Goal: Information Seeking & Learning: Understand process/instructions

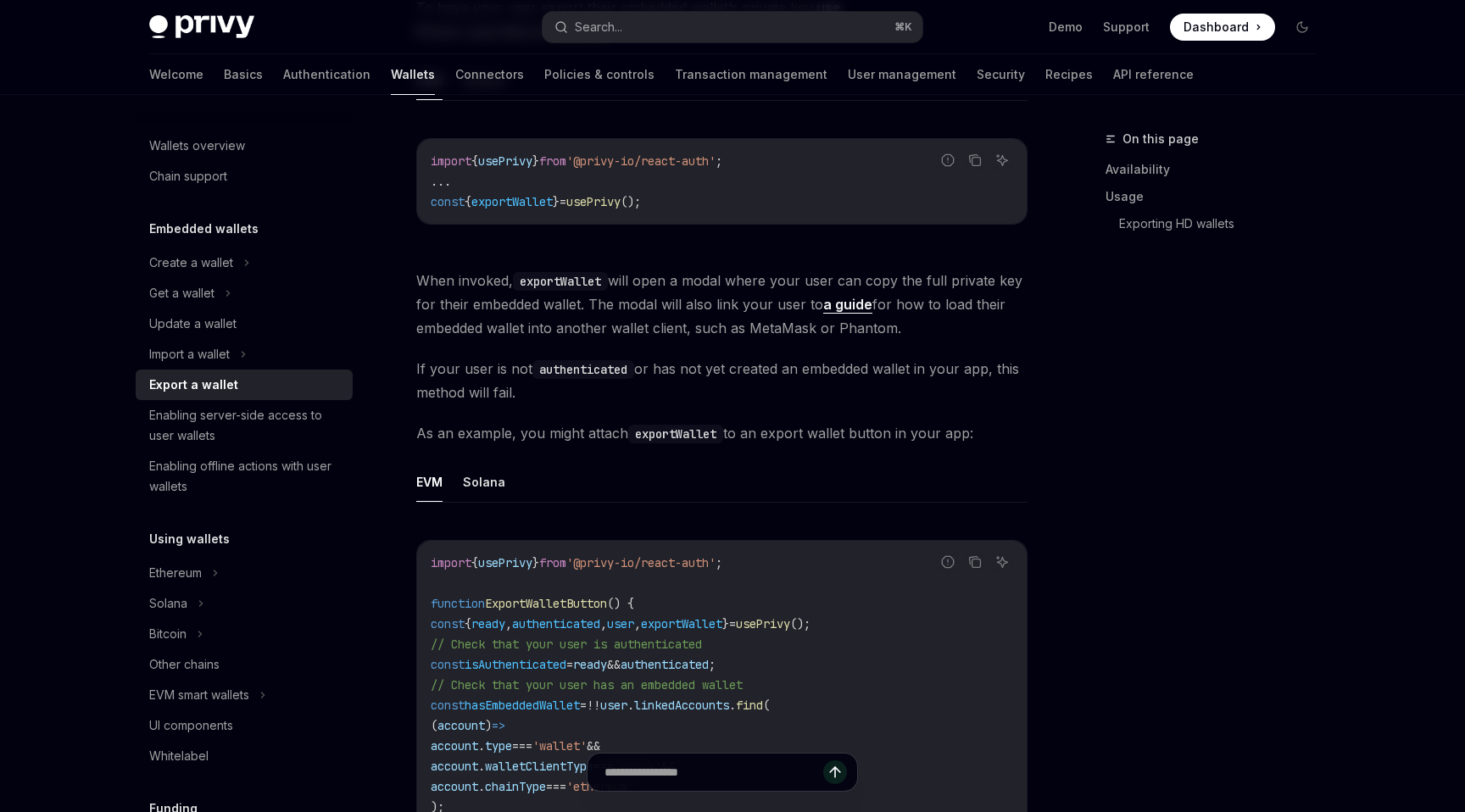
scroll to position [616, 0]
drag, startPoint x: 674, startPoint y: 297, endPoint x: 694, endPoint y: 297, distance: 20.0
click at [694, 297] on span "When invoked, exportWallet will open a modal where your user can copy the full …" at bounding box center [721, 302] width 611 height 71
copy span "ll al"
click at [694, 297] on span "When invoked, exportWallet will open a modal where your user can copy the full …" at bounding box center [721, 302] width 611 height 71
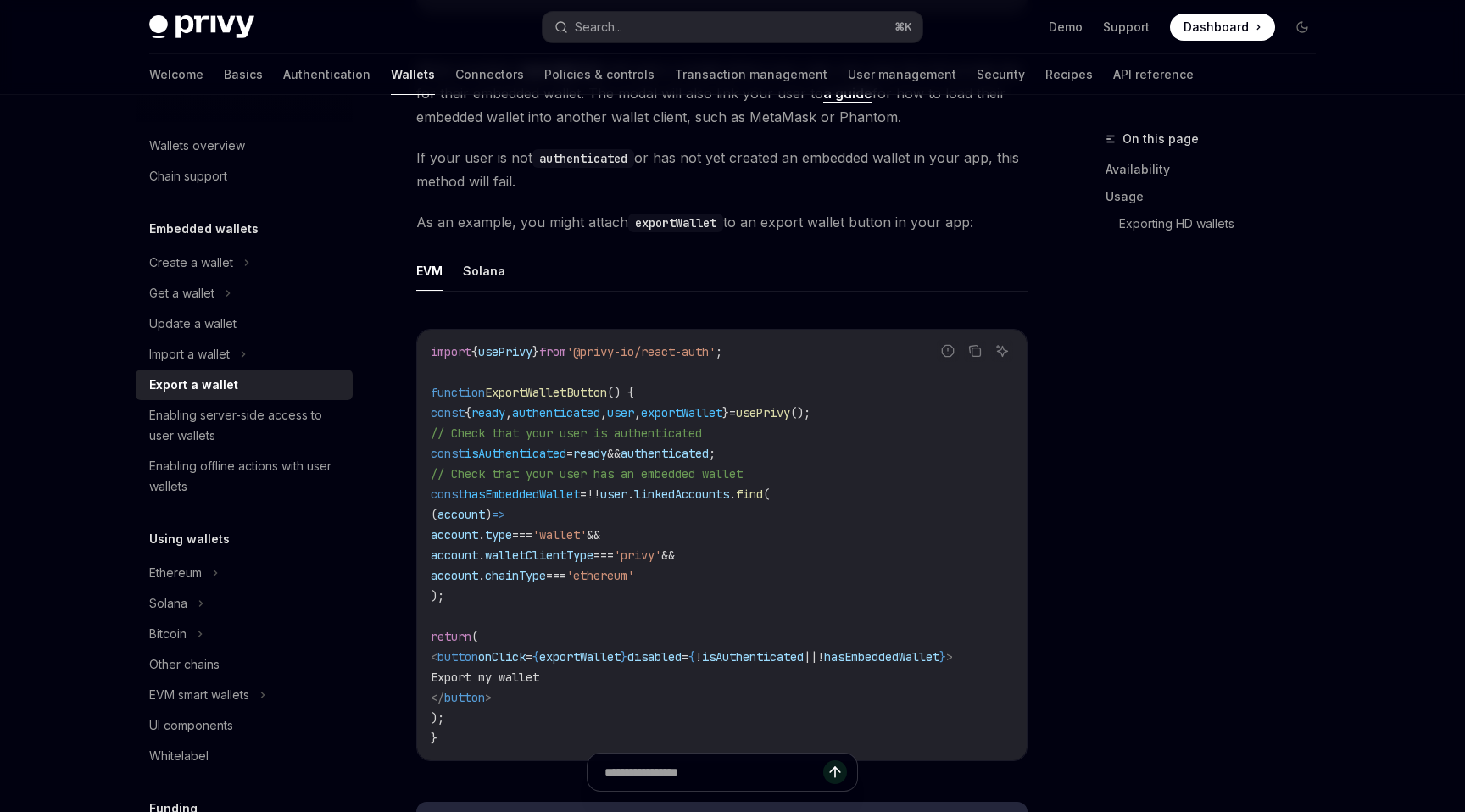
scroll to position [848, 0]
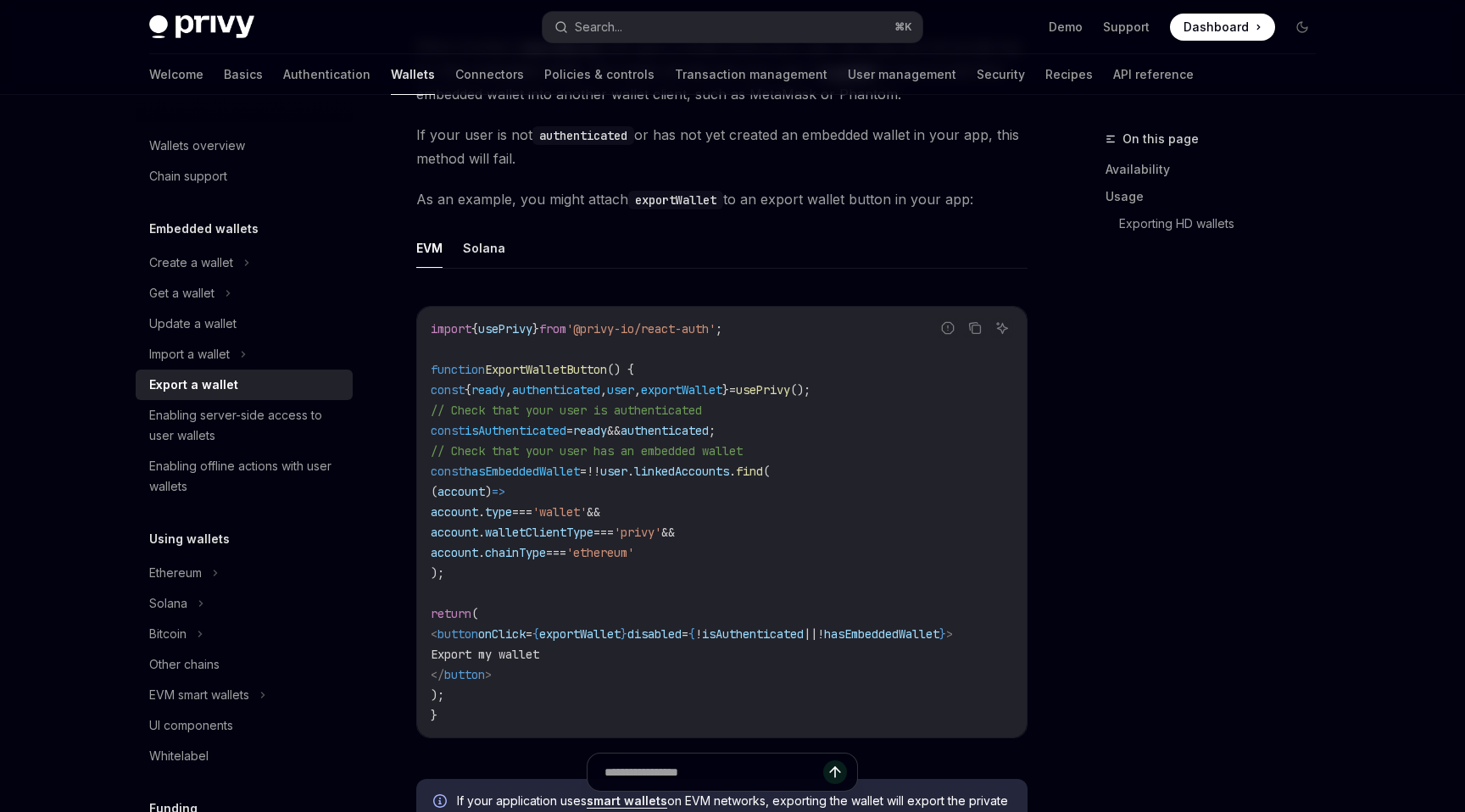
click at [623, 595] on code "import { usePrivy } from '@privy-io/react-auth' ; function ExportWalletButton (…" at bounding box center [722, 522] width 582 height 406
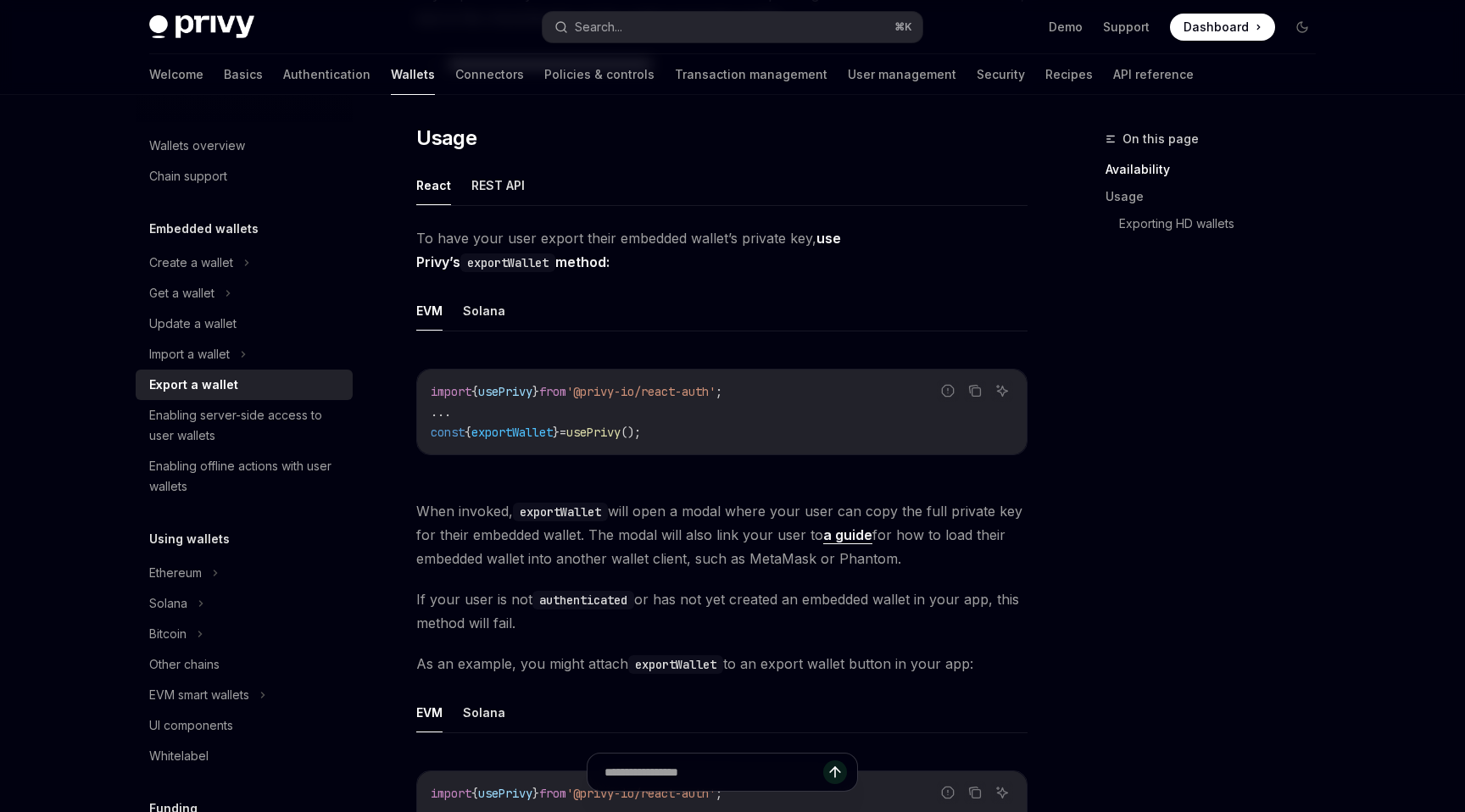
scroll to position [216, 0]
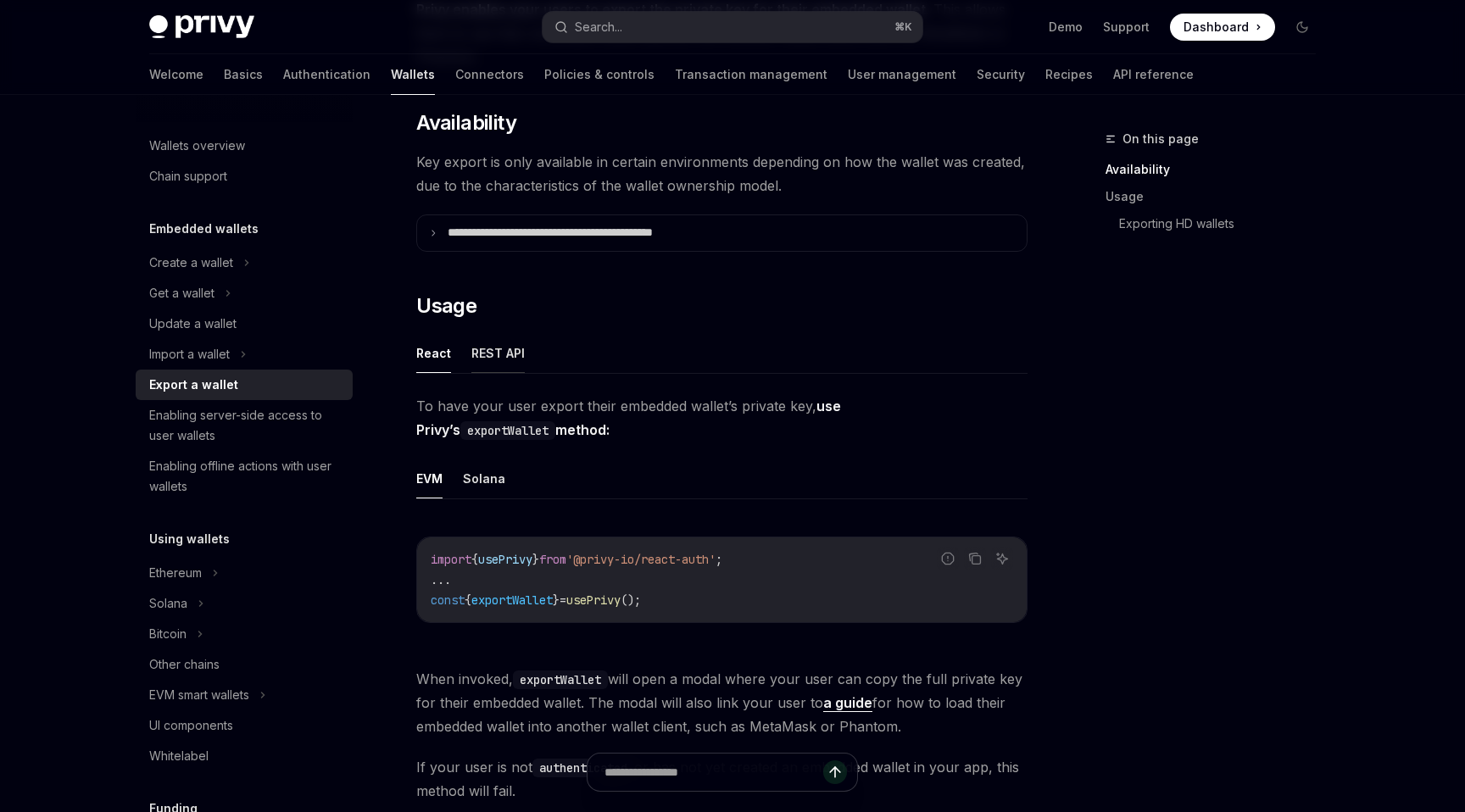
click at [501, 359] on button "REST API" at bounding box center [497, 353] width 54 height 40
type textarea "*"
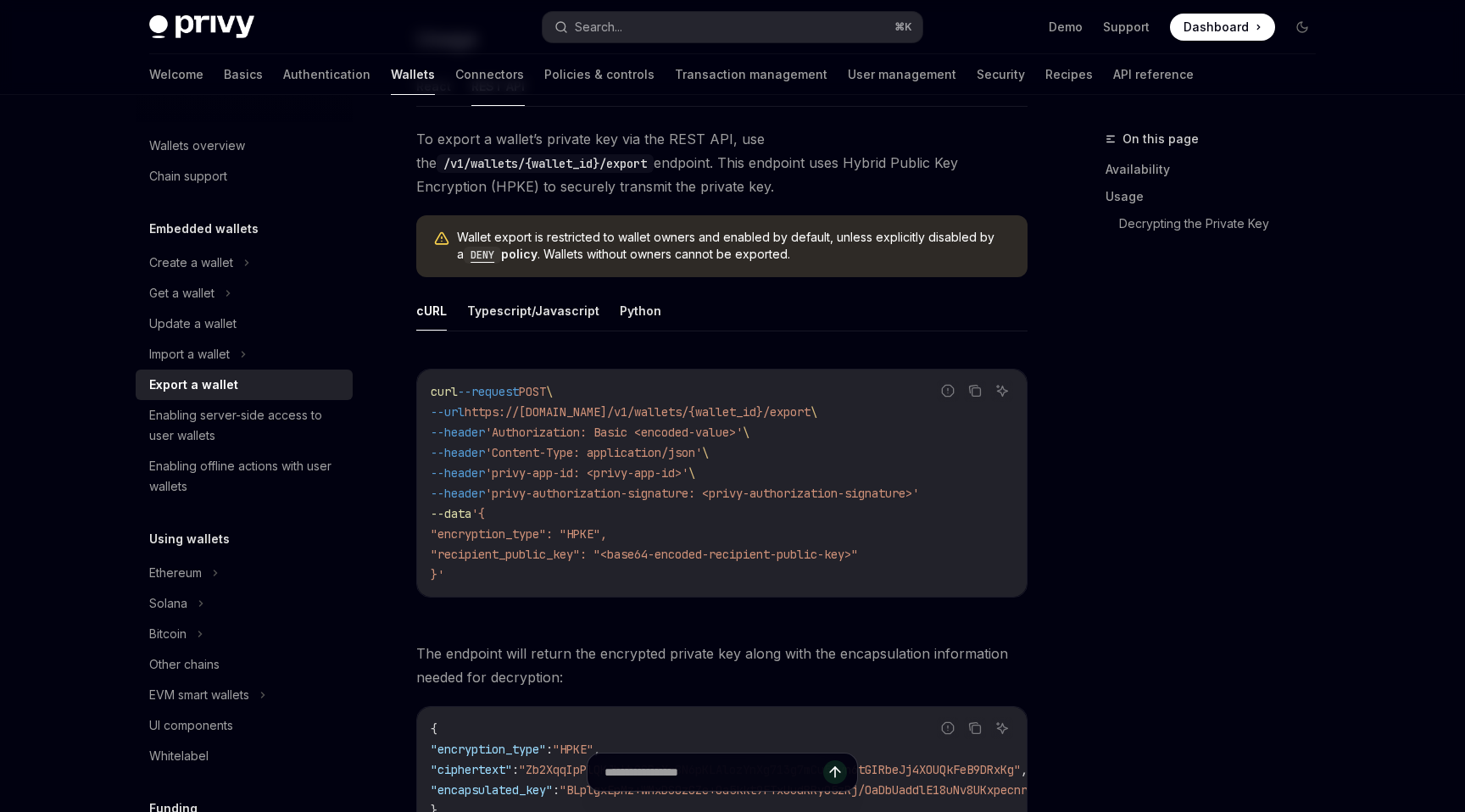
scroll to position [493, 0]
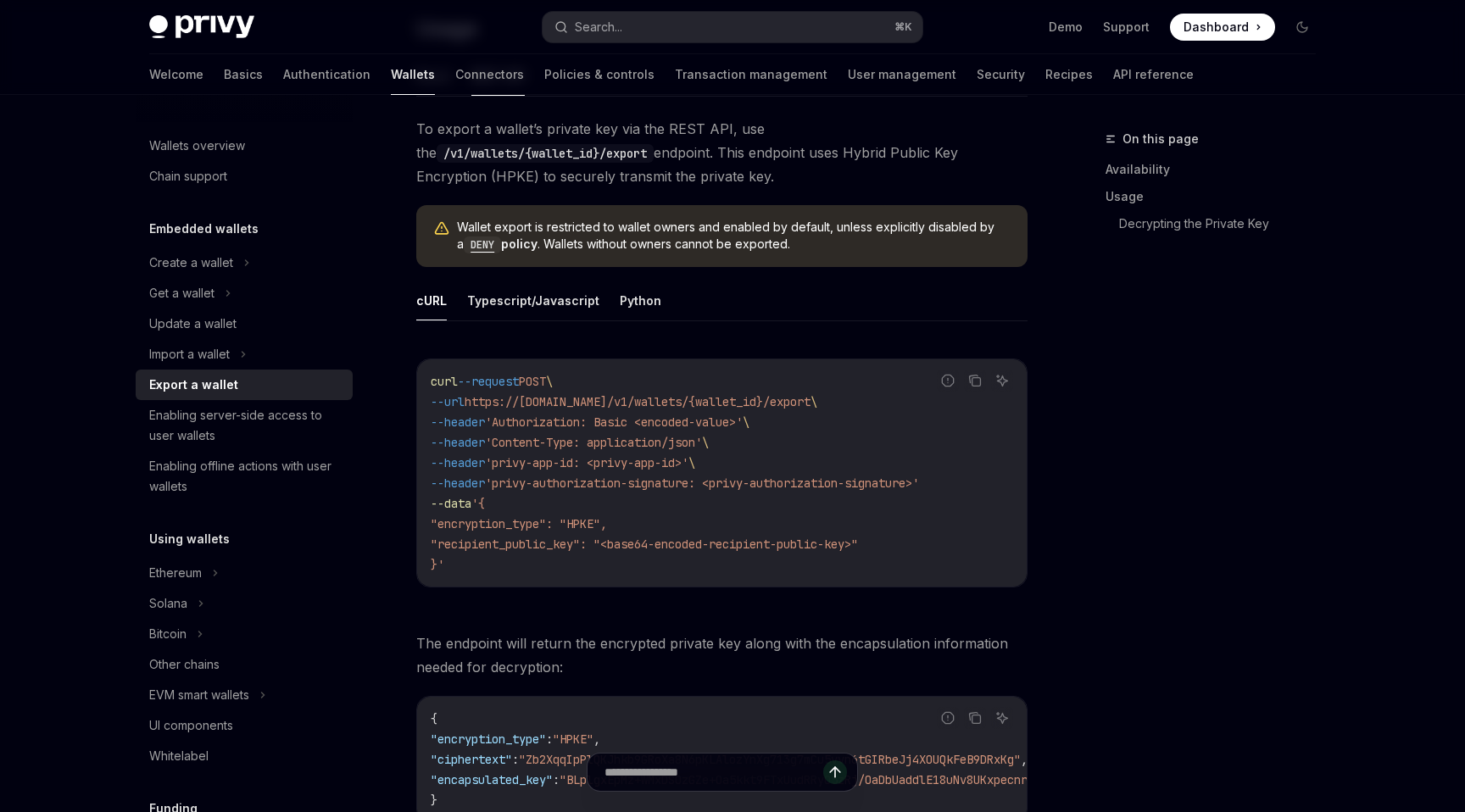
drag, startPoint x: 484, startPoint y: 565, endPoint x: 422, endPoint y: 371, distance: 203.7
click at [422, 372] on div "curl --request POST \ --url https://api.privy.io/v1/wallets/{wallet_id}/export …" at bounding box center [722, 473] width 610 height 227
copy code "curl --request POST \ --url https://api.privy.io/v1/wallets/{wallet_id}/export …"
click at [654, 144] on code "/v1/wallets/{wallet_id}/export" at bounding box center [545, 152] width 217 height 19
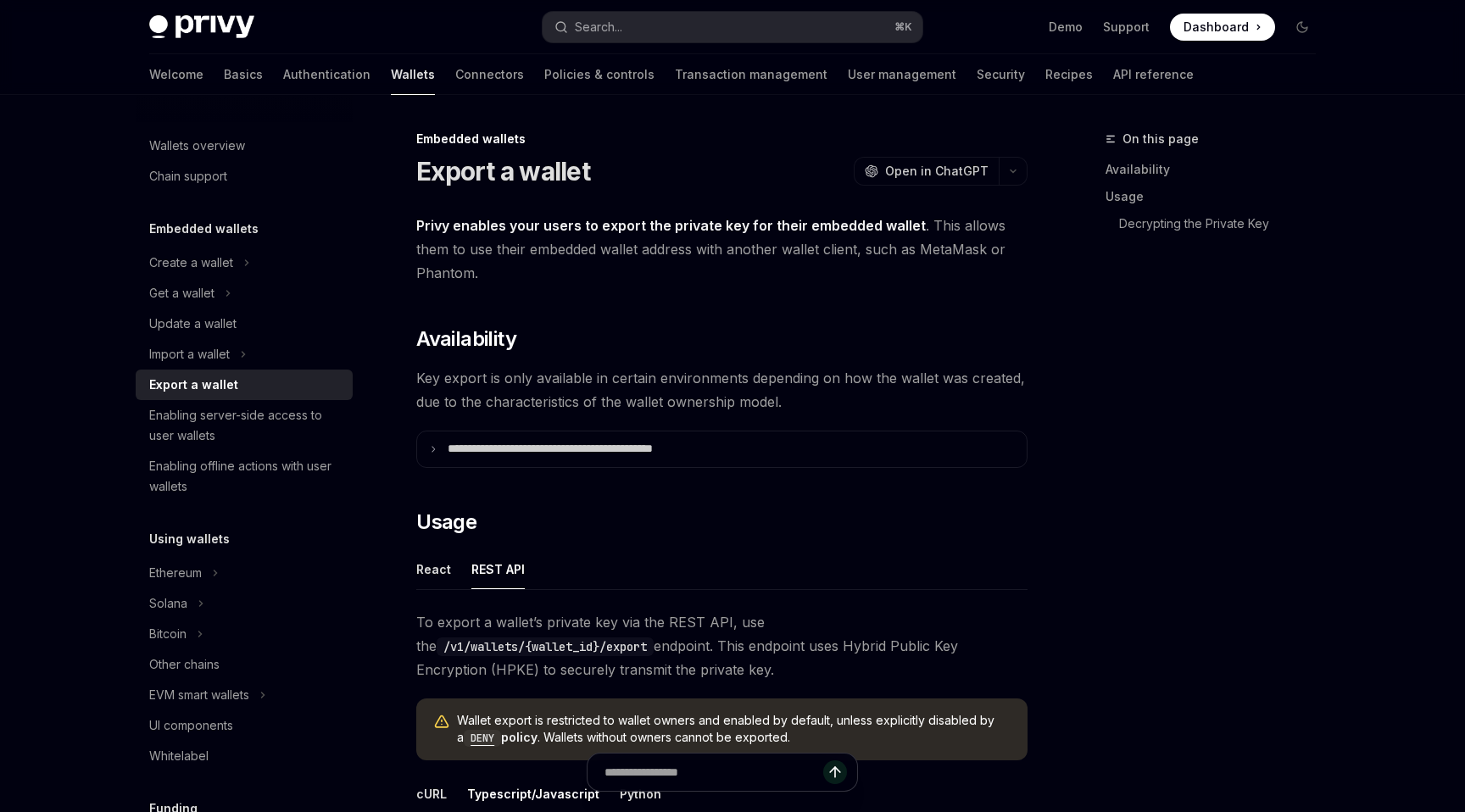
scroll to position [437, 0]
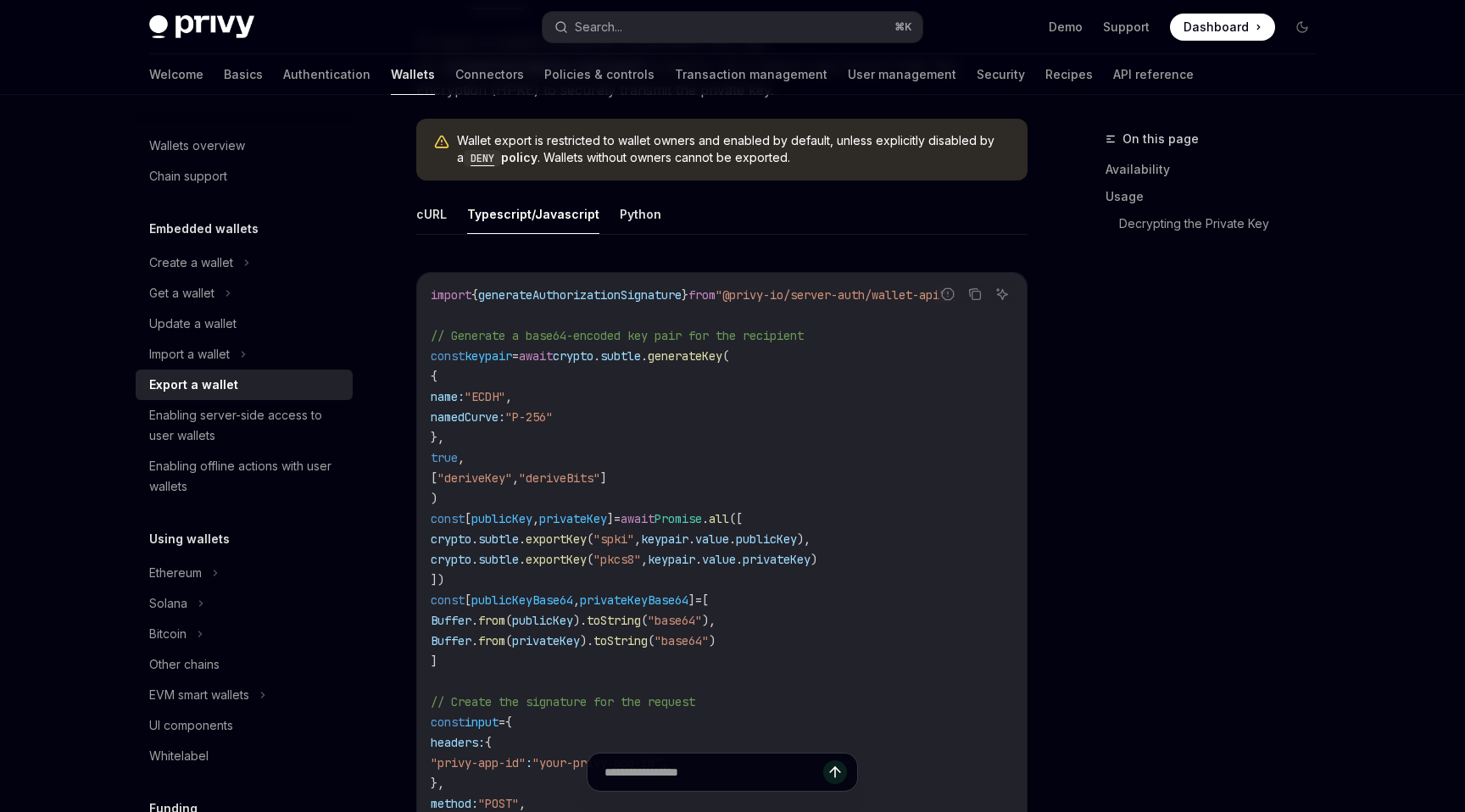
scroll to position [595, 0]
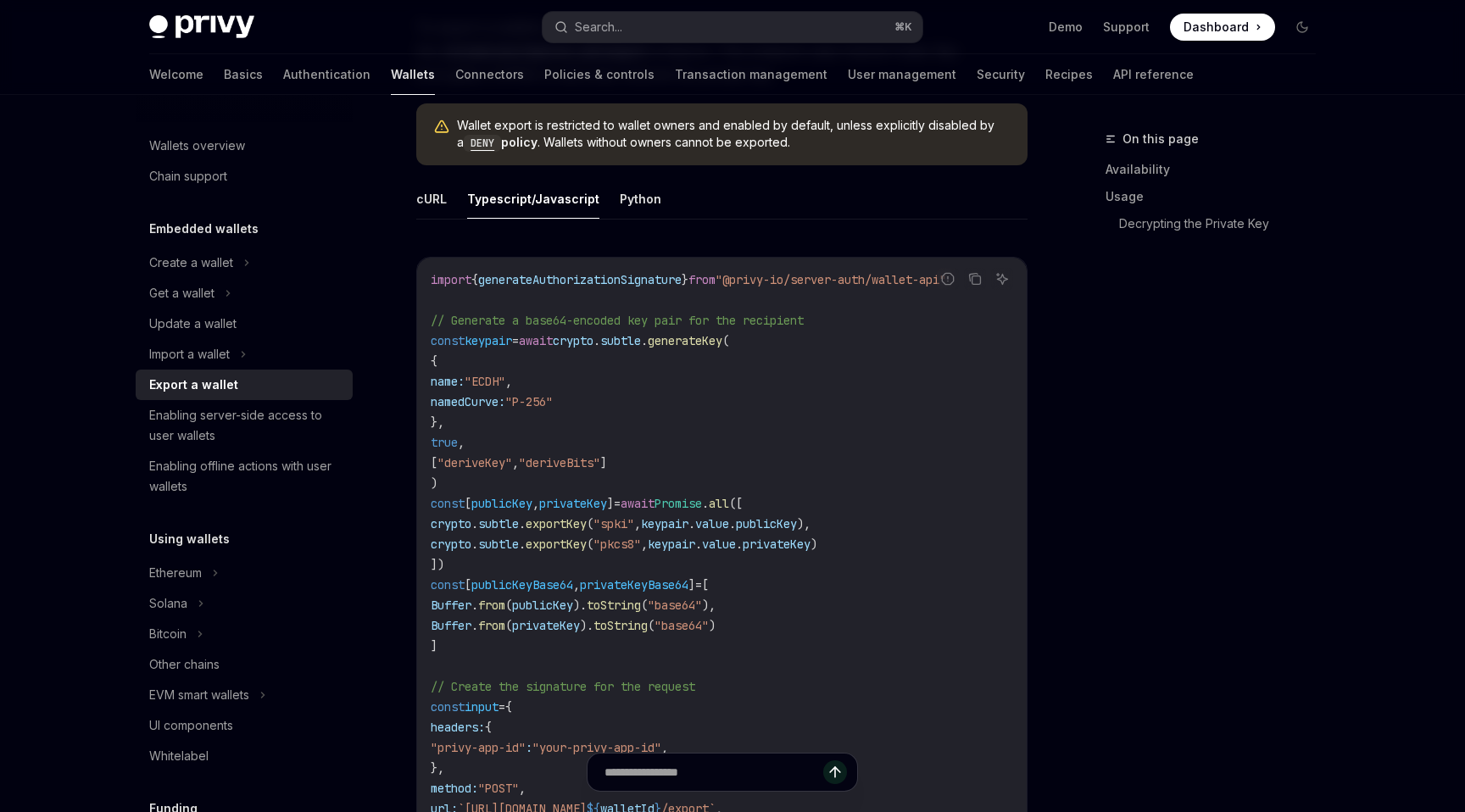
click at [578, 278] on span "generateAuthorizationSignature" at bounding box center [580, 279] width 203 height 16
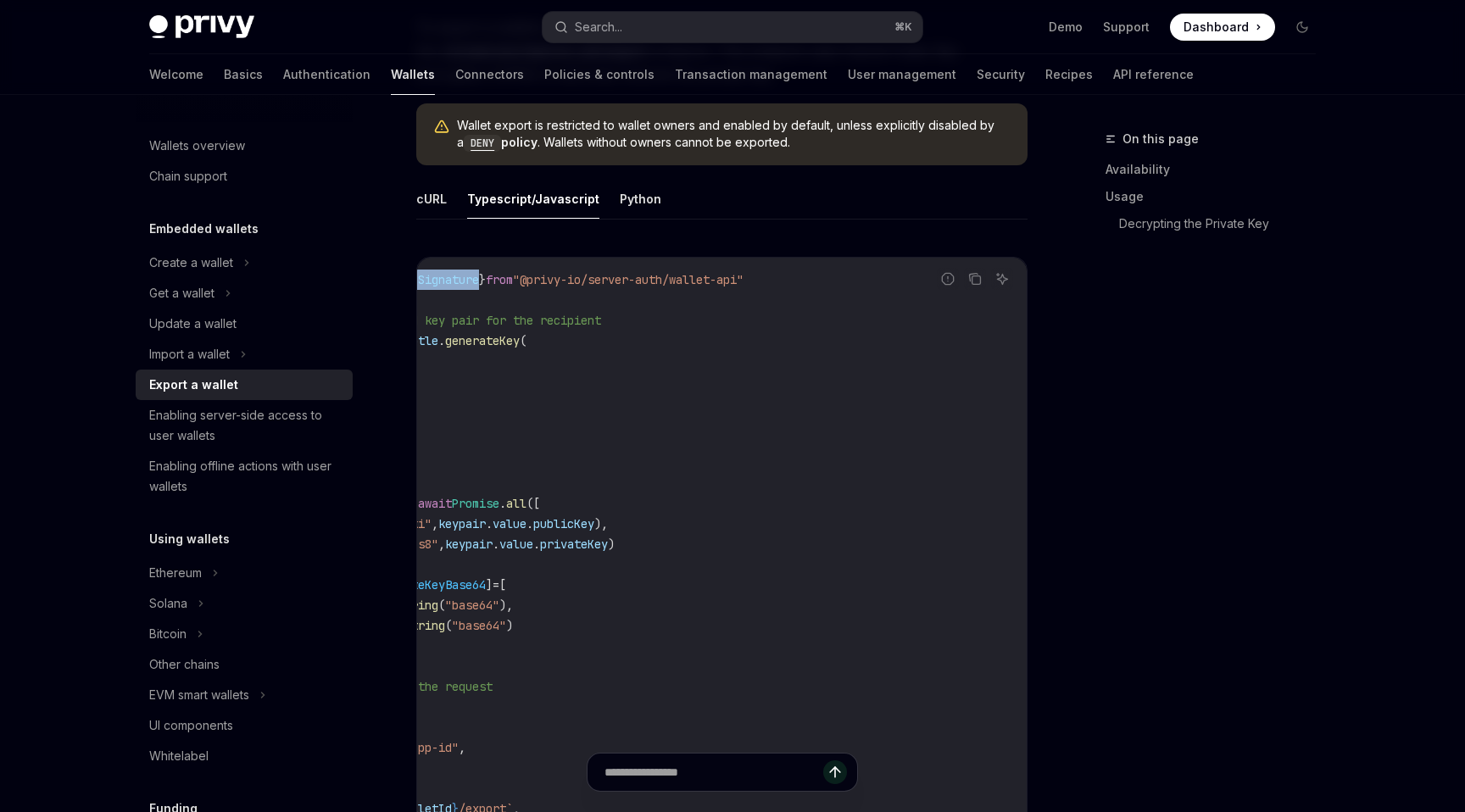
scroll to position [0, 0]
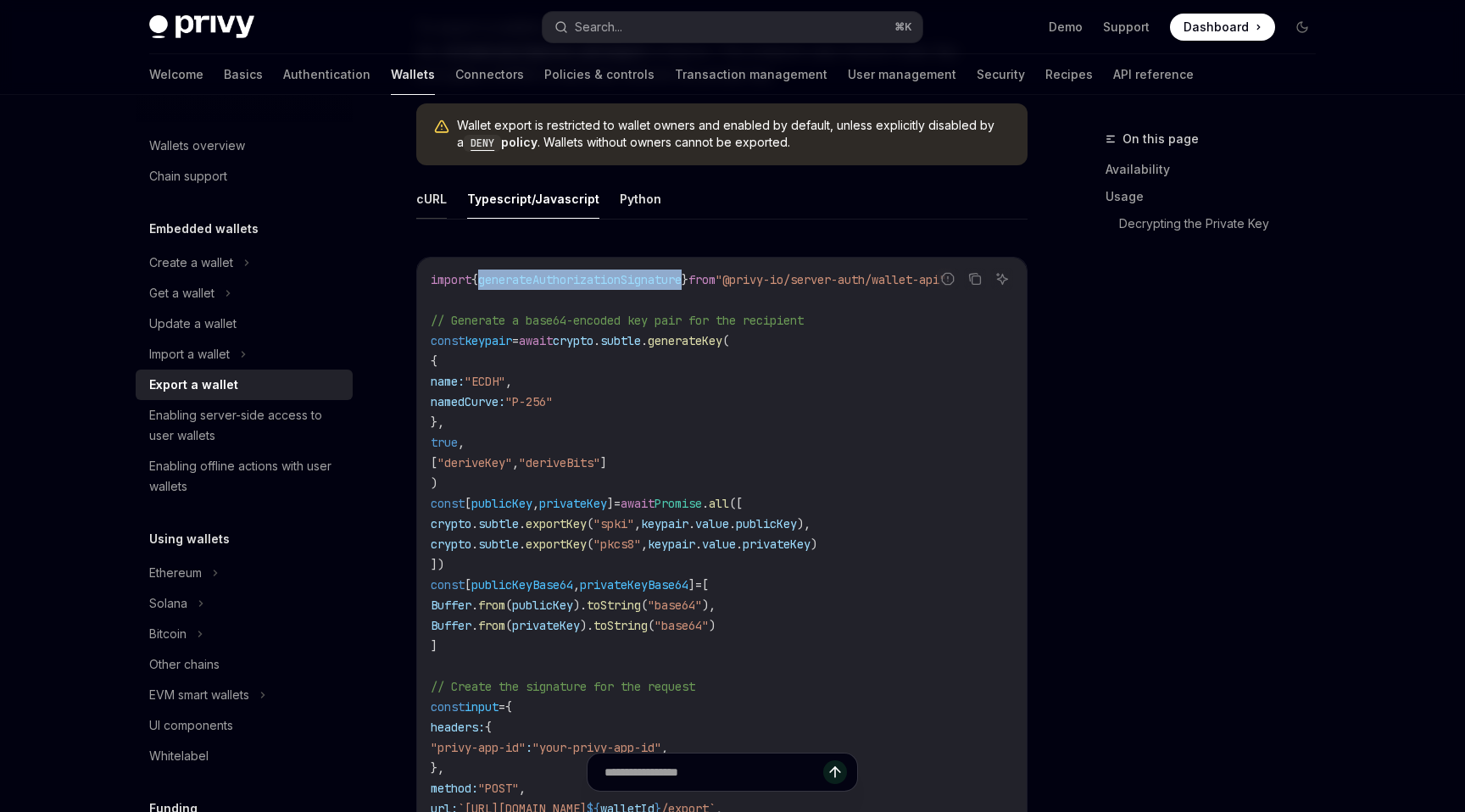
click at [435, 201] on button "cURL" at bounding box center [431, 198] width 30 height 40
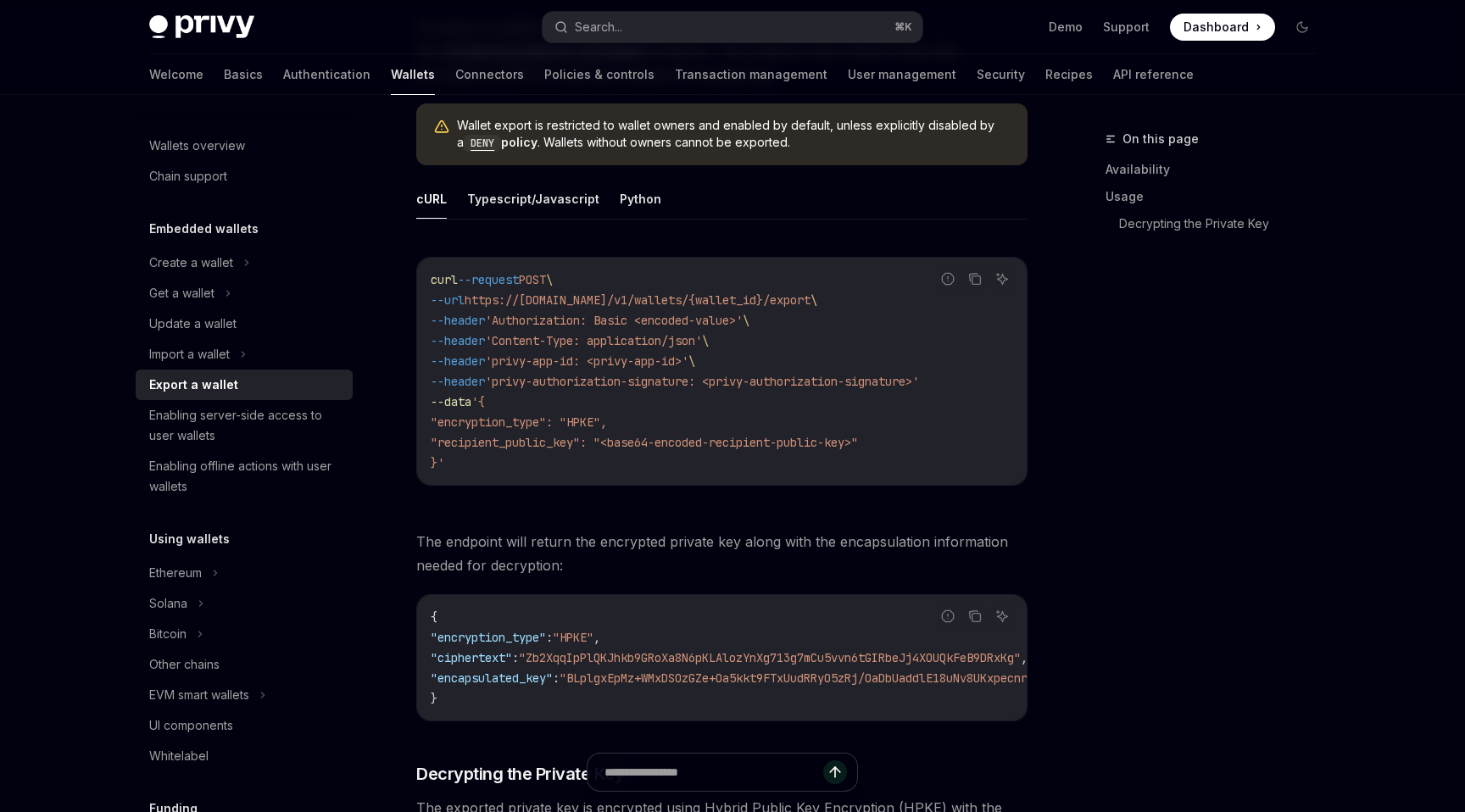
click at [588, 390] on code "curl --request POST \ --url https://api.privy.io/v1/wallets/{wallet_id}/export …" at bounding box center [722, 371] width 582 height 203
click at [600, 377] on span "'privy-authorization-signature: <privy-authorization-signature>'" at bounding box center [702, 381] width 434 height 16
click at [602, 402] on code "curl --request POST \ --url https://api.privy.io/v1/wallets/{wallet_id}/export …" at bounding box center [722, 371] width 582 height 203
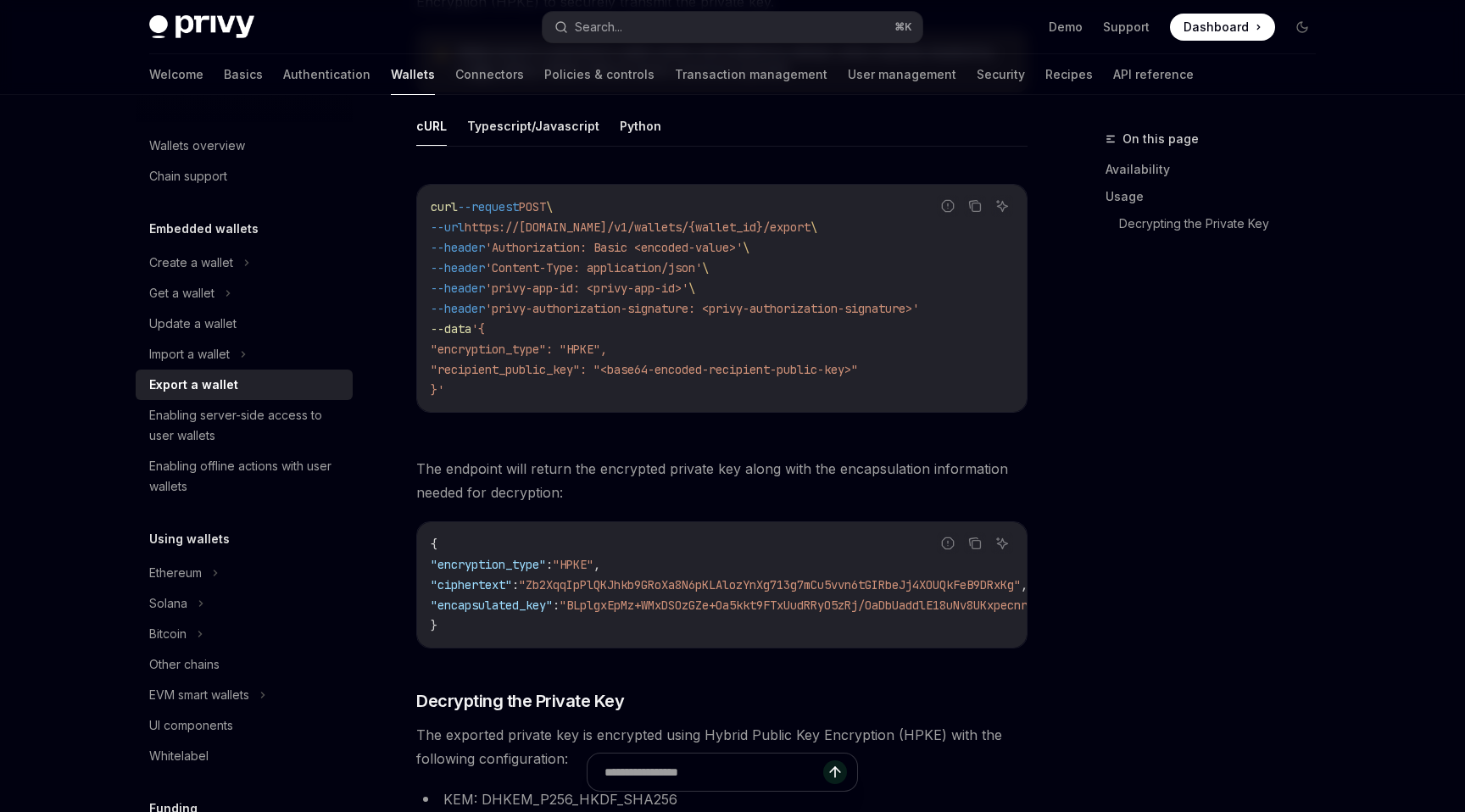
scroll to position [673, 0]
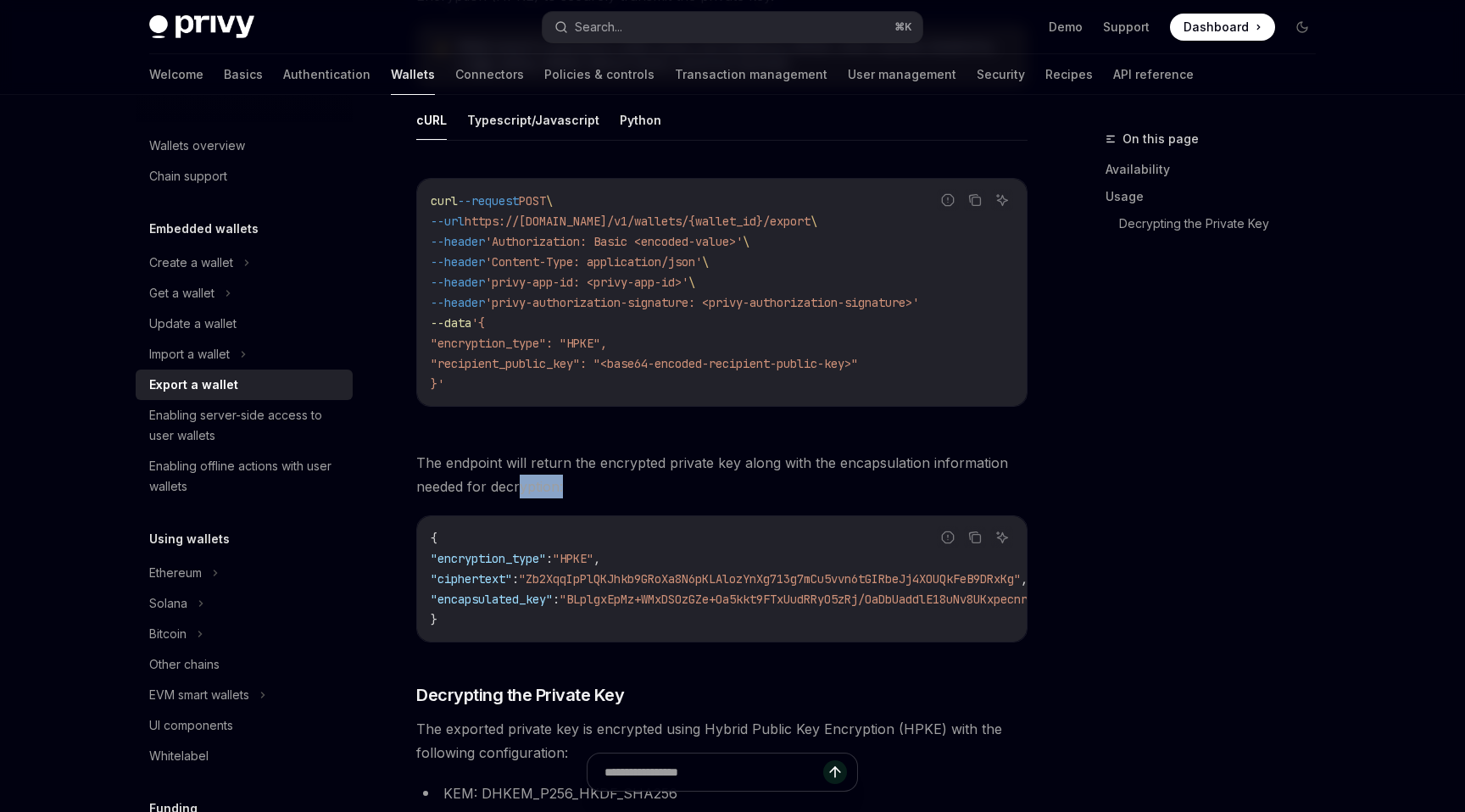
drag, startPoint x: 637, startPoint y: 474, endPoint x: 519, endPoint y: 474, distance: 118.0
click at [519, 474] on span "The endpoint will return the encrypted private key along with the encapsulation…" at bounding box center [721, 474] width 611 height 48
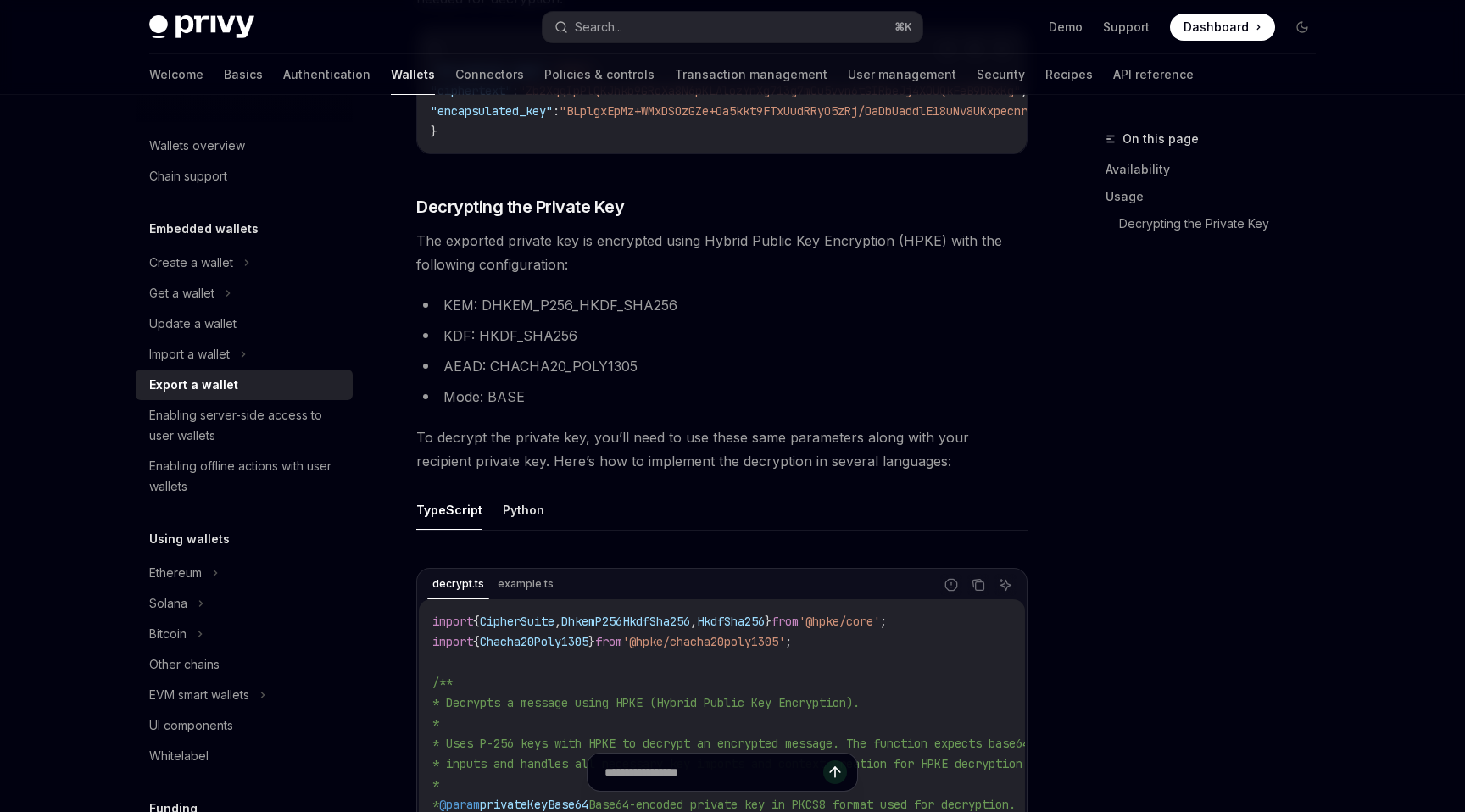
scroll to position [1151, 0]
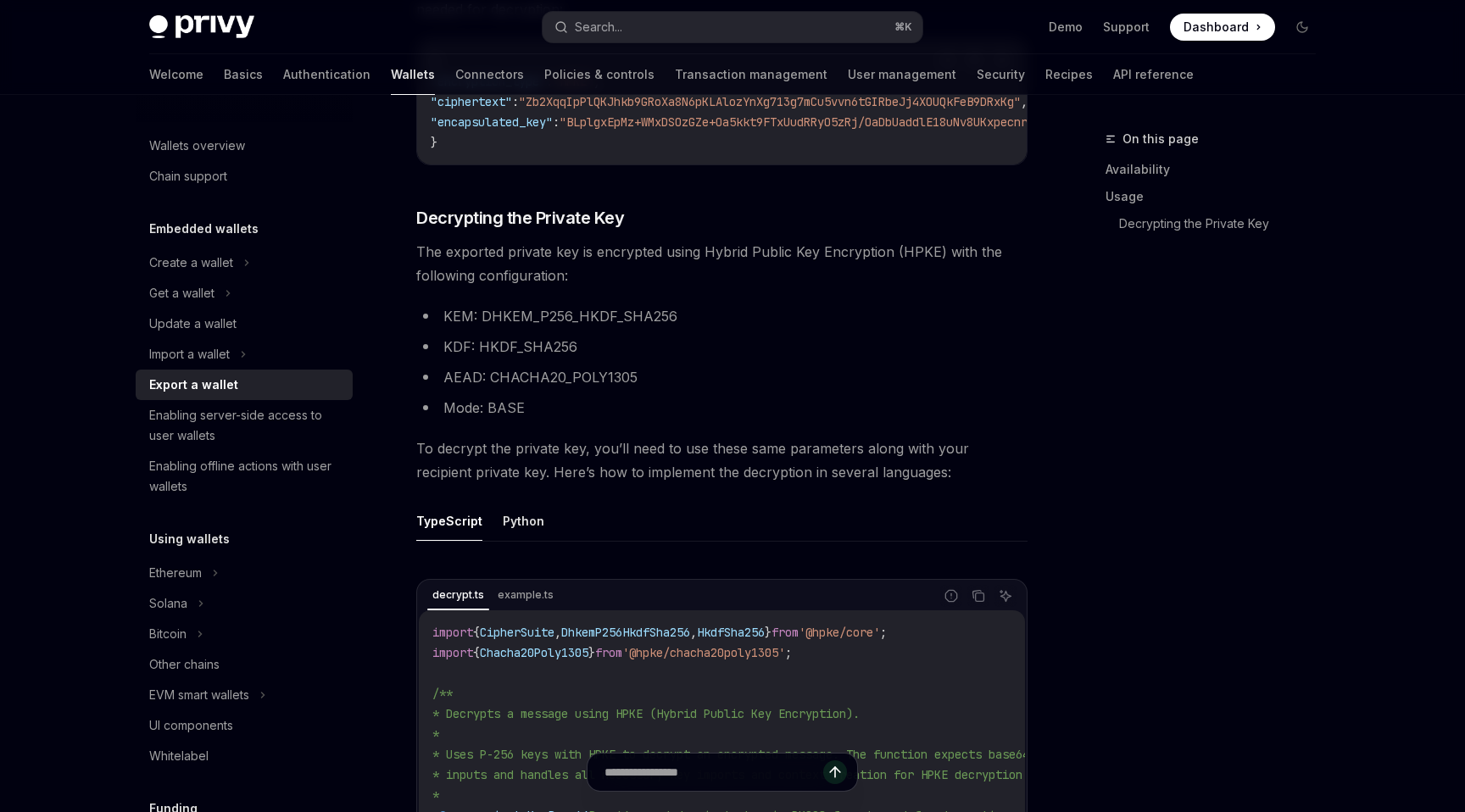
click at [535, 476] on span "To decrypt the private key, you’ll need to use these same parameters along with…" at bounding box center [721, 460] width 611 height 48
click at [567, 477] on span "To decrypt the private key, you’ll need to use these same parameters along with…" at bounding box center [721, 460] width 611 height 48
click at [622, 435] on div "To export a wallet’s private key via the REST API, use the /v1/wallets/{wallet_…" at bounding box center [721, 600] width 611 height 2282
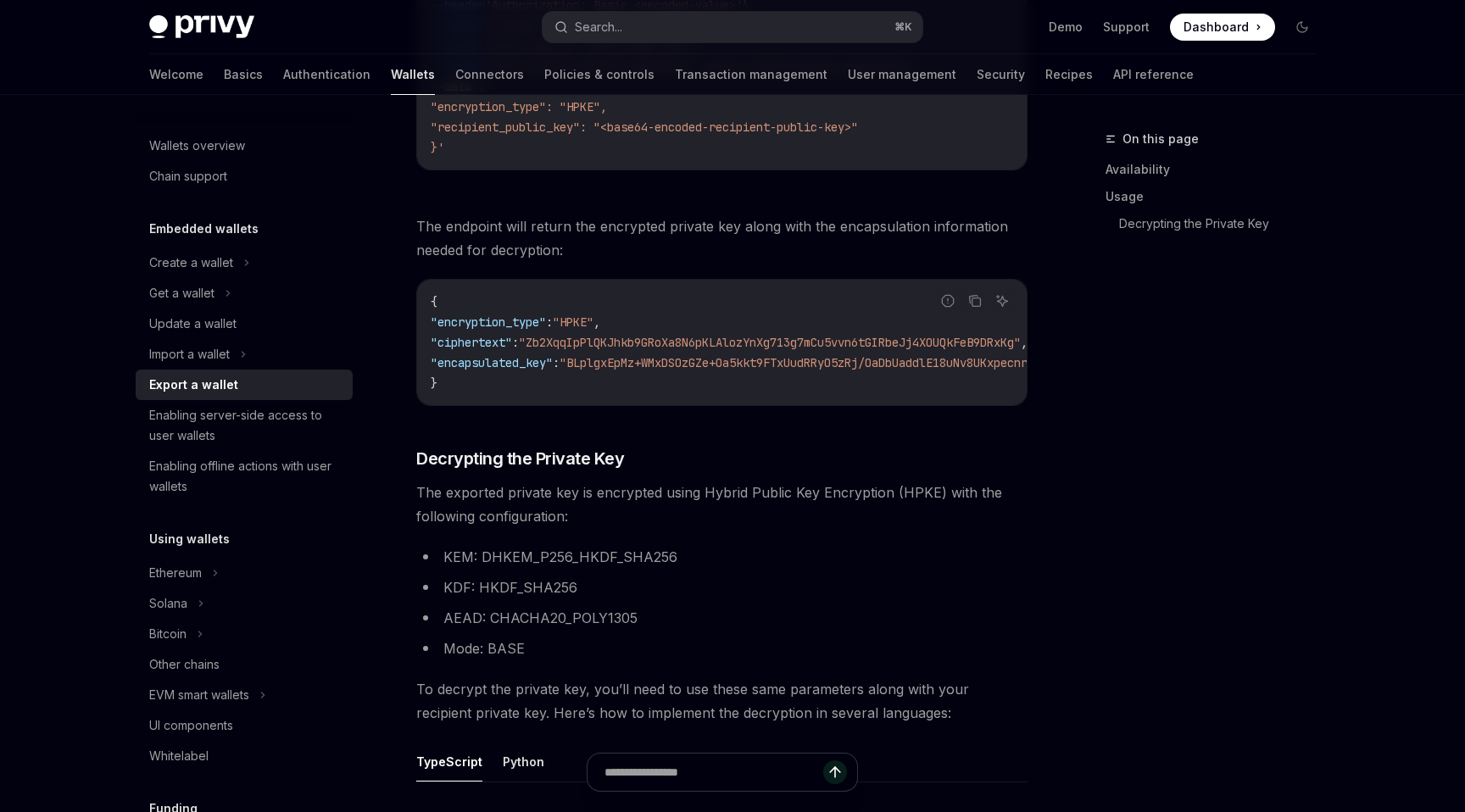
scroll to position [872, 0]
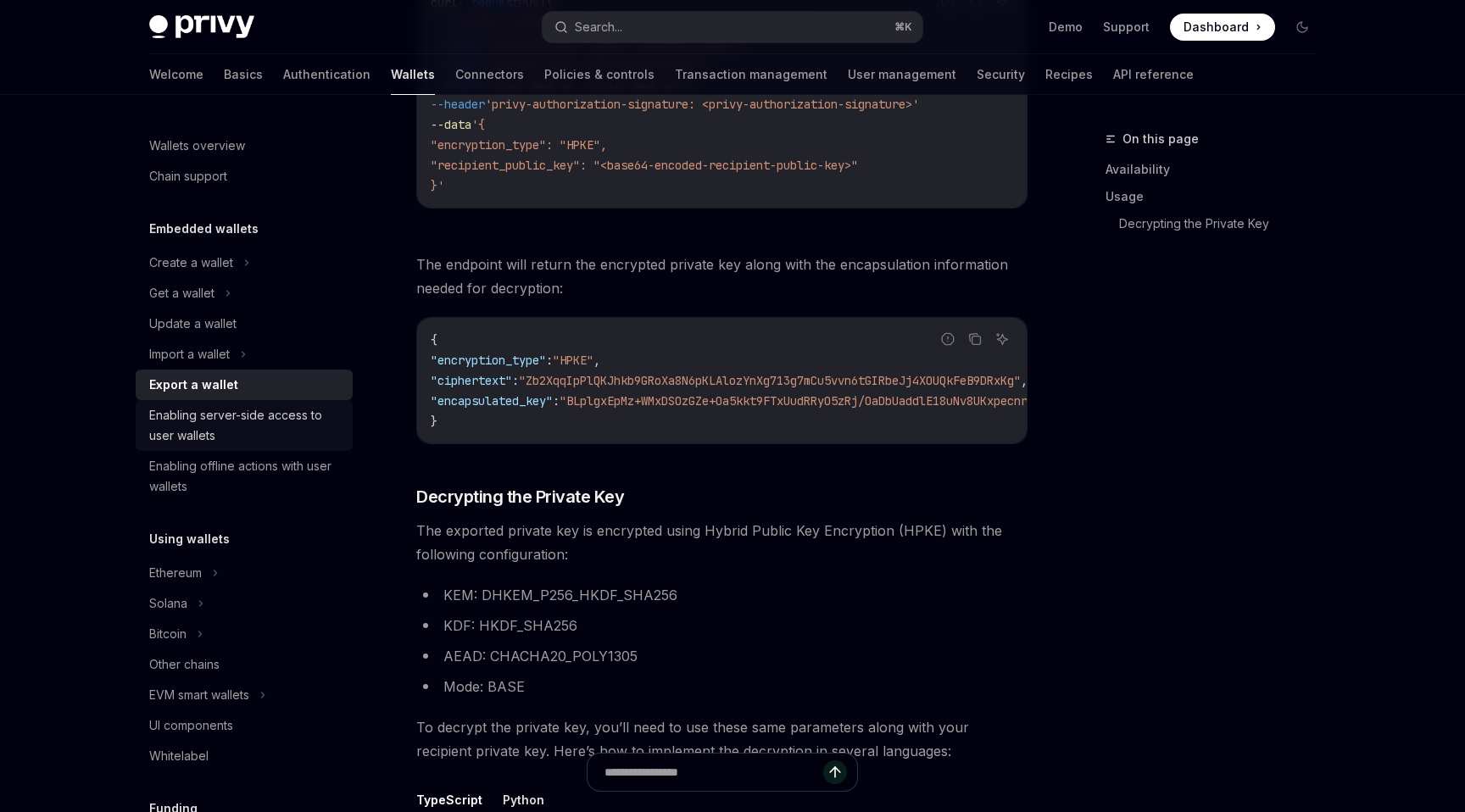
click at [282, 419] on div "Enabling server-side access to user wallets" at bounding box center [246, 426] width 194 height 41
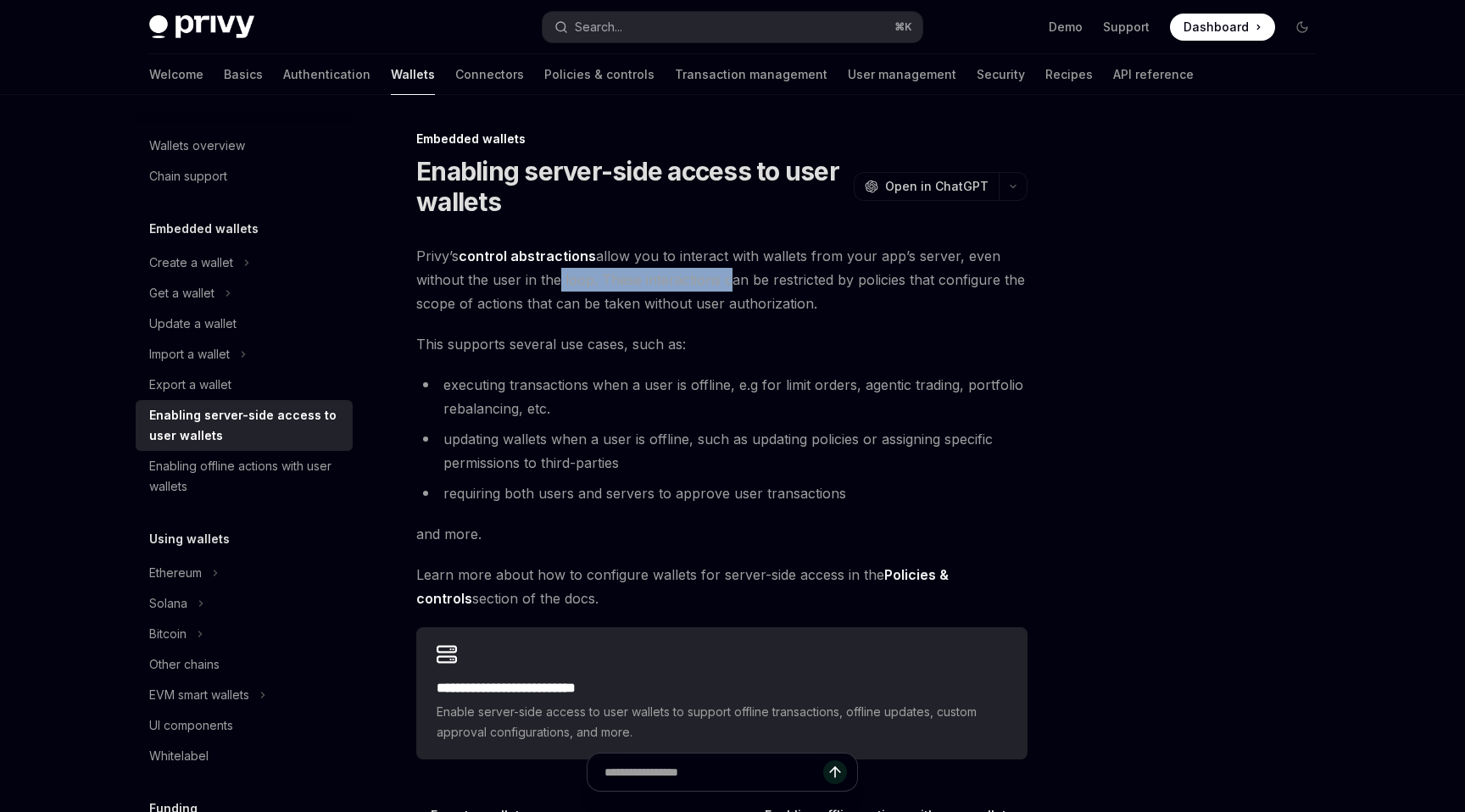
drag, startPoint x: 548, startPoint y: 274, endPoint x: 727, endPoint y: 284, distance: 179.3
click at [727, 284] on span "Privy’s control abstractions allow you to interact with wallets from your app’s…" at bounding box center [721, 279] width 611 height 71
click at [259, 469] on div "Enabling offline actions with user wallets" at bounding box center [246, 477] width 194 height 41
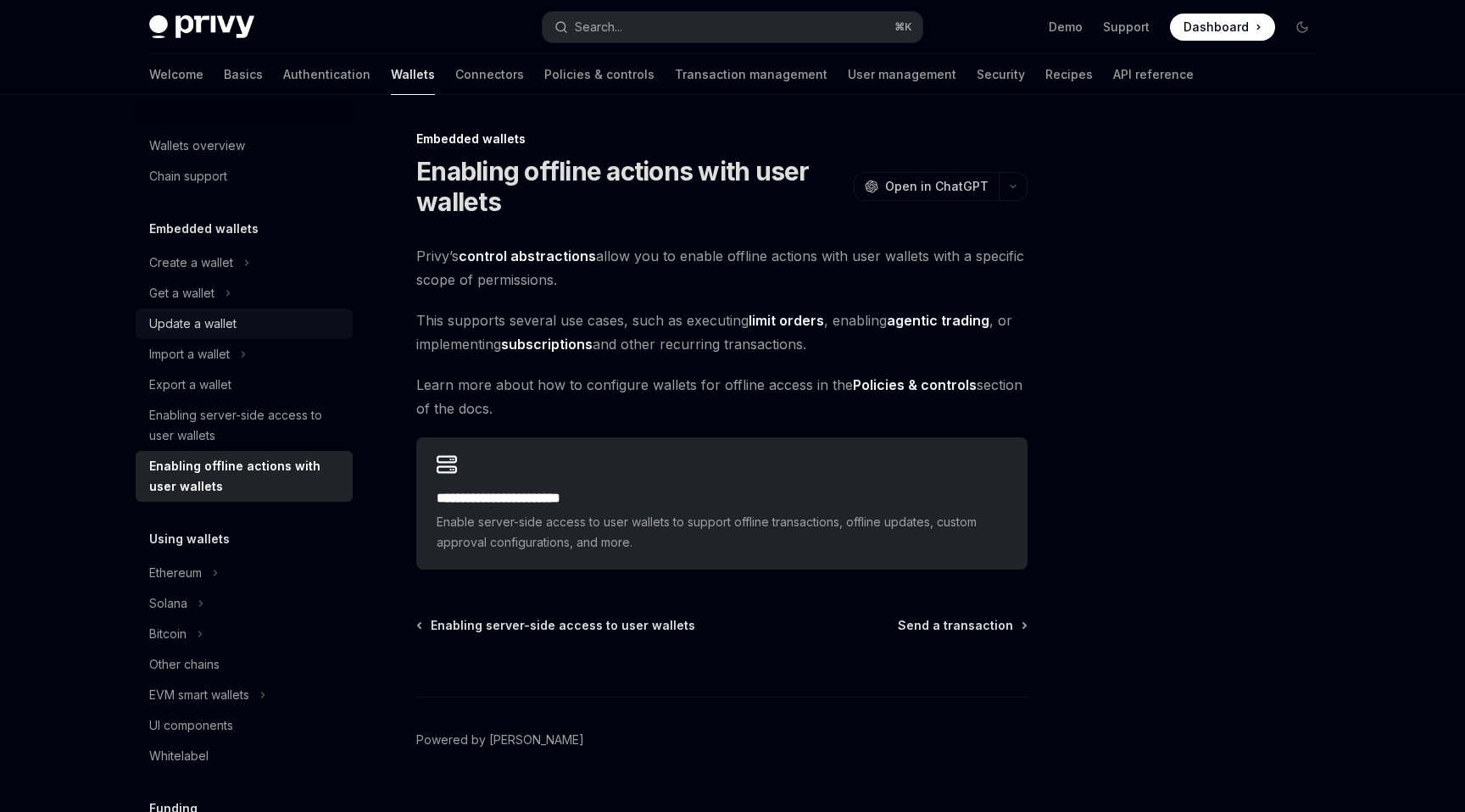
click at [222, 327] on div "Update a wallet" at bounding box center [193, 323] width 87 height 21
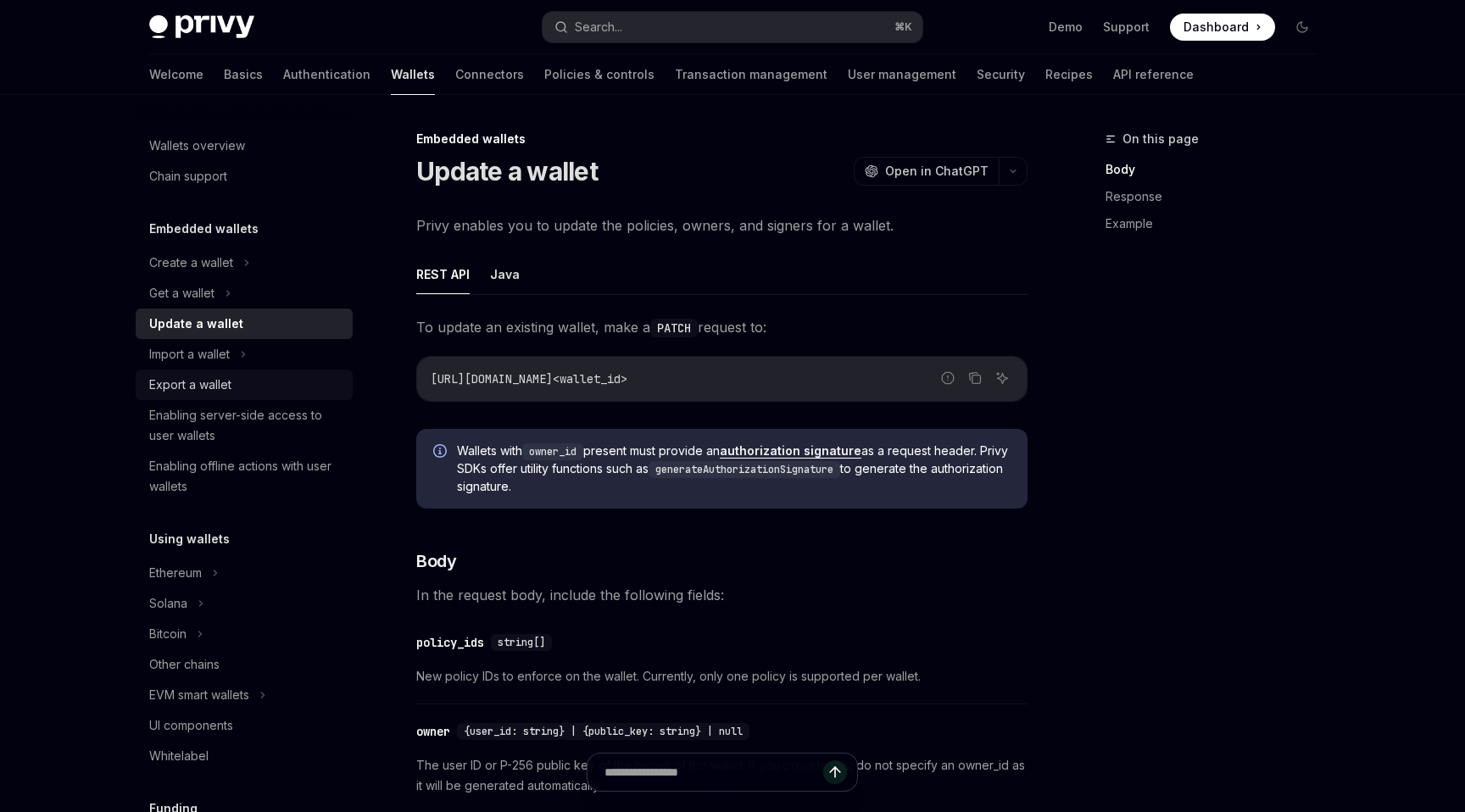
click at [218, 393] on div "Export a wallet" at bounding box center [191, 384] width 82 height 21
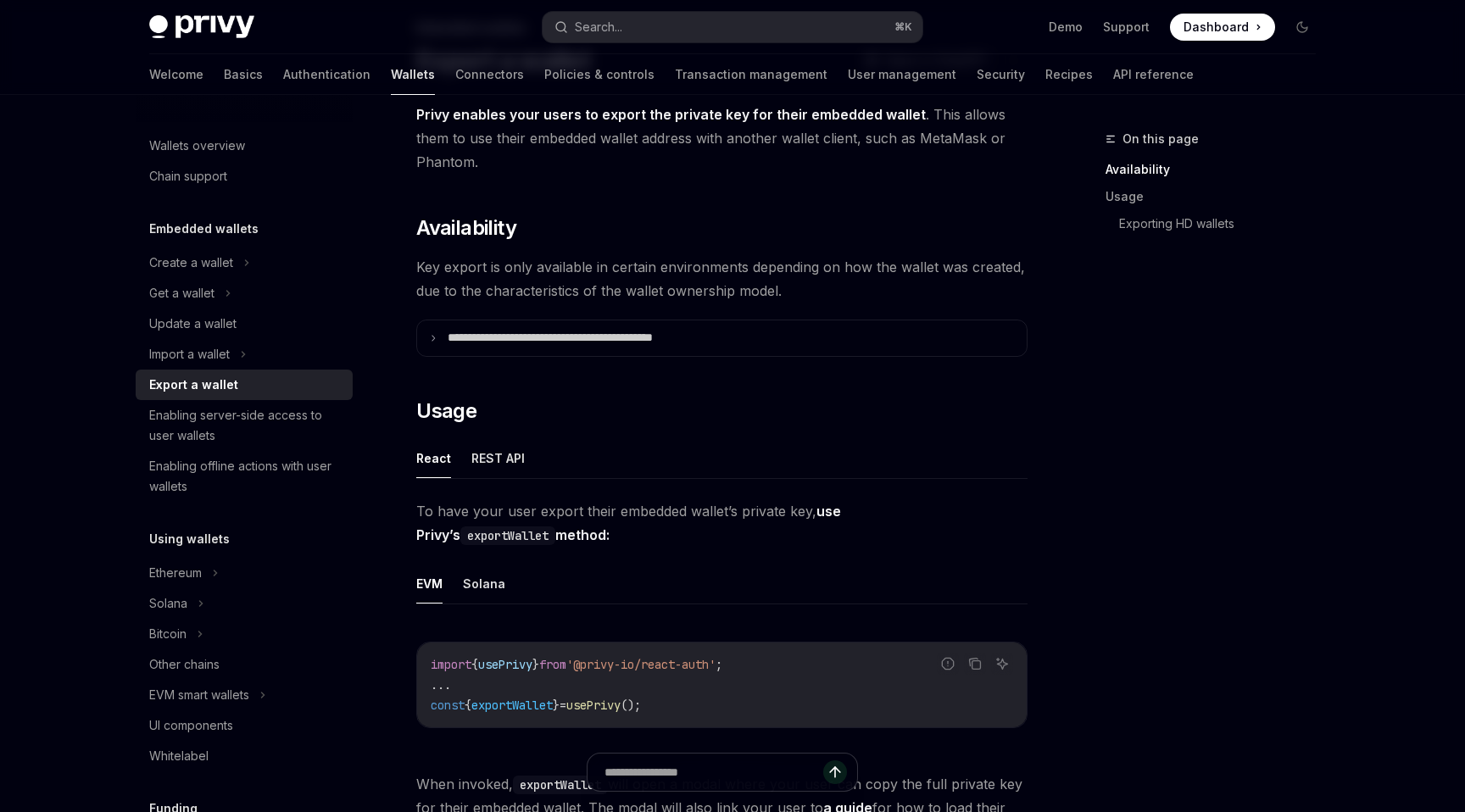
scroll to position [111, 0]
click at [433, 342] on summary "**********" at bounding box center [722, 337] width 610 height 35
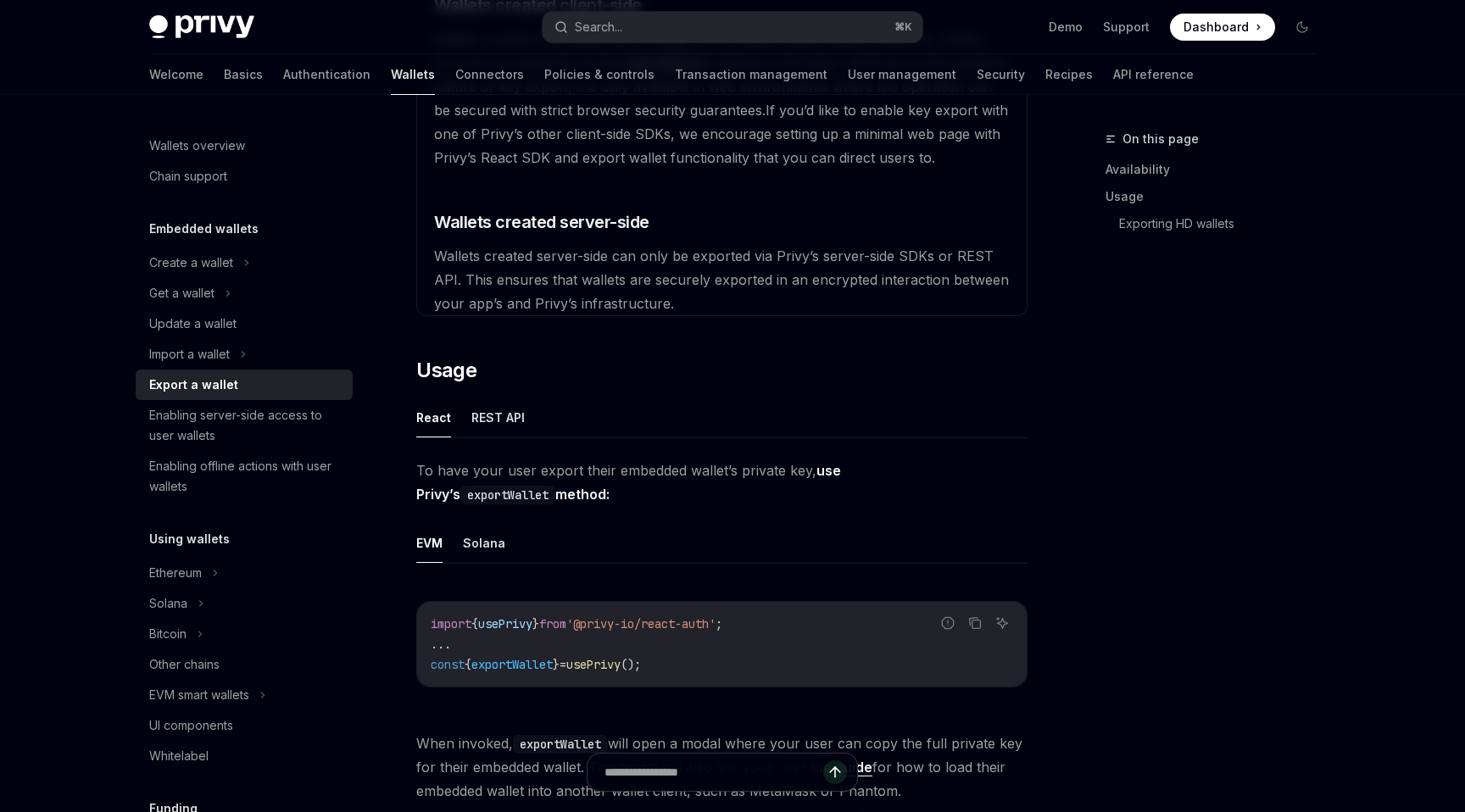
scroll to position [580, 0]
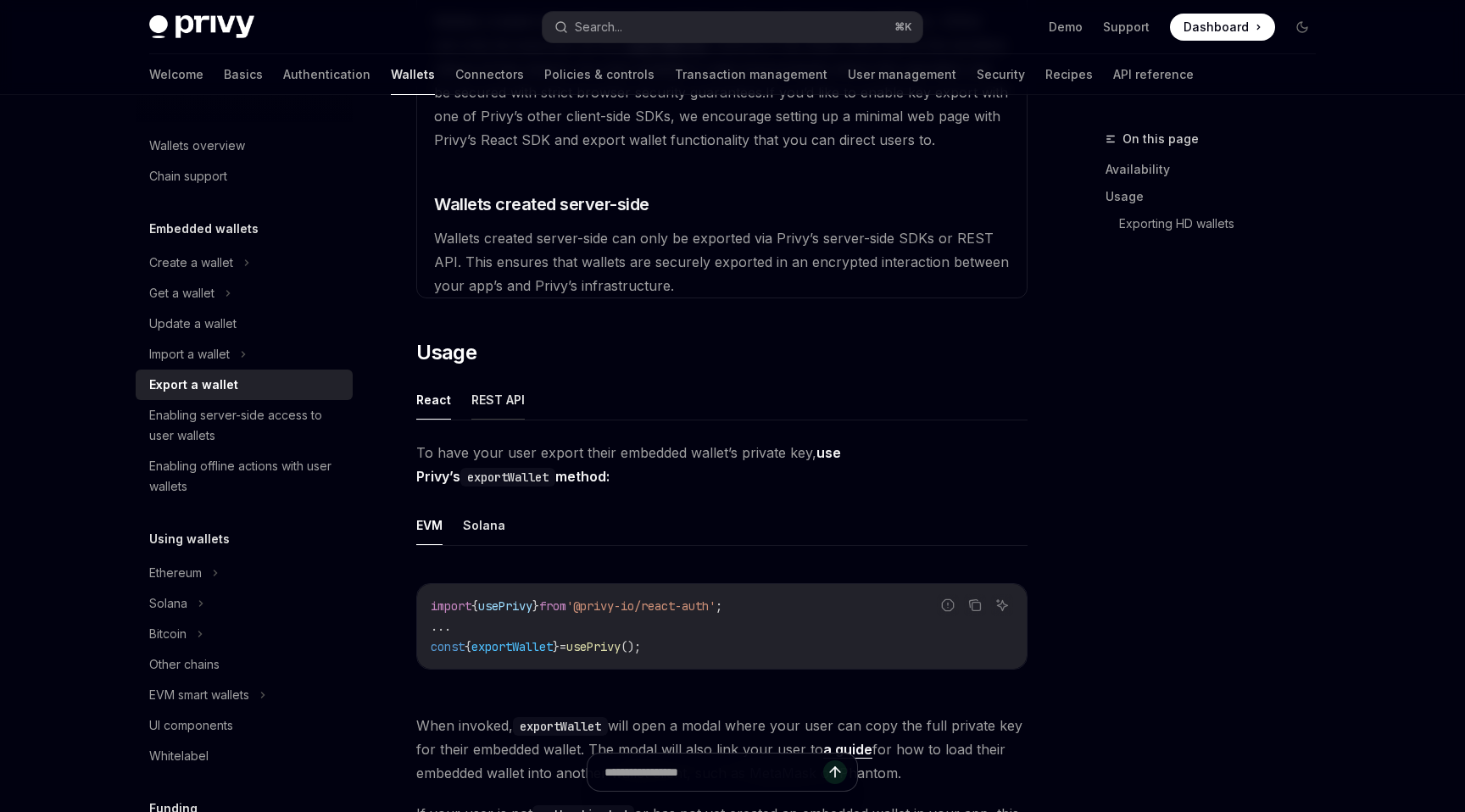
click at [489, 386] on button "REST API" at bounding box center [497, 400] width 54 height 40
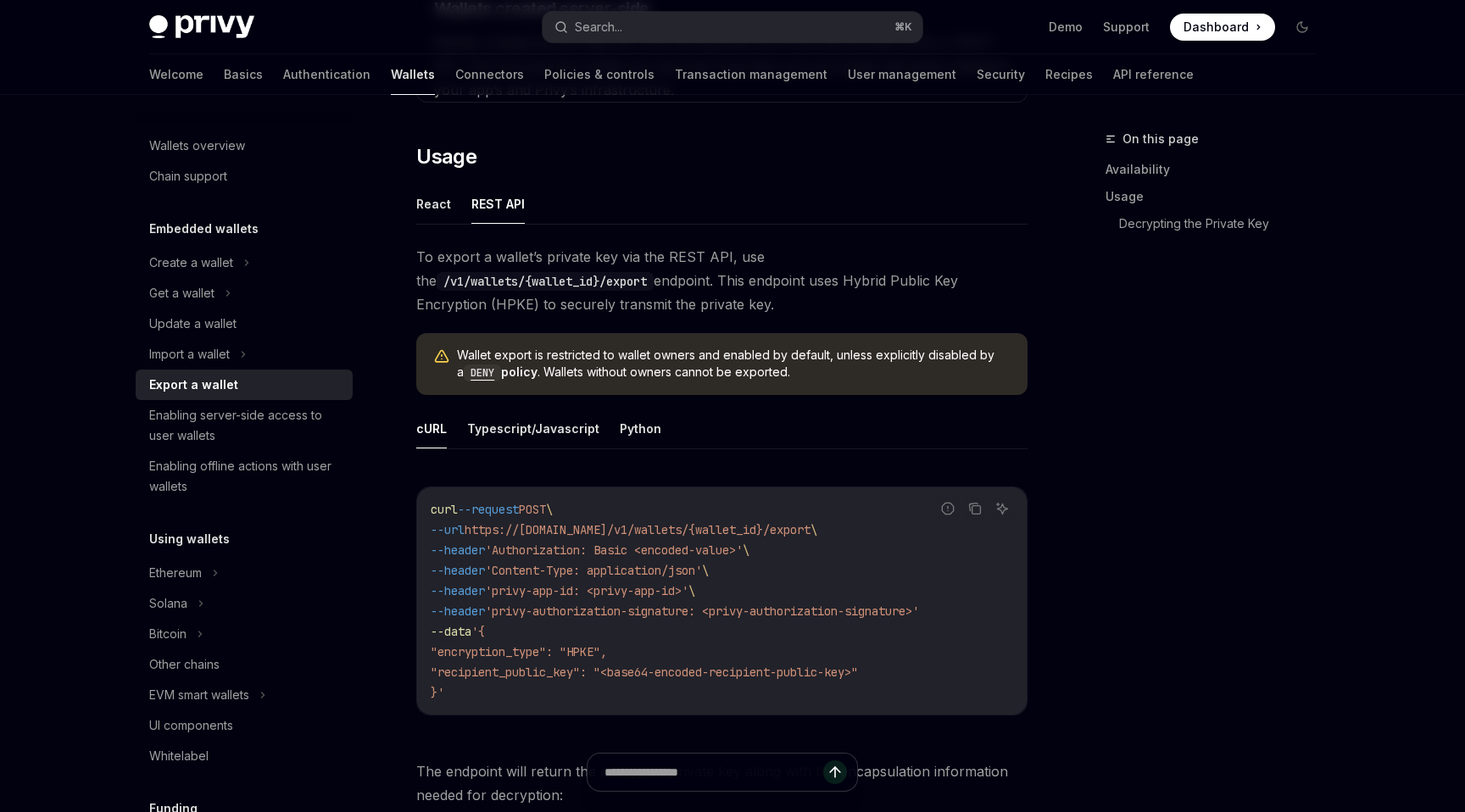
scroll to position [796, 0]
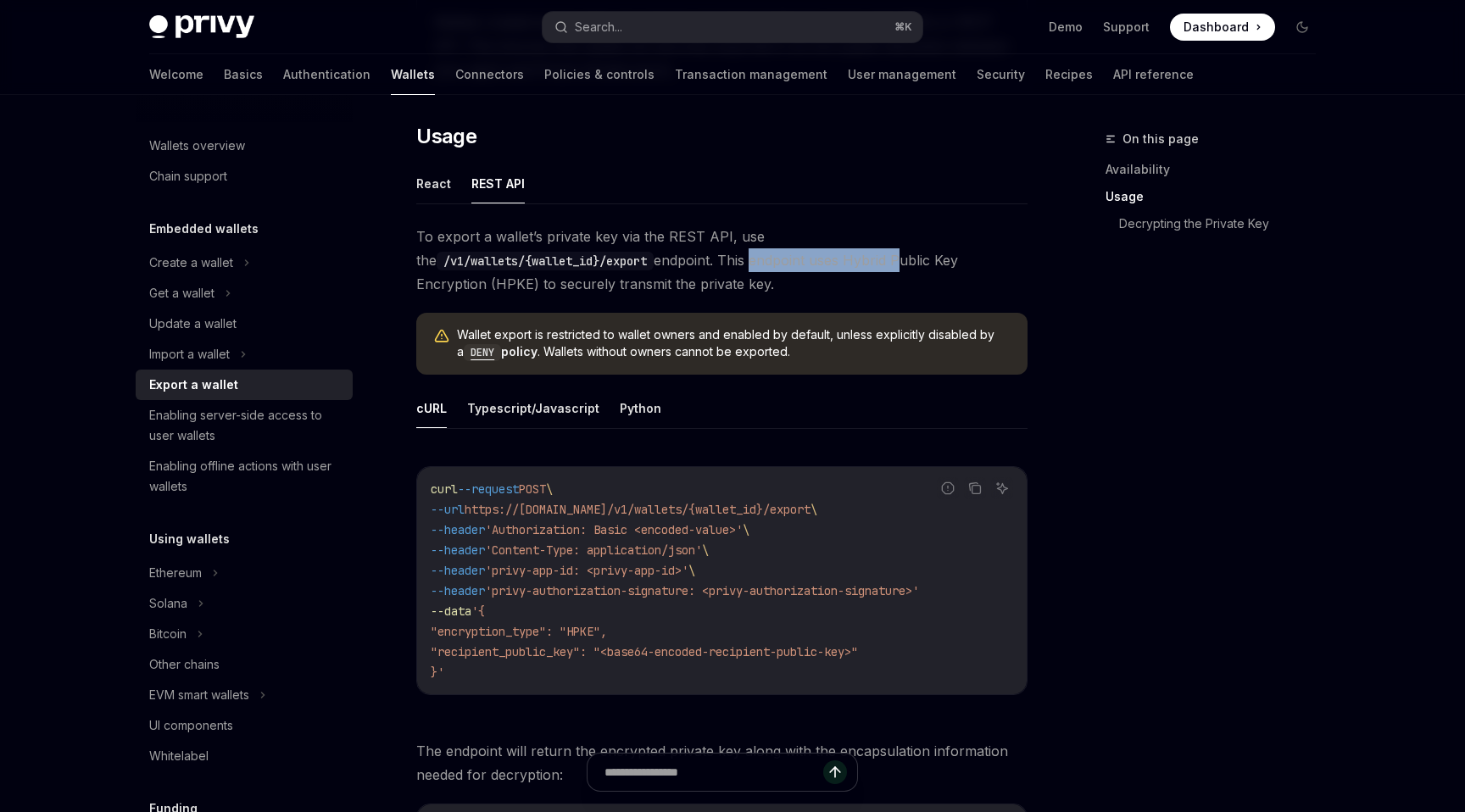
drag, startPoint x: 651, startPoint y: 258, endPoint x: 507, endPoint y: 258, distance: 144.0
click at [507, 258] on span "To export a wallet’s private key via the REST API, use the /v1/wallets/{wallet_…" at bounding box center [721, 260] width 611 height 71
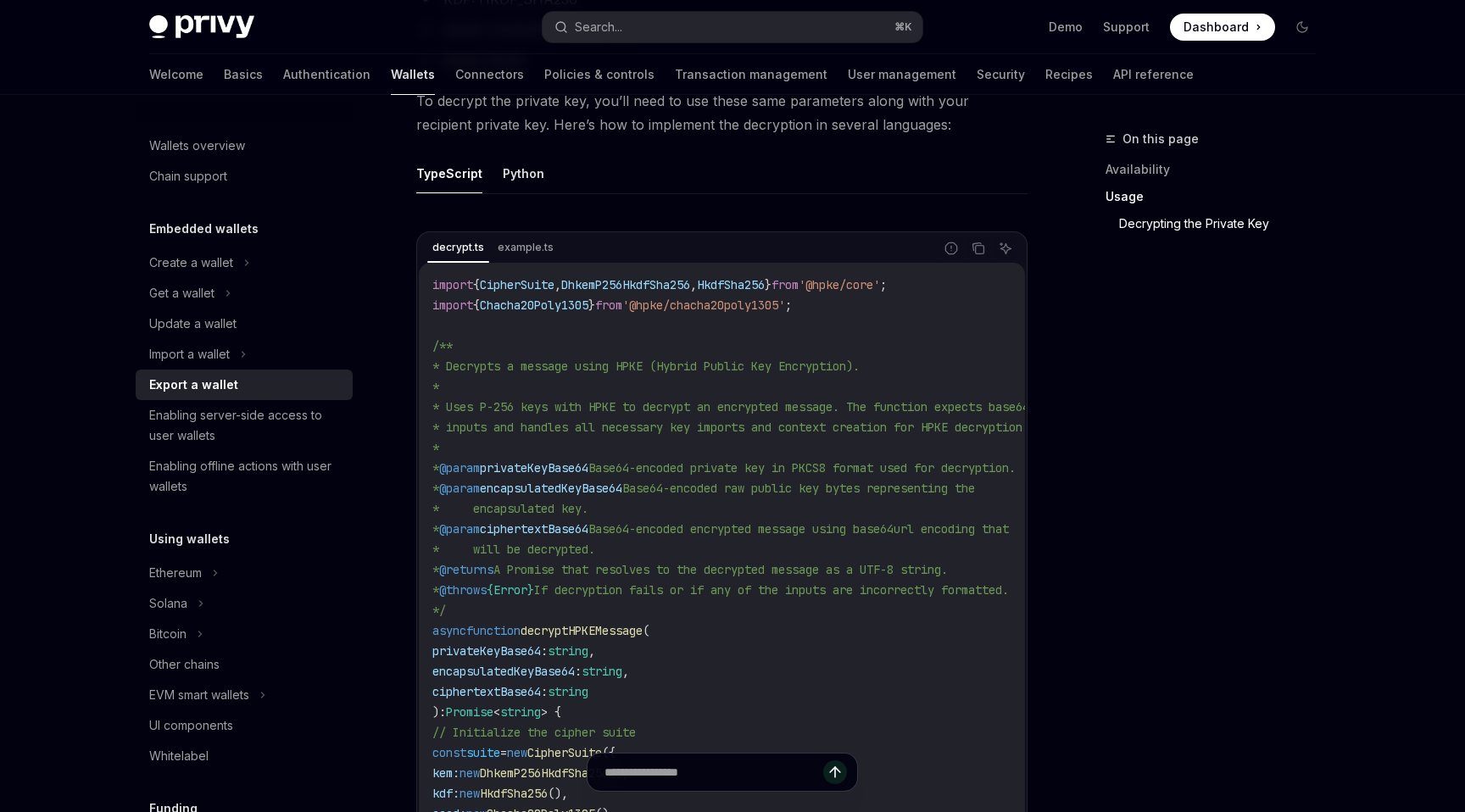
scroll to position [1907, 0]
click at [588, 381] on code "import { CipherSuite , DhkemP256HkdfSha256 , HkdfSha256 } from '@hpke/core' ; i…" at bounding box center [778, 815] width 692 height 1078
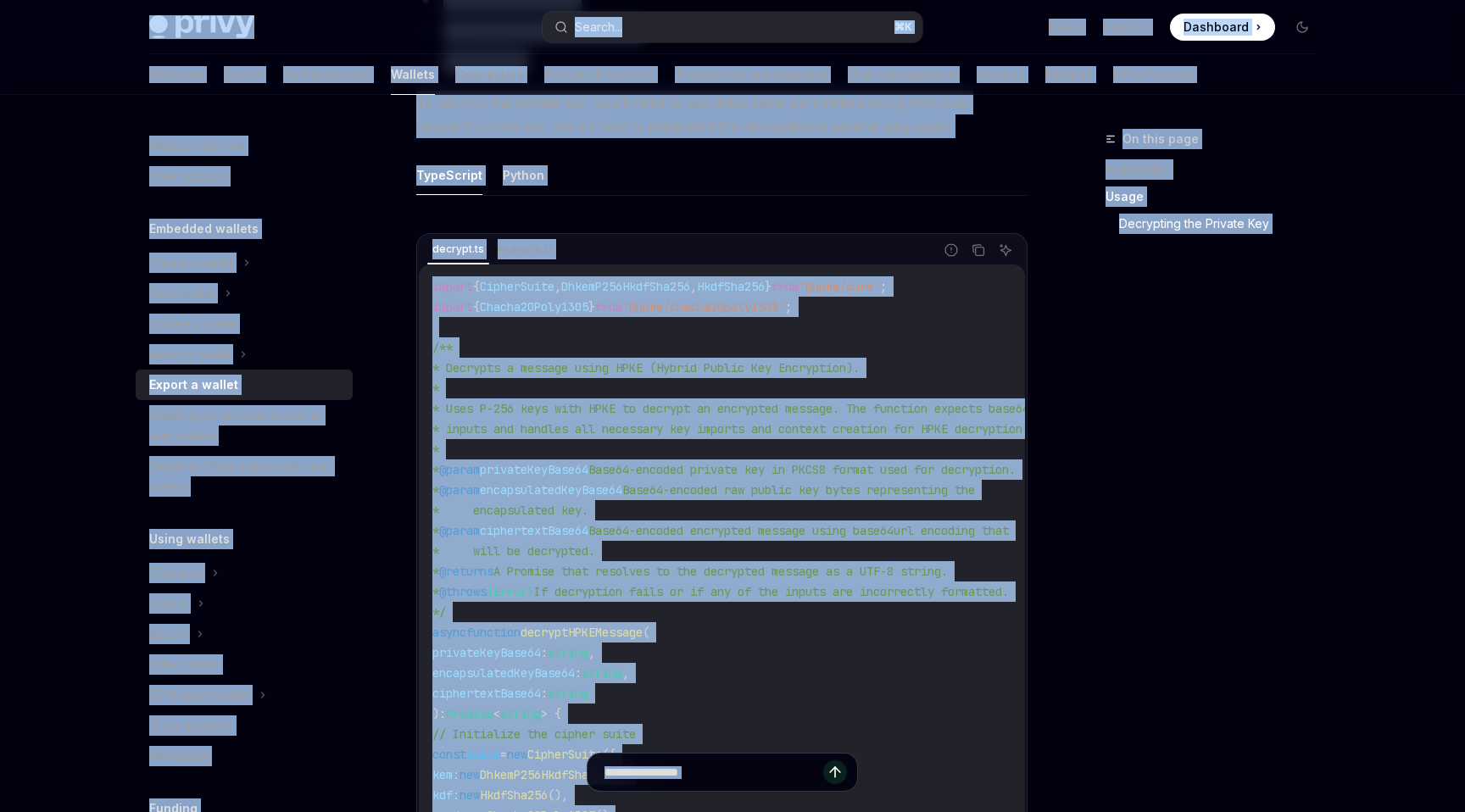
copy div "Privy Docs home page Search... ⌘ K Demo Support Dashboard Dashboard Search... N…"
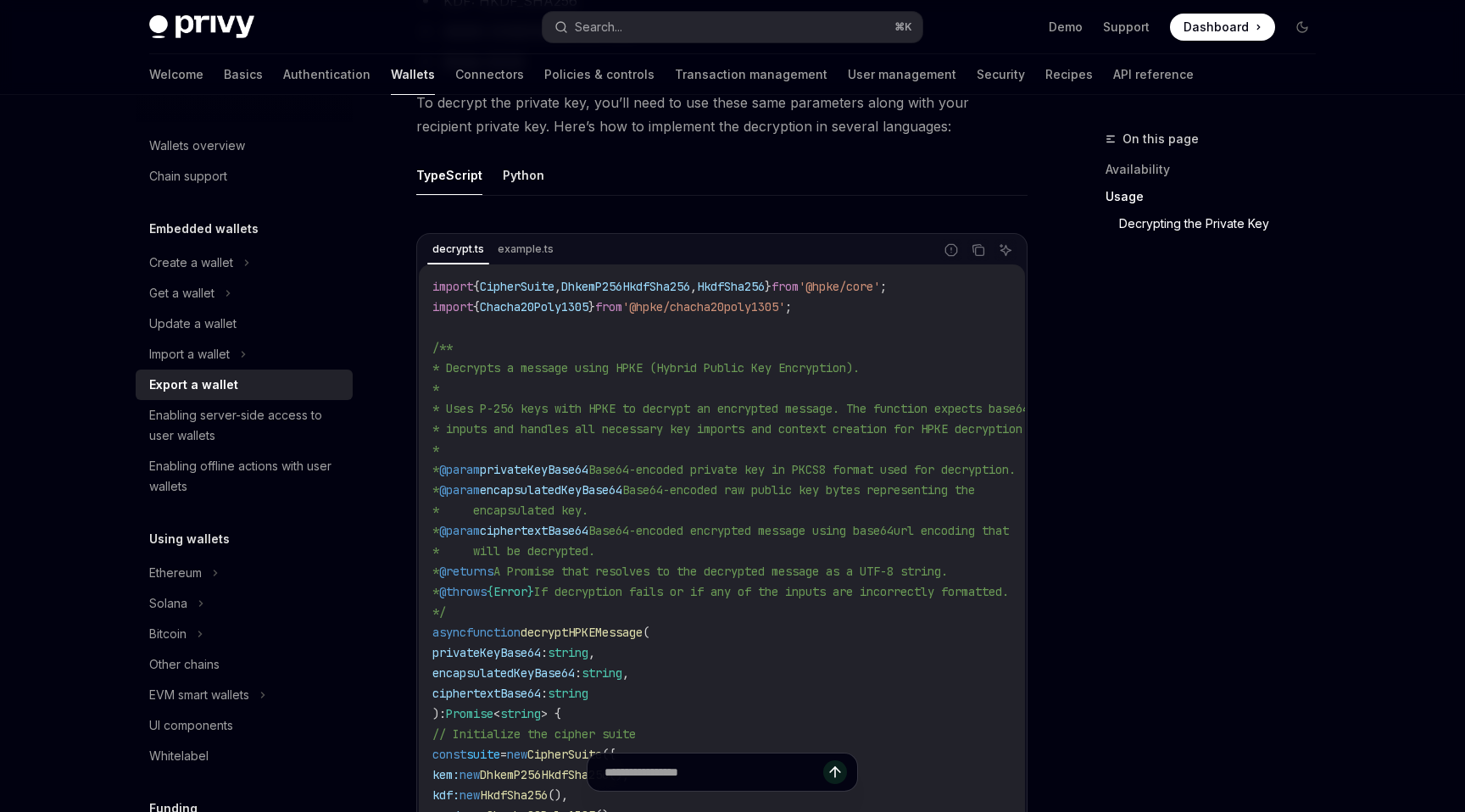
click at [515, 497] on span "encapsulatedKeyBase64" at bounding box center [551, 490] width 143 height 16
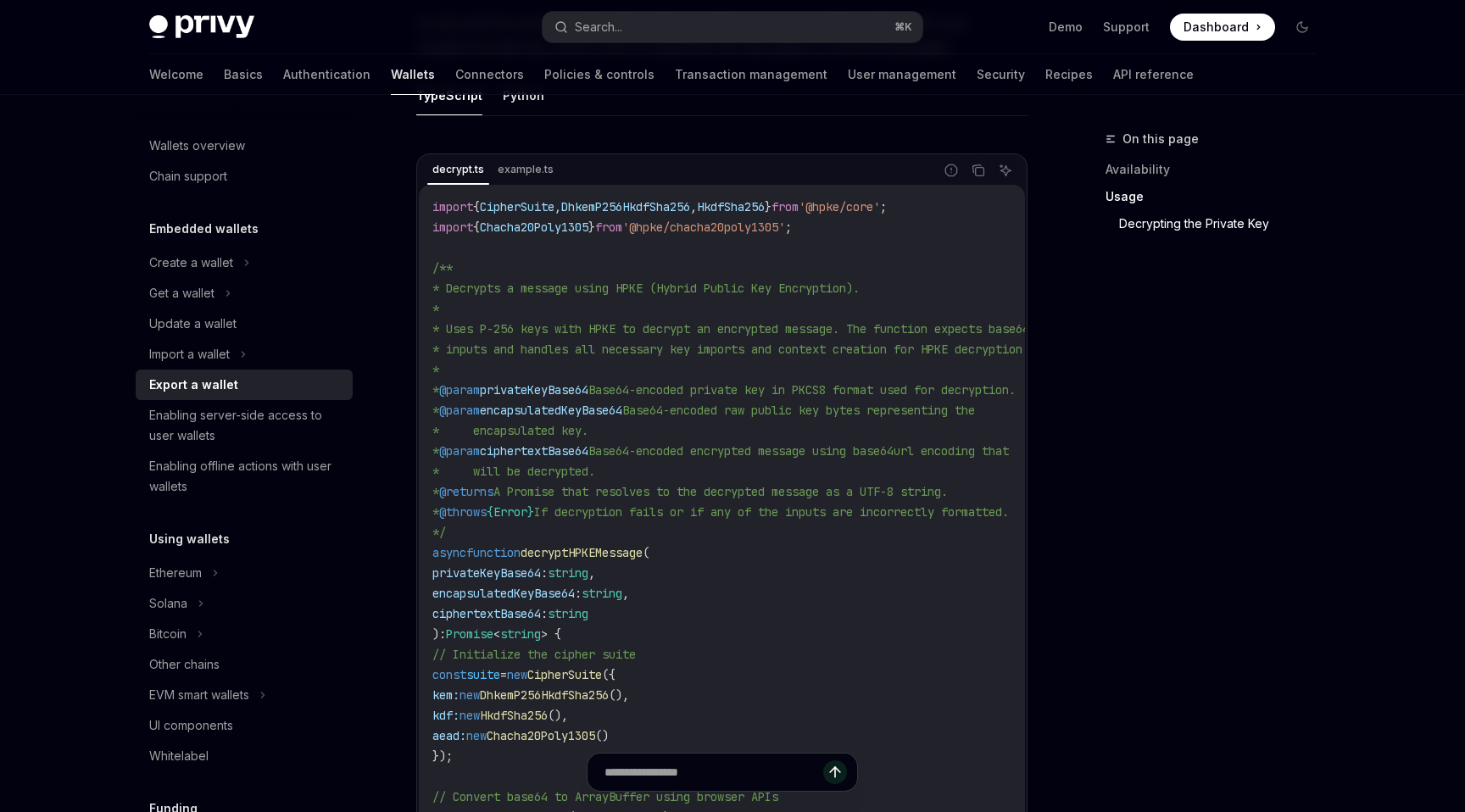
scroll to position [1964, 0]
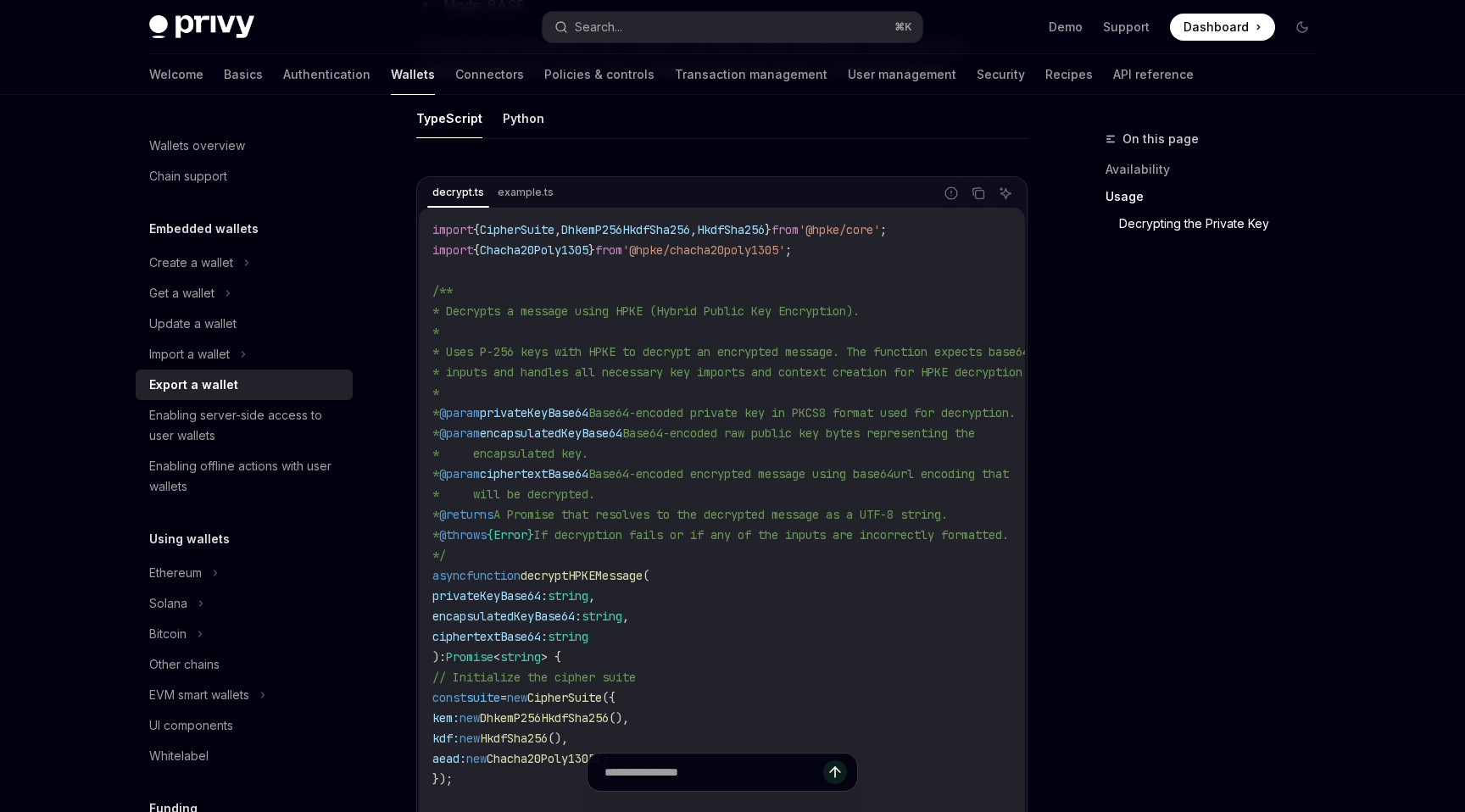
drag, startPoint x: 580, startPoint y: 465, endPoint x: 613, endPoint y: 465, distance: 33.0
click at [613, 465] on code "import { CipherSuite , DhkemP256HkdfSha256 , HkdfSha256 } from '@hpke/core' ; i…" at bounding box center [778, 758] width 692 height 1078
copy span "ey."
click at [613, 465] on code "import { CipherSuite , DhkemP256HkdfSha256 , HkdfSha256 } from '@hpke/core' ; i…" at bounding box center [778, 758] width 692 height 1078
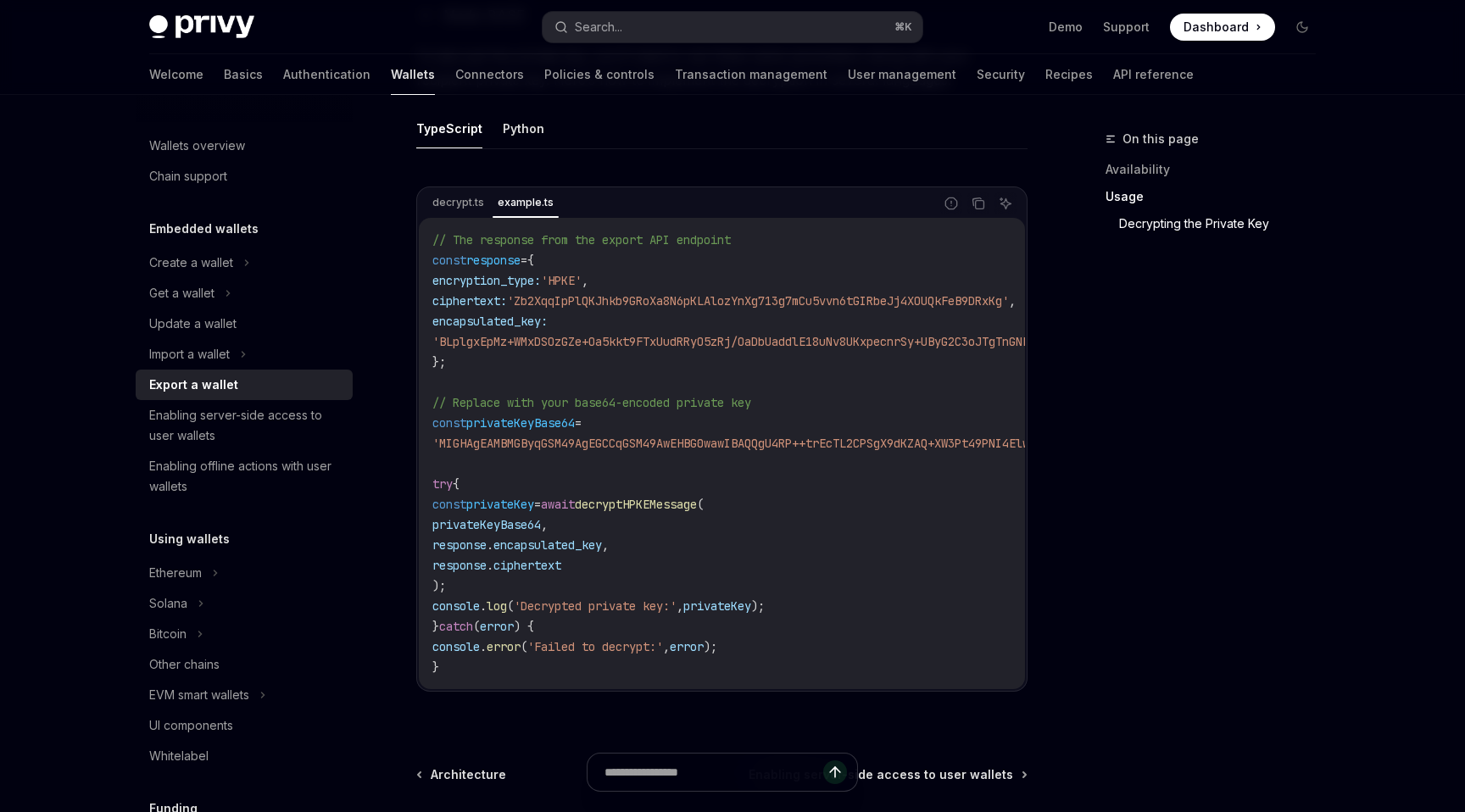
scroll to position [1932, 0]
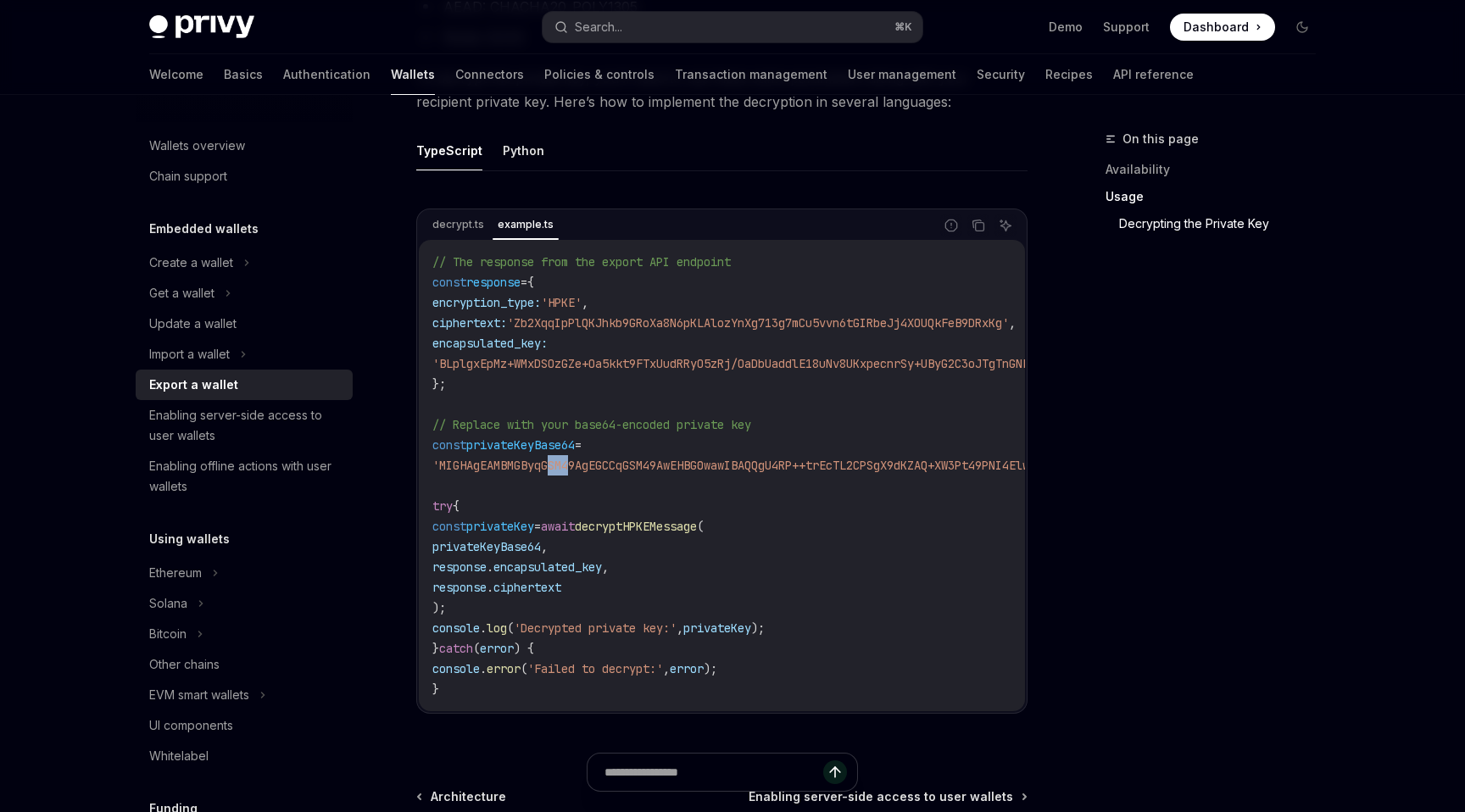
drag, startPoint x: 560, startPoint y: 476, endPoint x: 577, endPoint y: 476, distance: 17.0
click at [577, 473] on span "'MIGHAgEAMBMGByqGSM49AgEGCCqGSM49AwEHBG0wawIBAQQgU4RP++trEcTL2CPSgX9dKZAQ+XW3Pt…" at bounding box center [1062, 465] width 1261 height 16
copy span "qGS"
click at [577, 473] on span "'MIGHAgEAMBMGByqGSM49AgEGCCqGSM49AwEHBG0wawIBAQQgU4RP++trEcTL2CPSgX9dKZAQ+XW3Pt…" at bounding box center [1062, 465] width 1261 height 16
drag, startPoint x: 609, startPoint y: 431, endPoint x: 535, endPoint y: 431, distance: 74.0
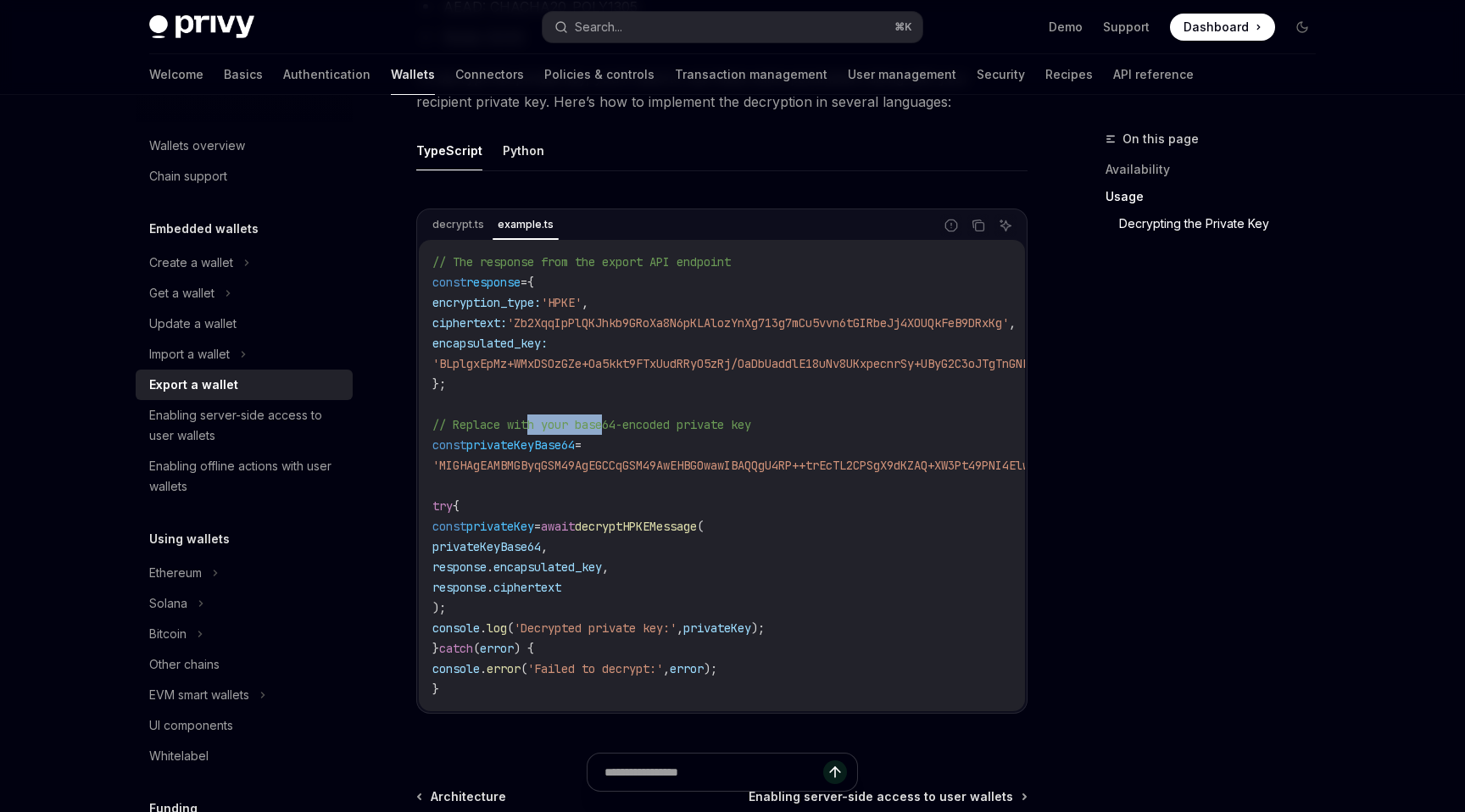
click at [535, 431] on span "// Replace with your base64-encoded private key" at bounding box center [591, 425] width 319 height 16
drag, startPoint x: 539, startPoint y: 451, endPoint x: 486, endPoint y: 451, distance: 53.0
click at [486, 451] on span "privateKeyBase64" at bounding box center [520, 445] width 108 height 16
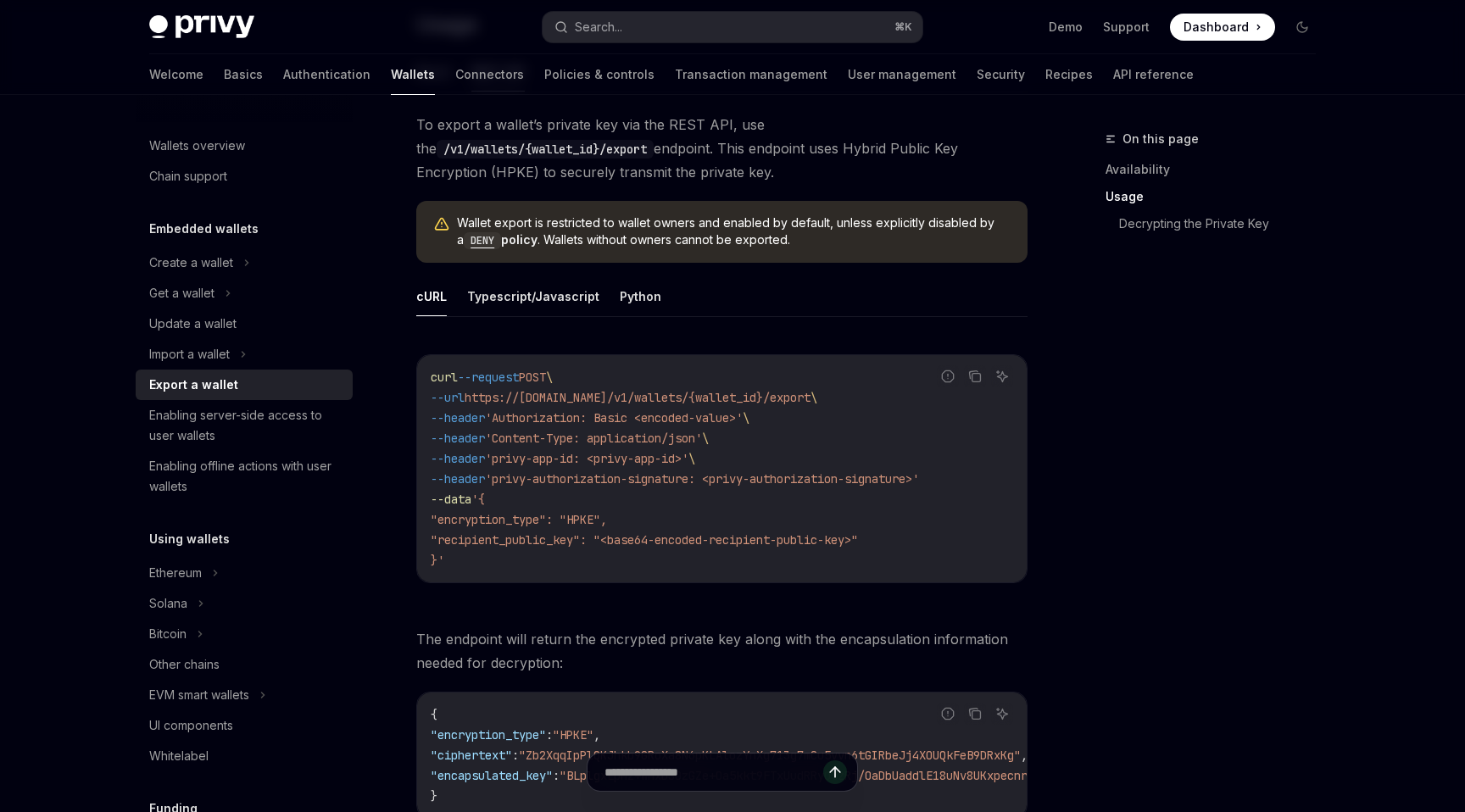
scroll to position [933, 0]
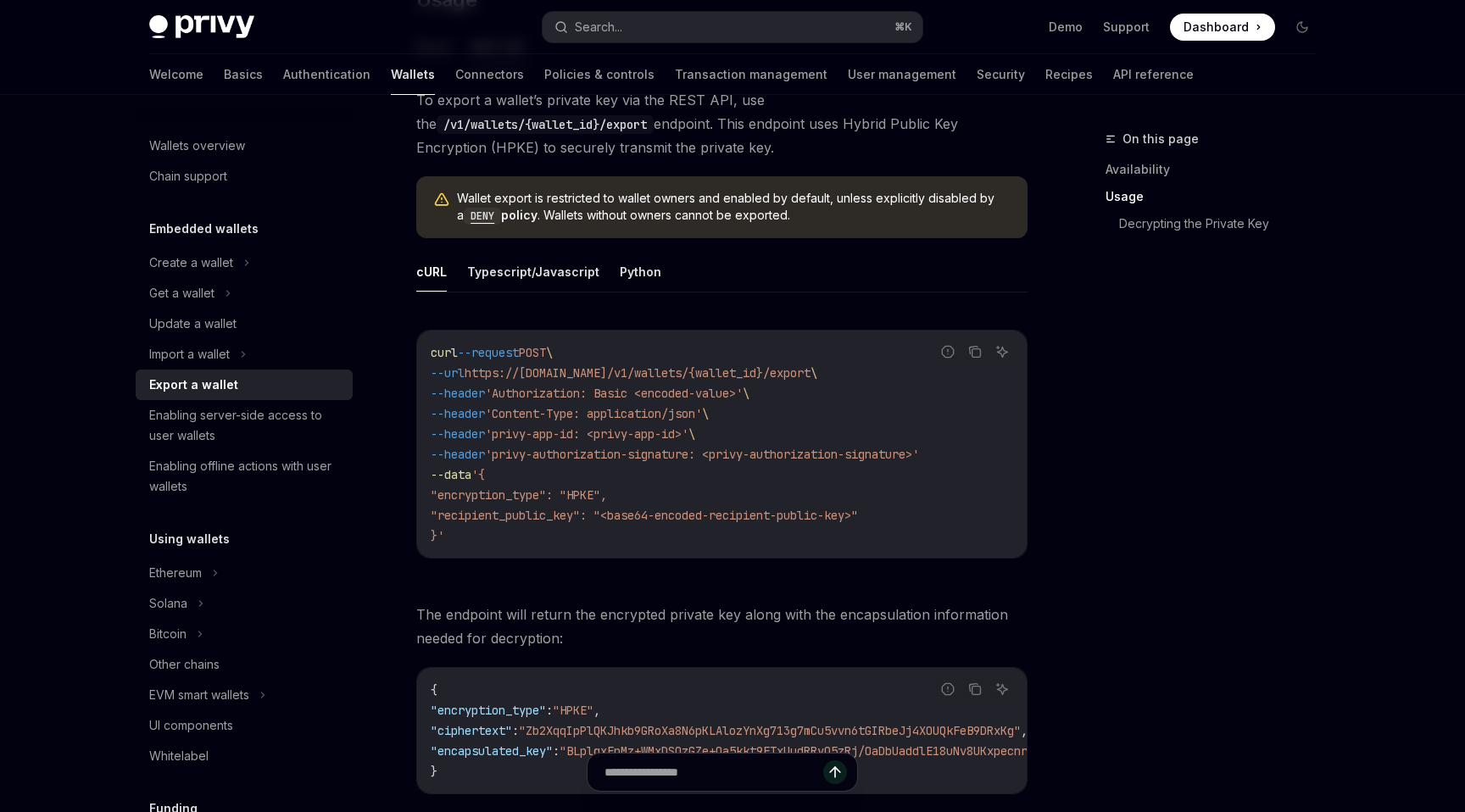
click at [486, 529] on code "curl --request POST \ --url https://api.privy.io/v1/wallets/{wallet_id}/export …" at bounding box center [722, 444] width 582 height 203
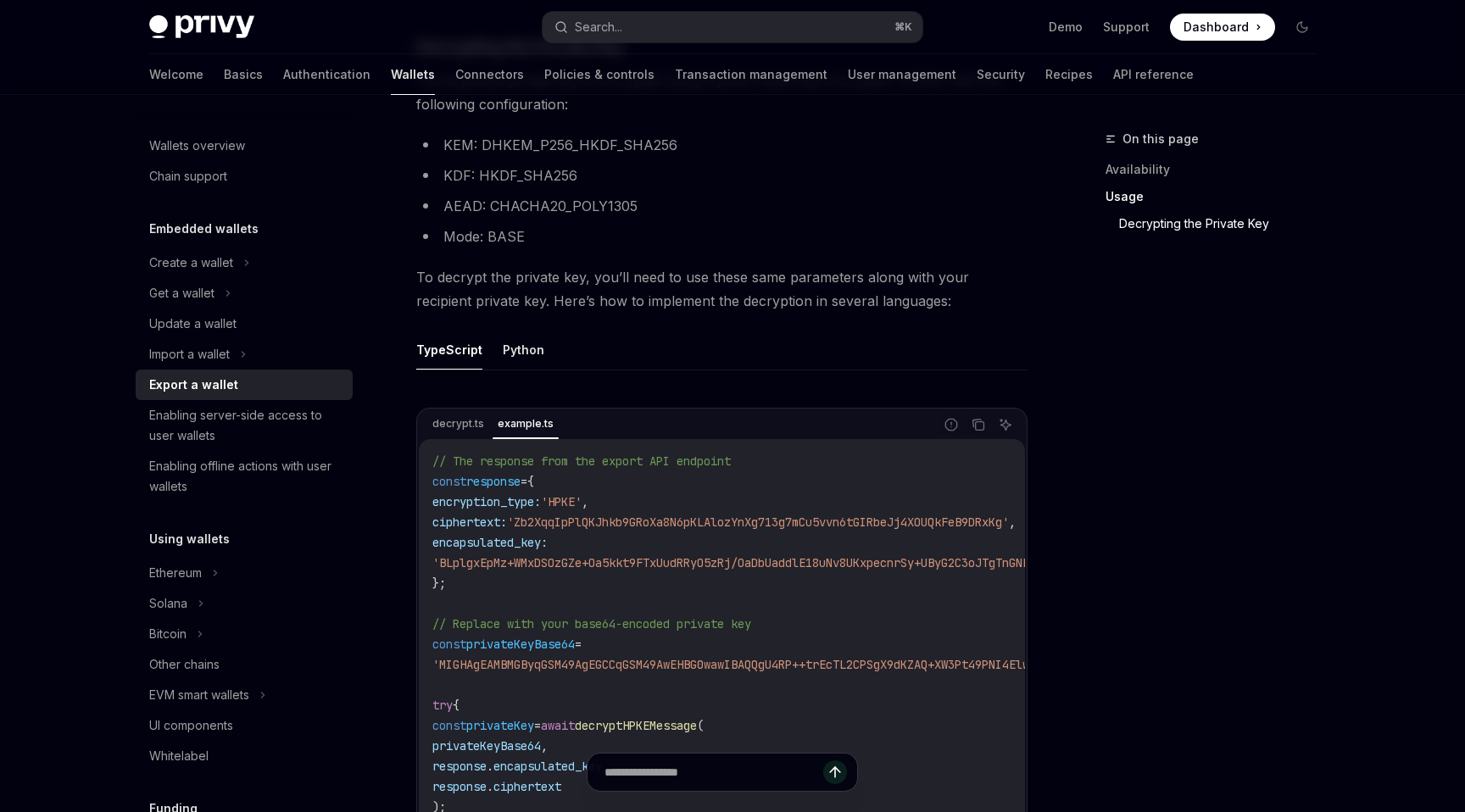
scroll to position [1768, 0]
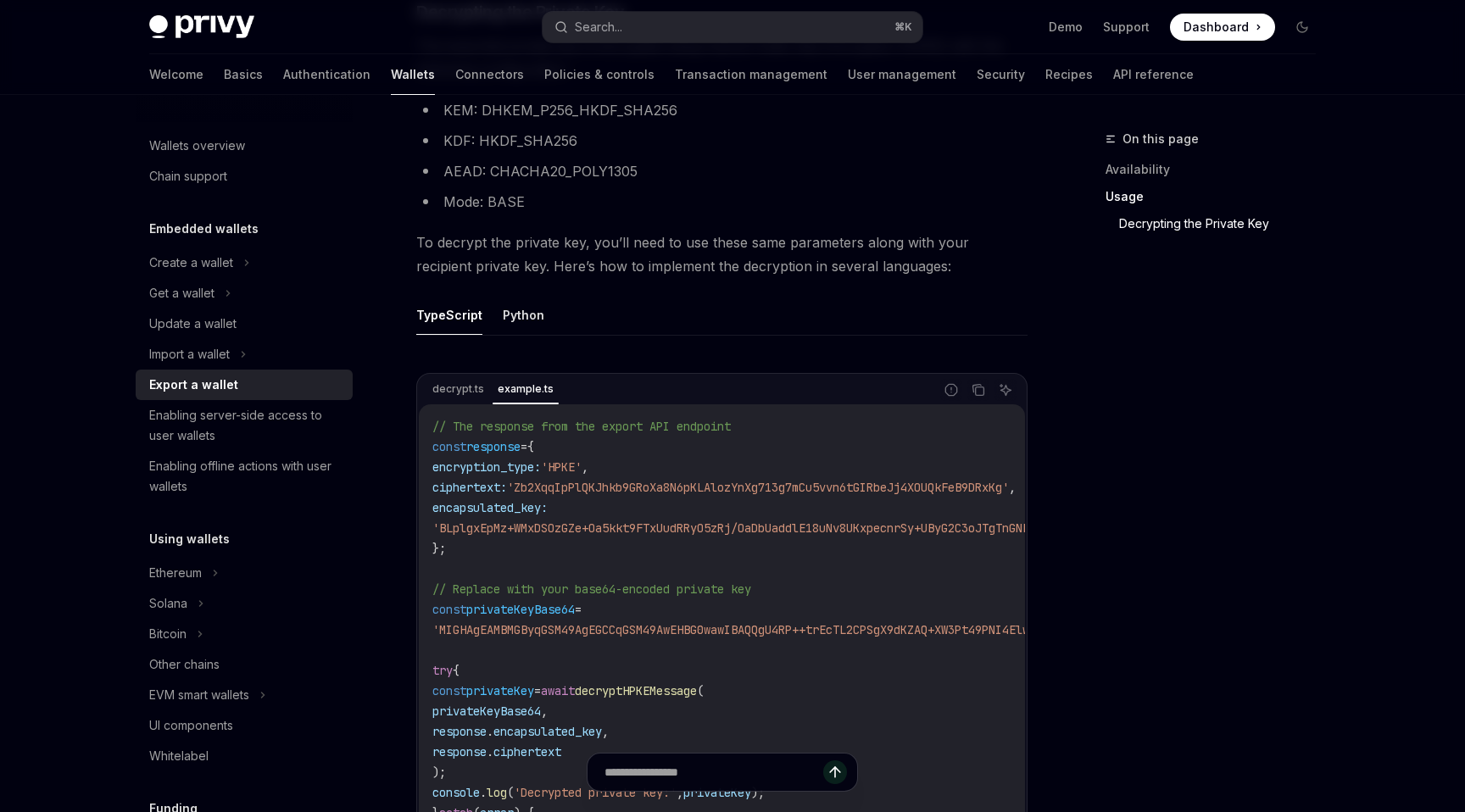
click at [490, 274] on span "To decrypt the private key, you’ll need to use these same parameters along with…" at bounding box center [721, 254] width 611 height 48
click at [547, 274] on span "To decrypt the private key, you’ll need to use these same parameters along with…" at bounding box center [721, 254] width 611 height 48
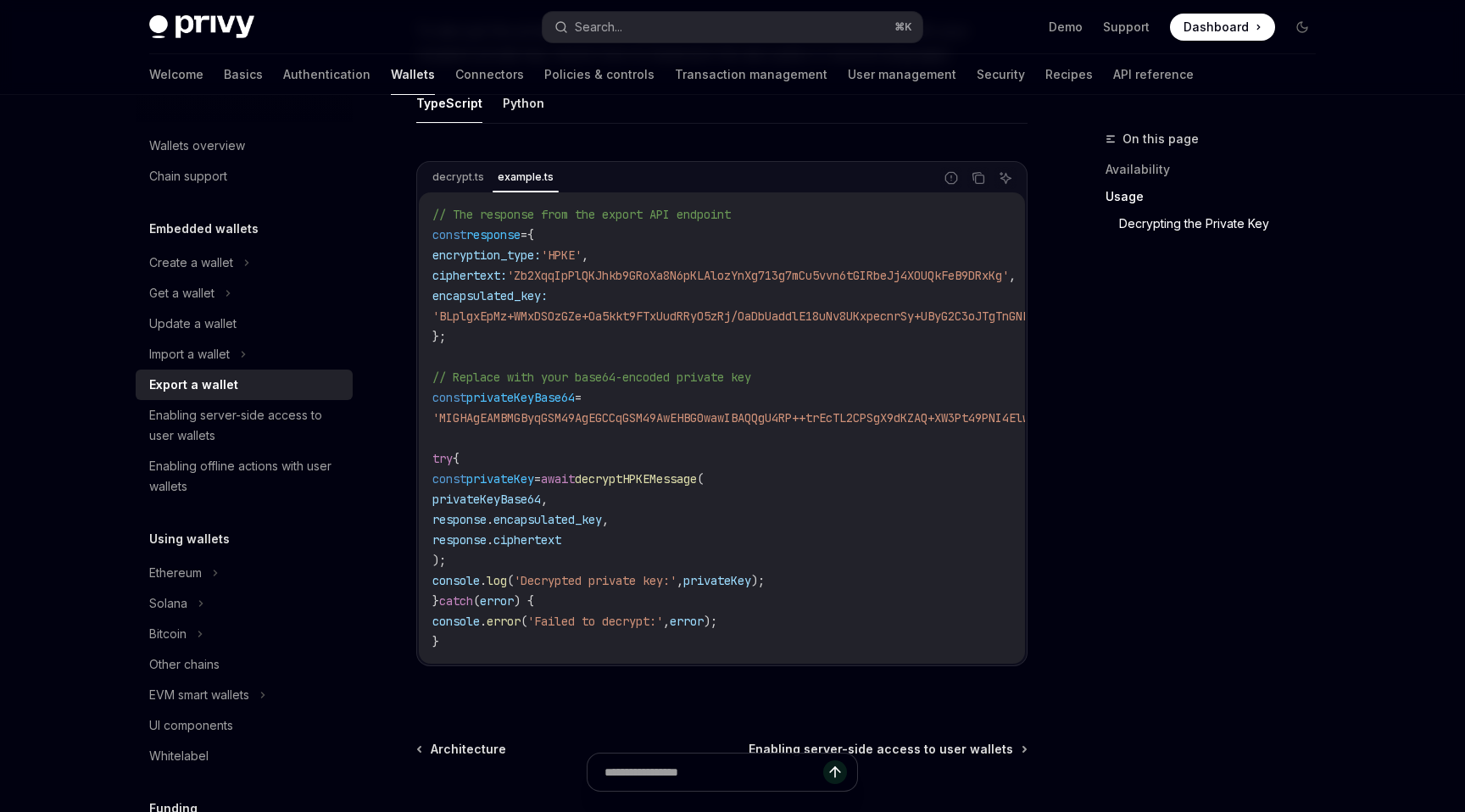
scroll to position [1965, 0]
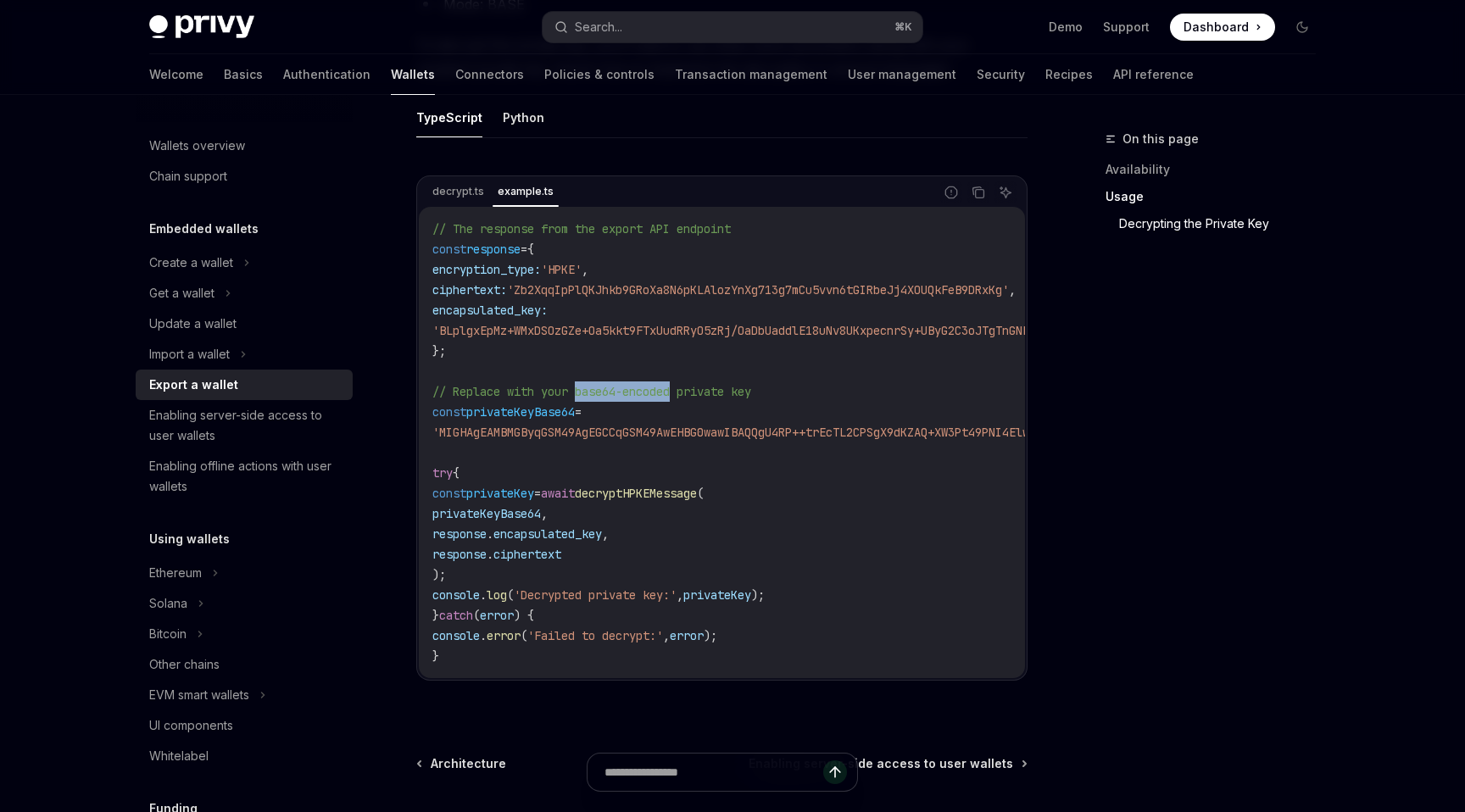
drag, startPoint x: 584, startPoint y: 402, endPoint x: 681, endPoint y: 400, distance: 97.0
click at [681, 399] on span "// Replace with your base64-encoded private key" at bounding box center [591, 392] width 319 height 16
click at [715, 533] on code "// The response from the export API endpoint const response = { encryption_type…" at bounding box center [1086, 443] width 1309 height 448
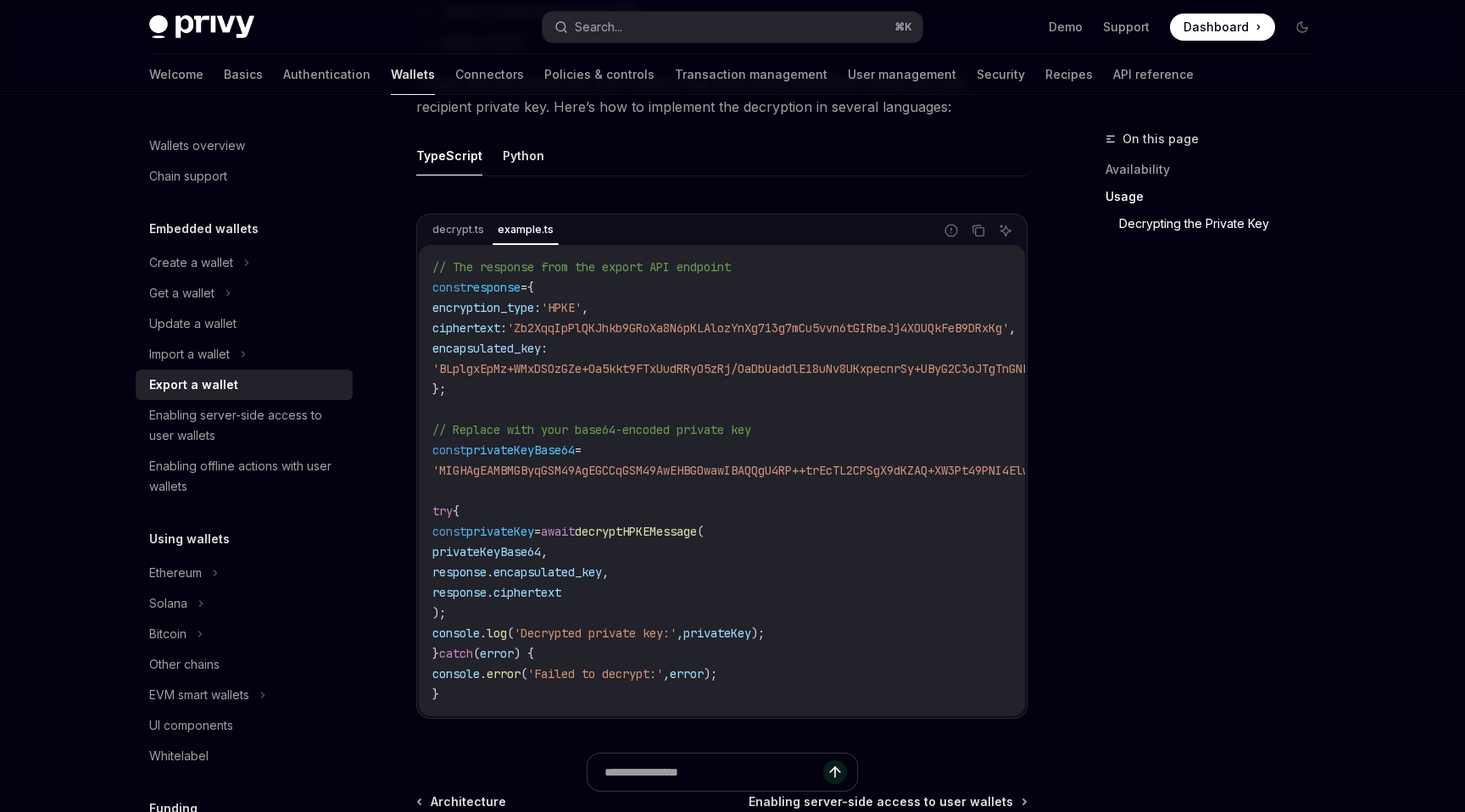
scroll to position [1908, 0]
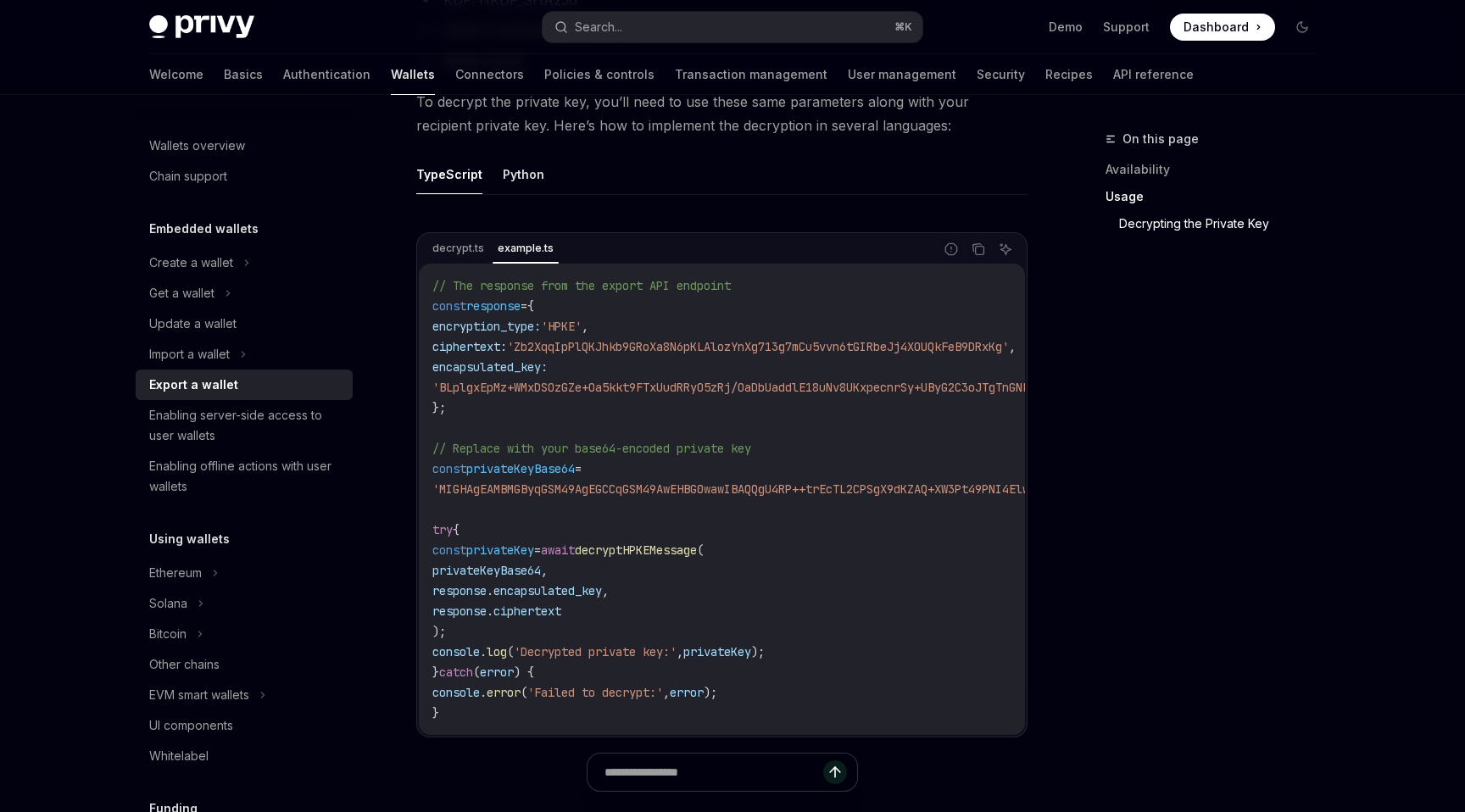
click at [550, 393] on span "'BLplgxEpMz+WMxDSOzGZe+Oa5kkt9FTxUudRRyO5zRj/OaDbUaddlE18uNv8UKxpecnrSy+UByG2C3…" at bounding box center [737, 388] width 610 height 16
click at [597, 395] on span "'BLplgxEpMz+WMxDSOzGZe+Oa5kkt9FTxUudRRyO5zRj/OaDbUaddlE18uNv8UKxpecnrSy+UByG2C3…" at bounding box center [737, 388] width 610 height 16
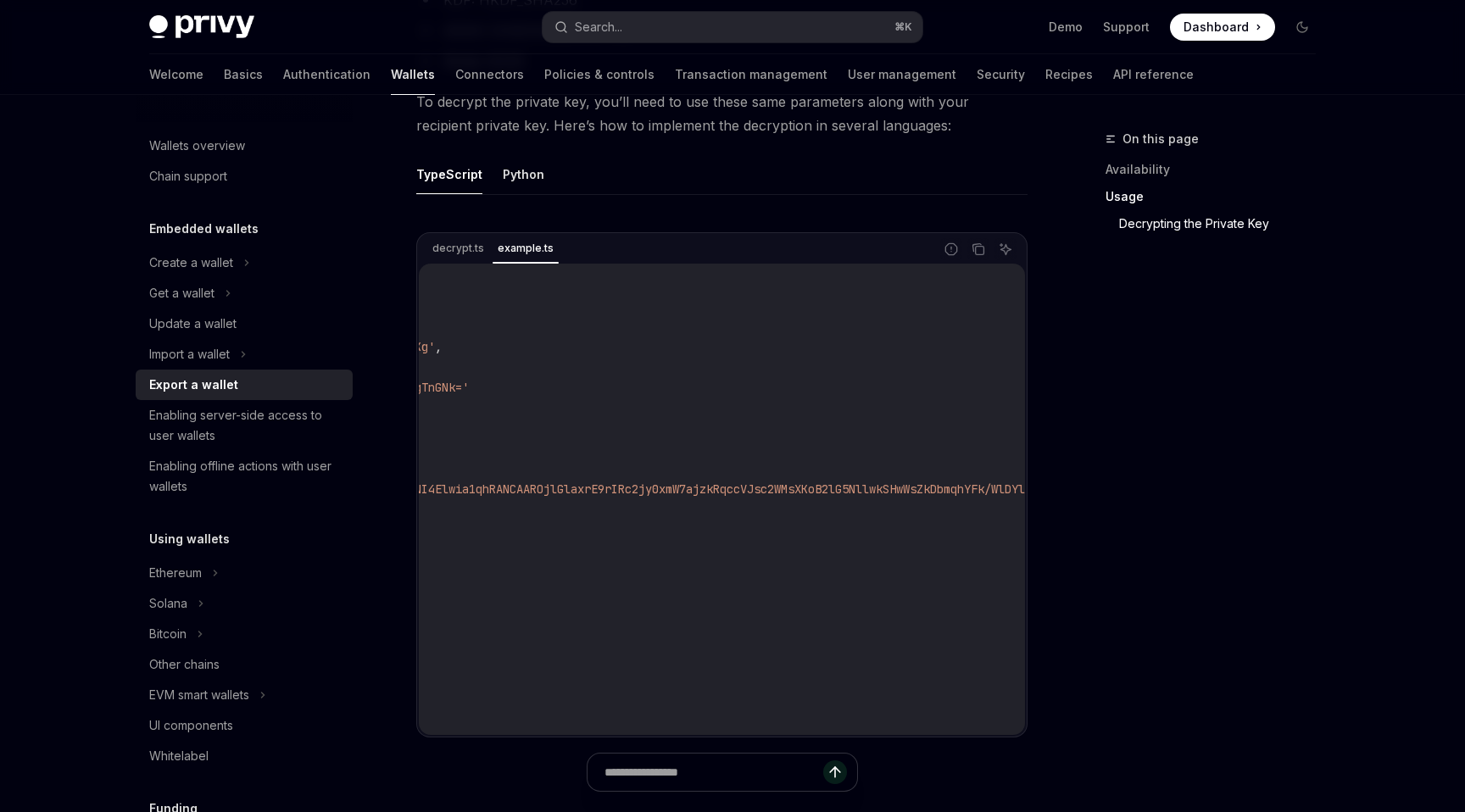
scroll to position [0, 0]
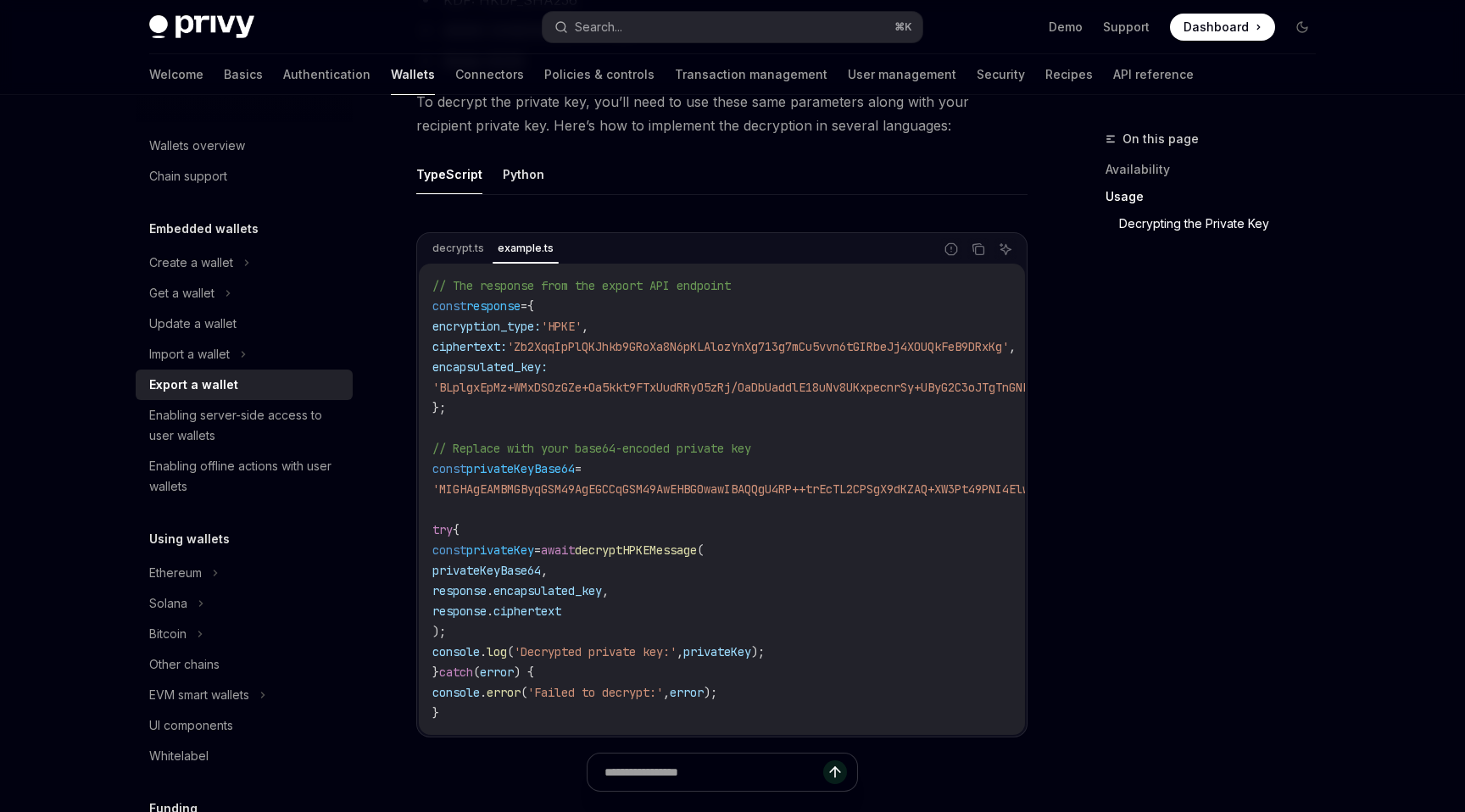
click at [540, 528] on code "// The response from the export API endpoint const response = { encryption_type…" at bounding box center [1086, 499] width 1309 height 448
click at [564, 486] on code "// The response from the export API endpoint const response = { encryption_type…" at bounding box center [1086, 499] width 1309 height 448
click at [552, 505] on code "// The response from the export API endpoint const response = { encryption_type…" at bounding box center [1086, 499] width 1309 height 448
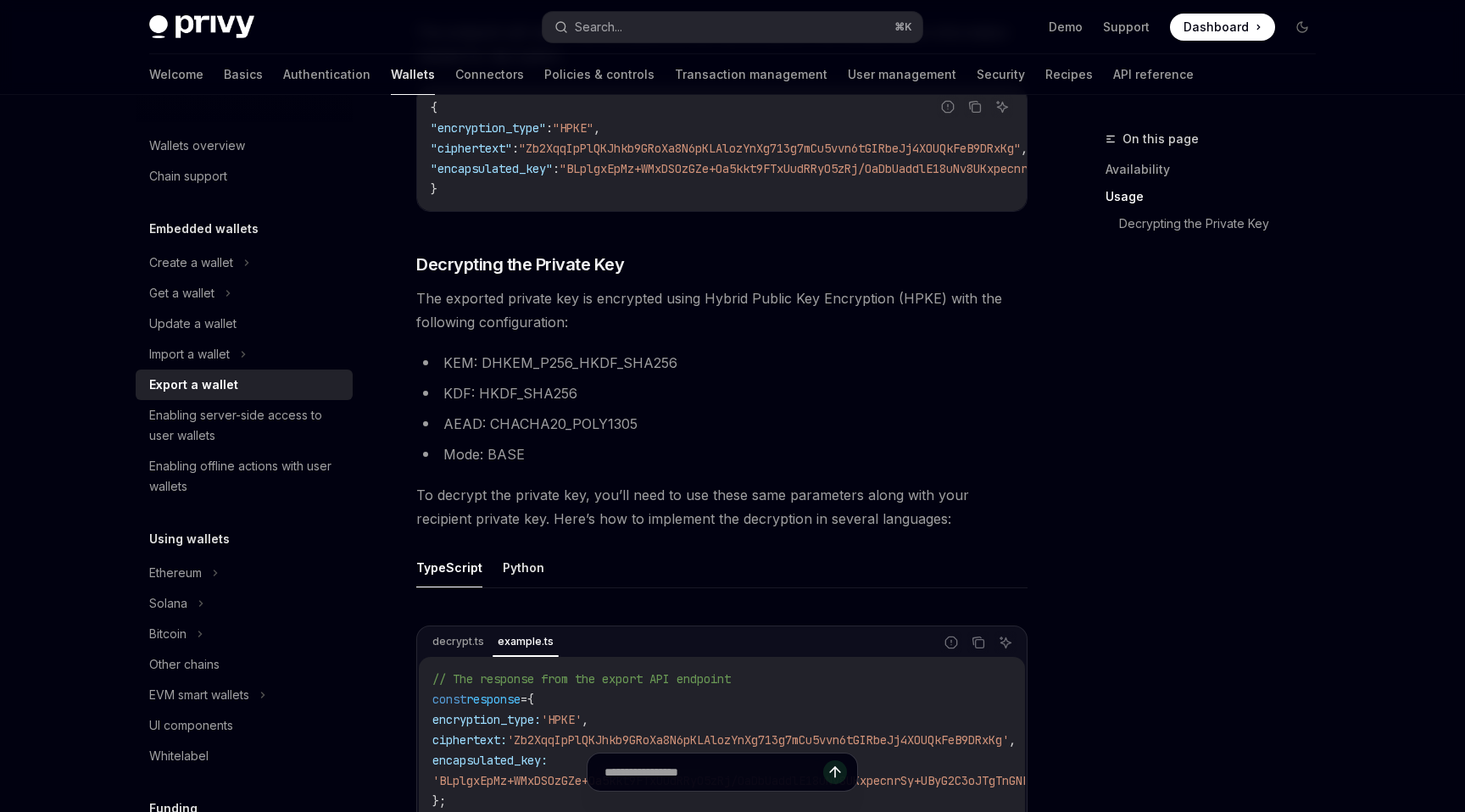
click at [552, 505] on span "To decrypt the private key, you’ll need to use these same parameters along with…" at bounding box center [721, 506] width 611 height 48
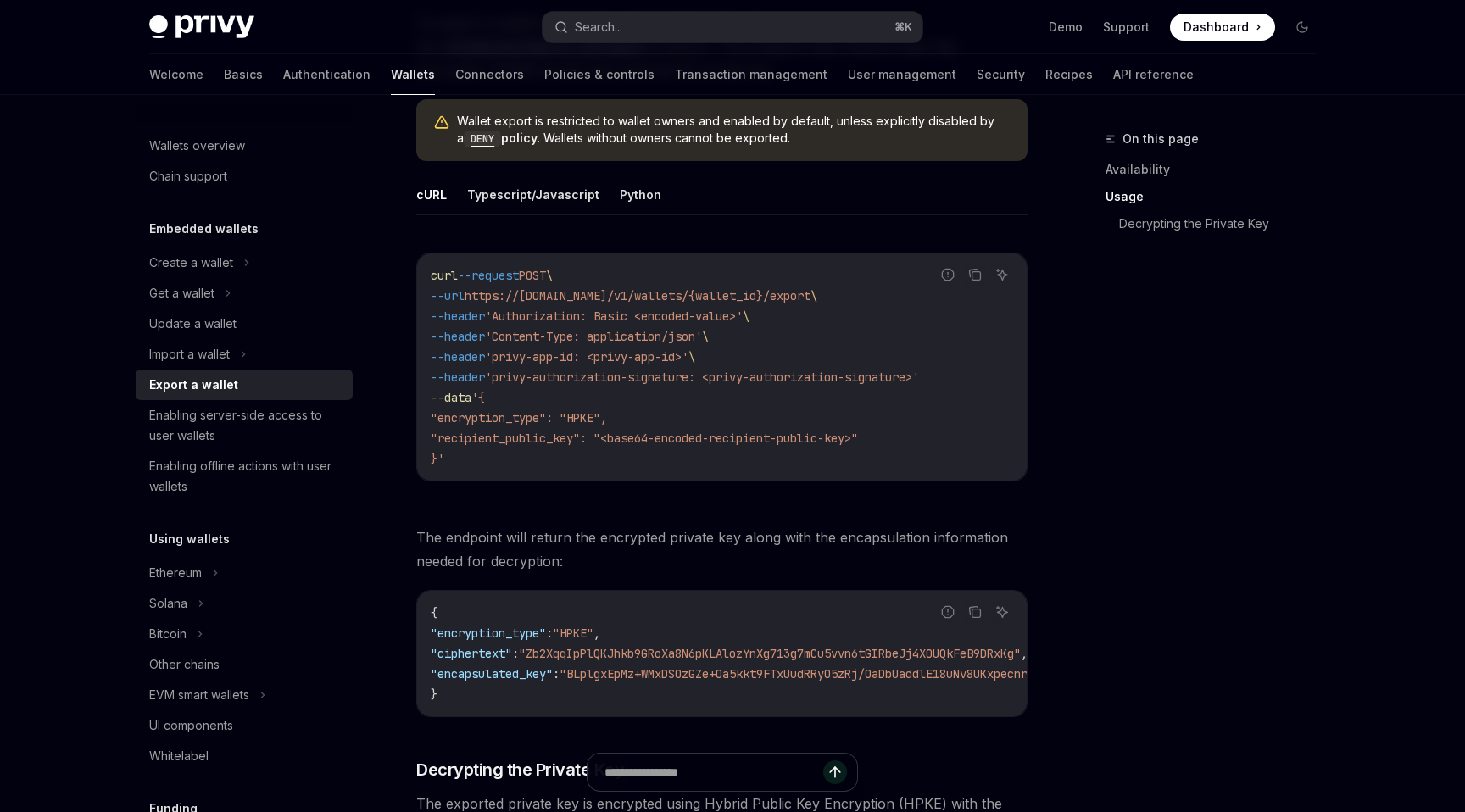
scroll to position [1007, 0]
click at [568, 366] on code "curl --request POST \ --url https://api.privy.io/v1/wallets/{wallet_id}/export …" at bounding box center [722, 369] width 582 height 203
click at [614, 386] on span "'privy-authorization-signature: <privy-authorization-signature>'" at bounding box center [702, 380] width 434 height 16
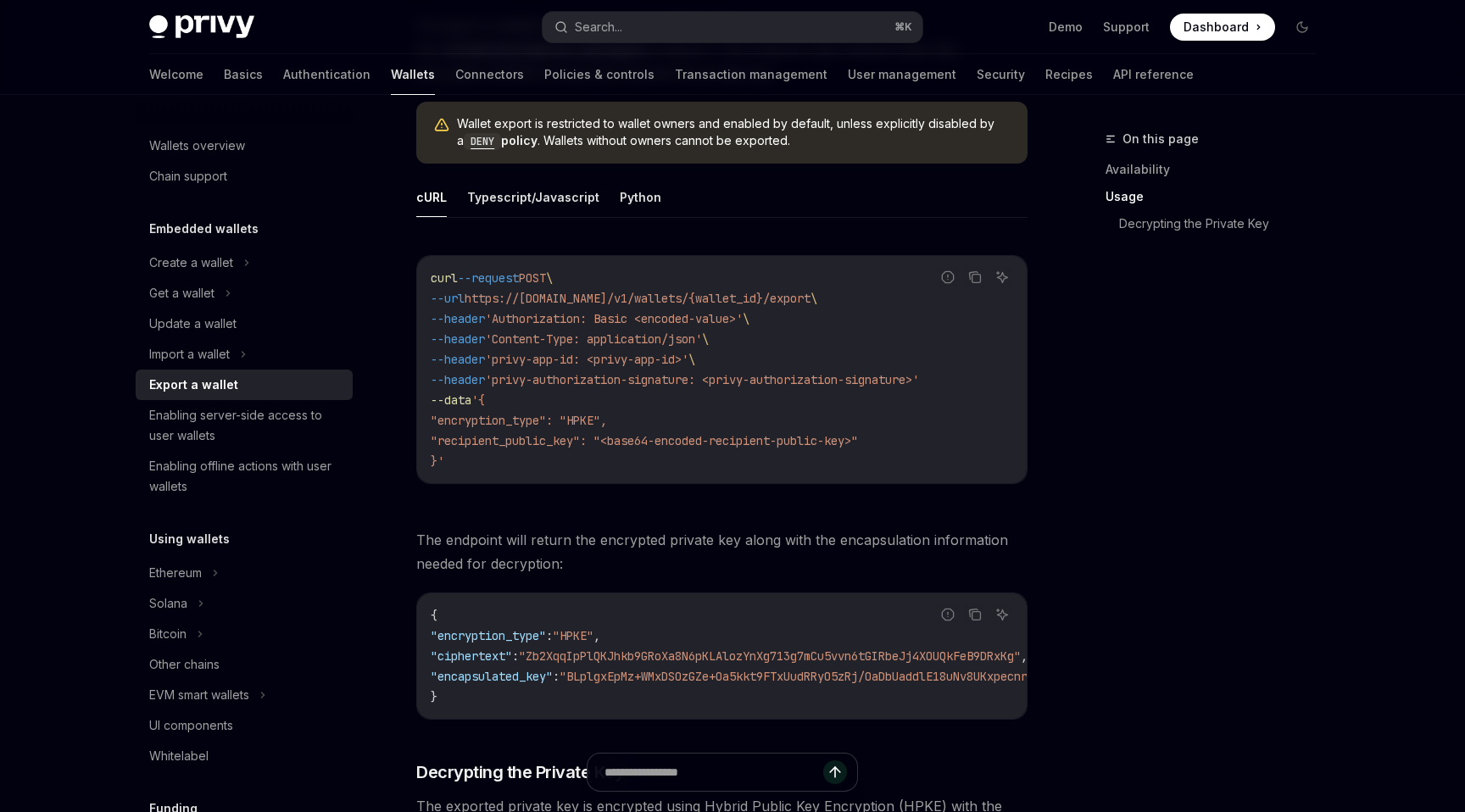
click at [539, 386] on span "'privy-authorization-signature: <privy-authorization-signature>'" at bounding box center [702, 380] width 434 height 16
click at [607, 426] on span ""encryption_type": "HPKE"," at bounding box center [519, 420] width 176 height 16
click at [623, 439] on span ""recipient_public_key": "<base64-encoded-recipient-public-key>"" at bounding box center [644, 441] width 427 height 16
click at [646, 439] on span ""recipient_public_key": "<base64-encoded-recipient-public-key>"" at bounding box center [644, 441] width 427 height 16
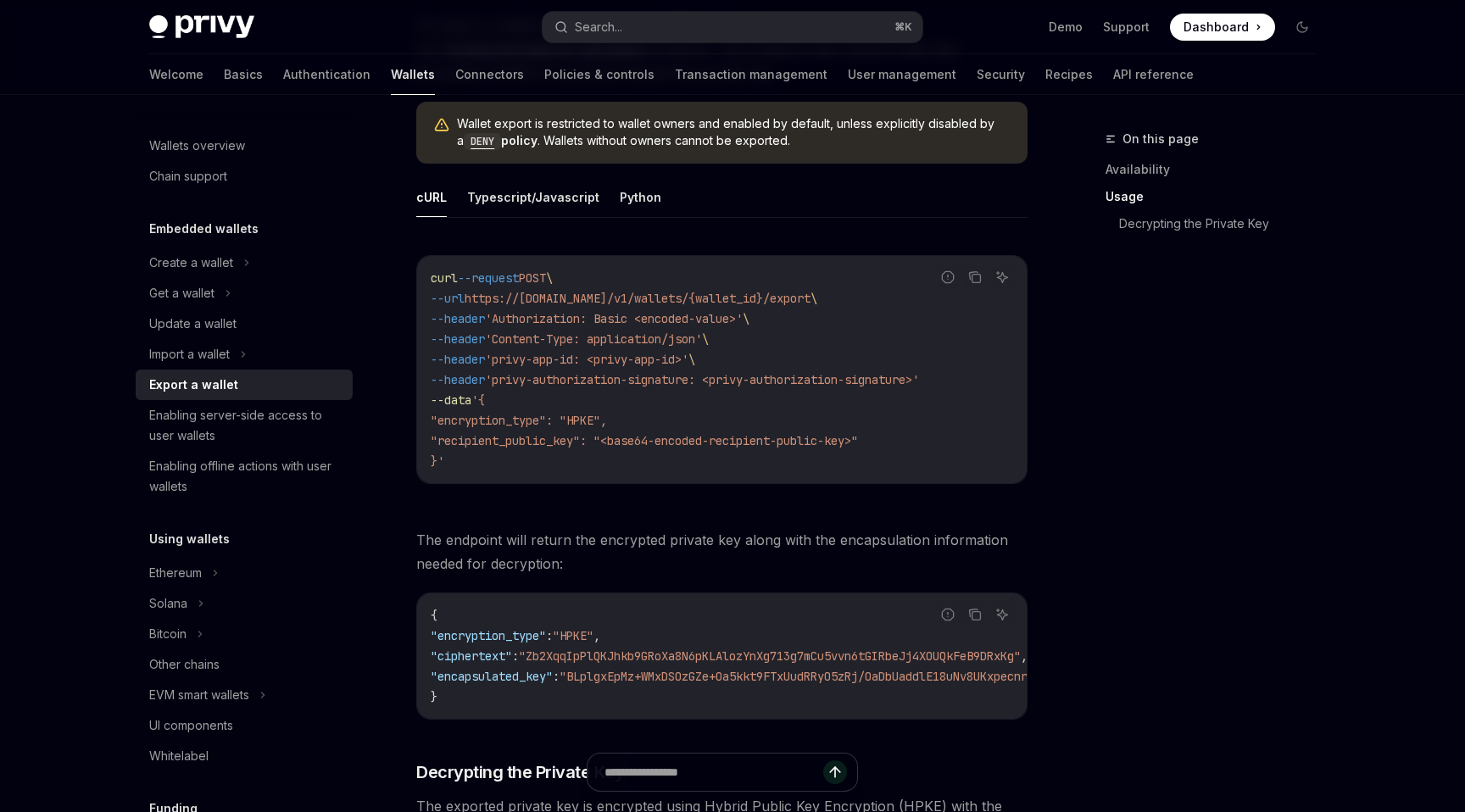
click at [625, 441] on span ""recipient_public_key": "<base64-encoded-recipient-public-key>"" at bounding box center [644, 441] width 427 height 16
click at [662, 441] on span ""recipient_public_key": "<base64-encoded-recipient-public-key>"" at bounding box center [644, 441] width 427 height 16
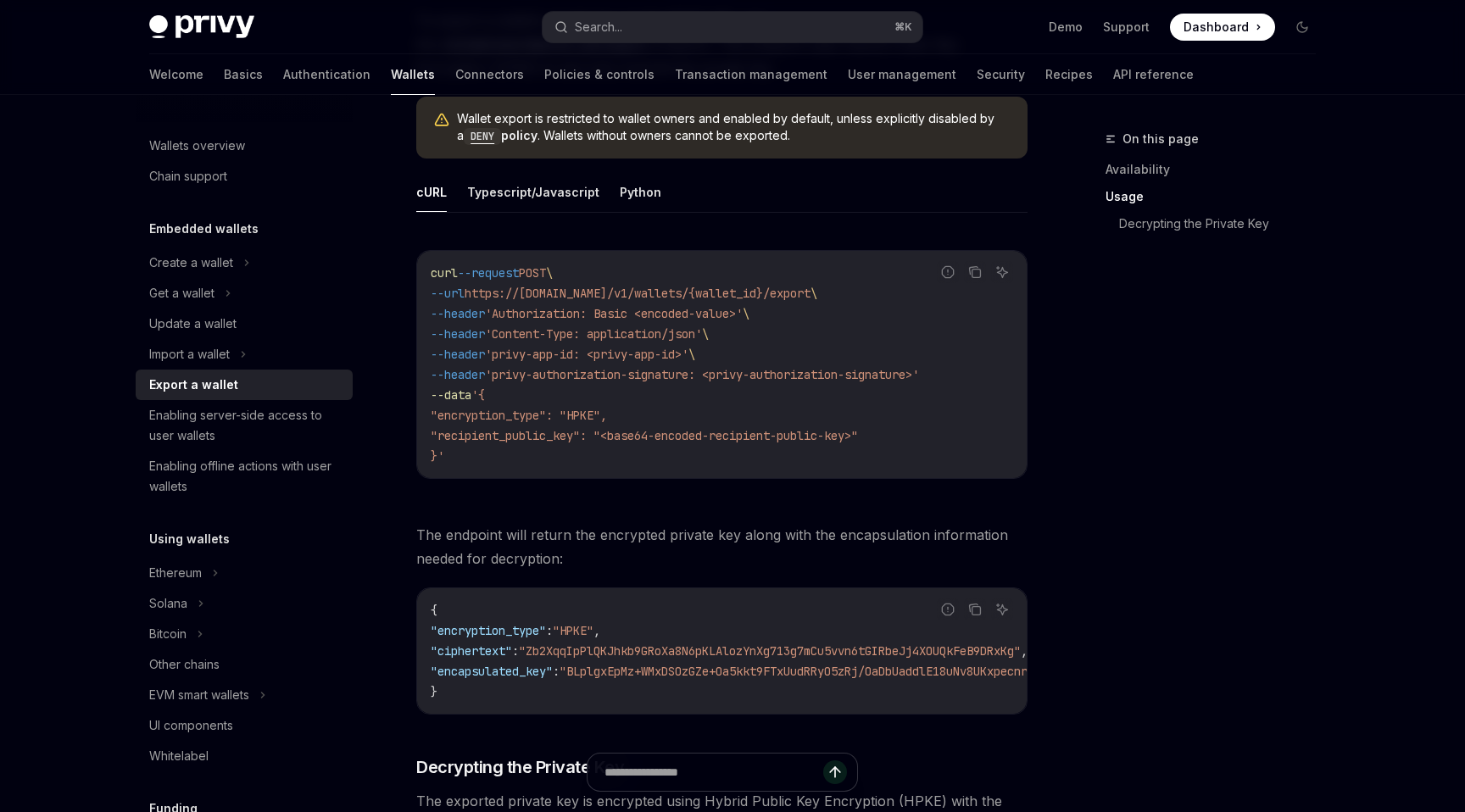
click at [578, 379] on span "'privy-authorization-signature: <privy-authorization-signature>'" at bounding box center [702, 374] width 434 height 16
drag, startPoint x: 517, startPoint y: 374, endPoint x: 720, endPoint y: 374, distance: 203.0
click at [720, 374] on span "'privy-authorization-signature: <privy-authorization-signature>'" at bounding box center [702, 374] width 434 height 16
copy span "privy-authorization-signature"
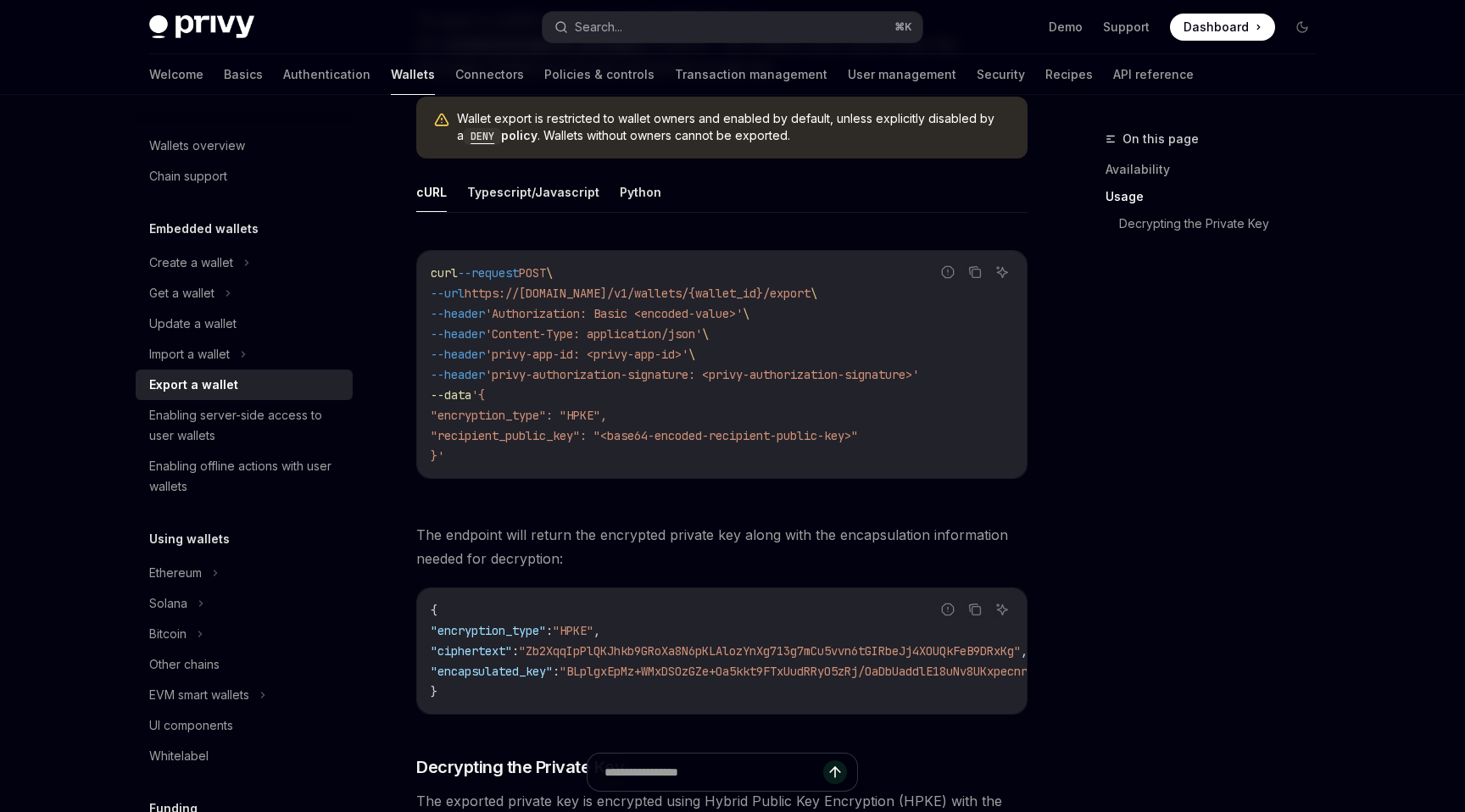
click at [590, 372] on span "'privy-authorization-signature: <privy-authorization-signature>'" at bounding box center [702, 374] width 434 height 16
click at [283, 86] on link "Authentication" at bounding box center [326, 75] width 87 height 41
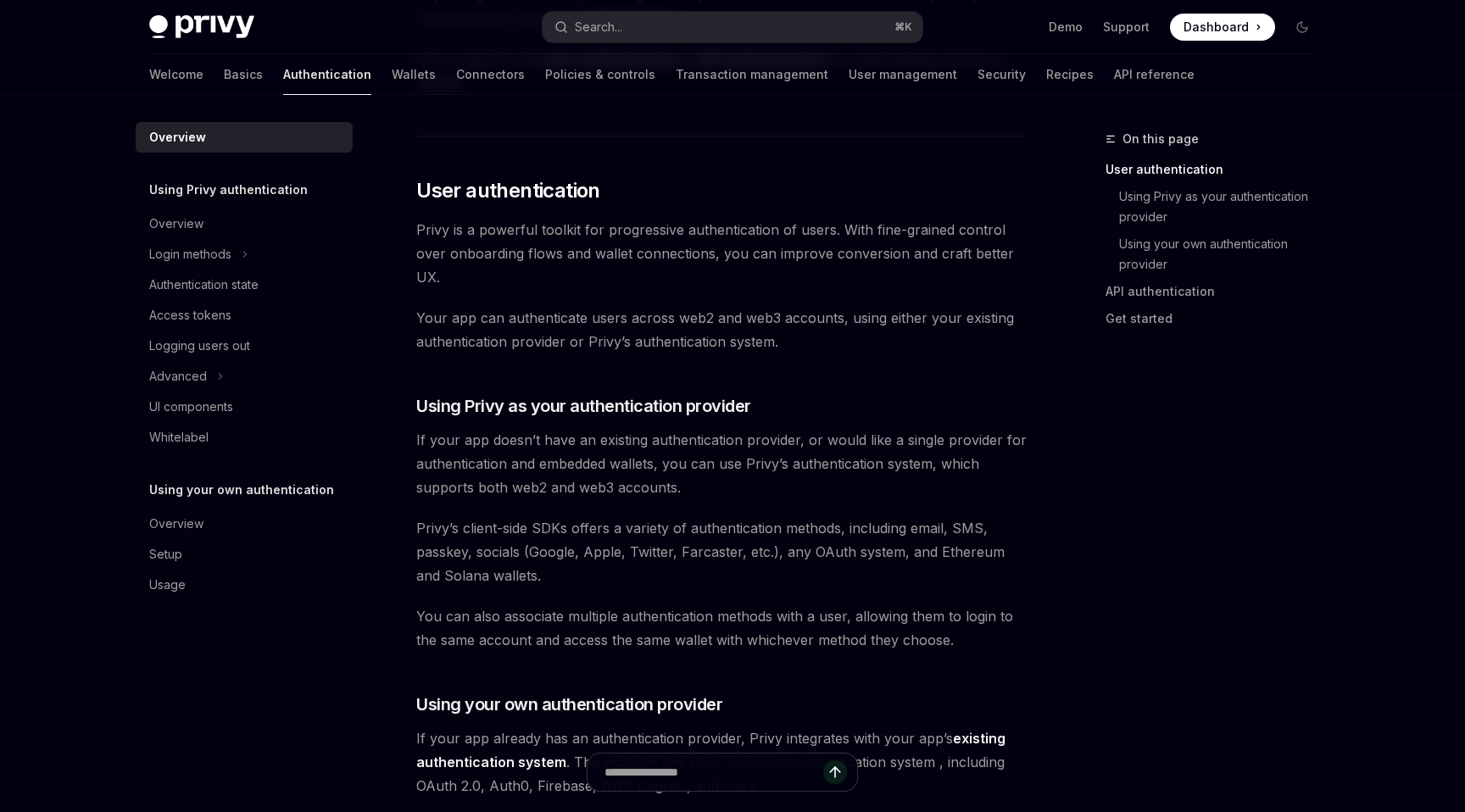
scroll to position [330, 0]
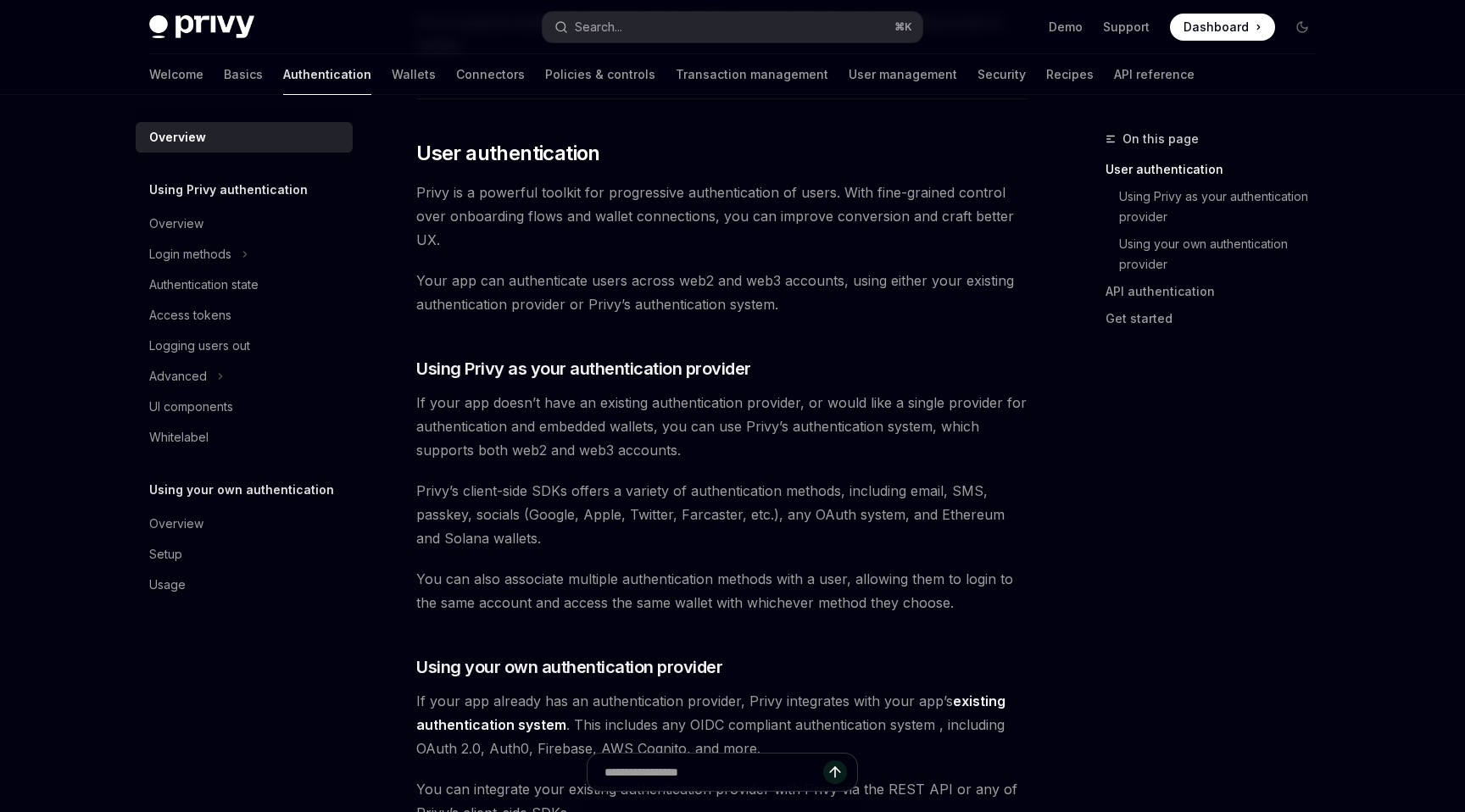
click at [614, 278] on span "Your app can authenticate users across web2 and web3 accounts, using either you…" at bounding box center [721, 292] width 611 height 48
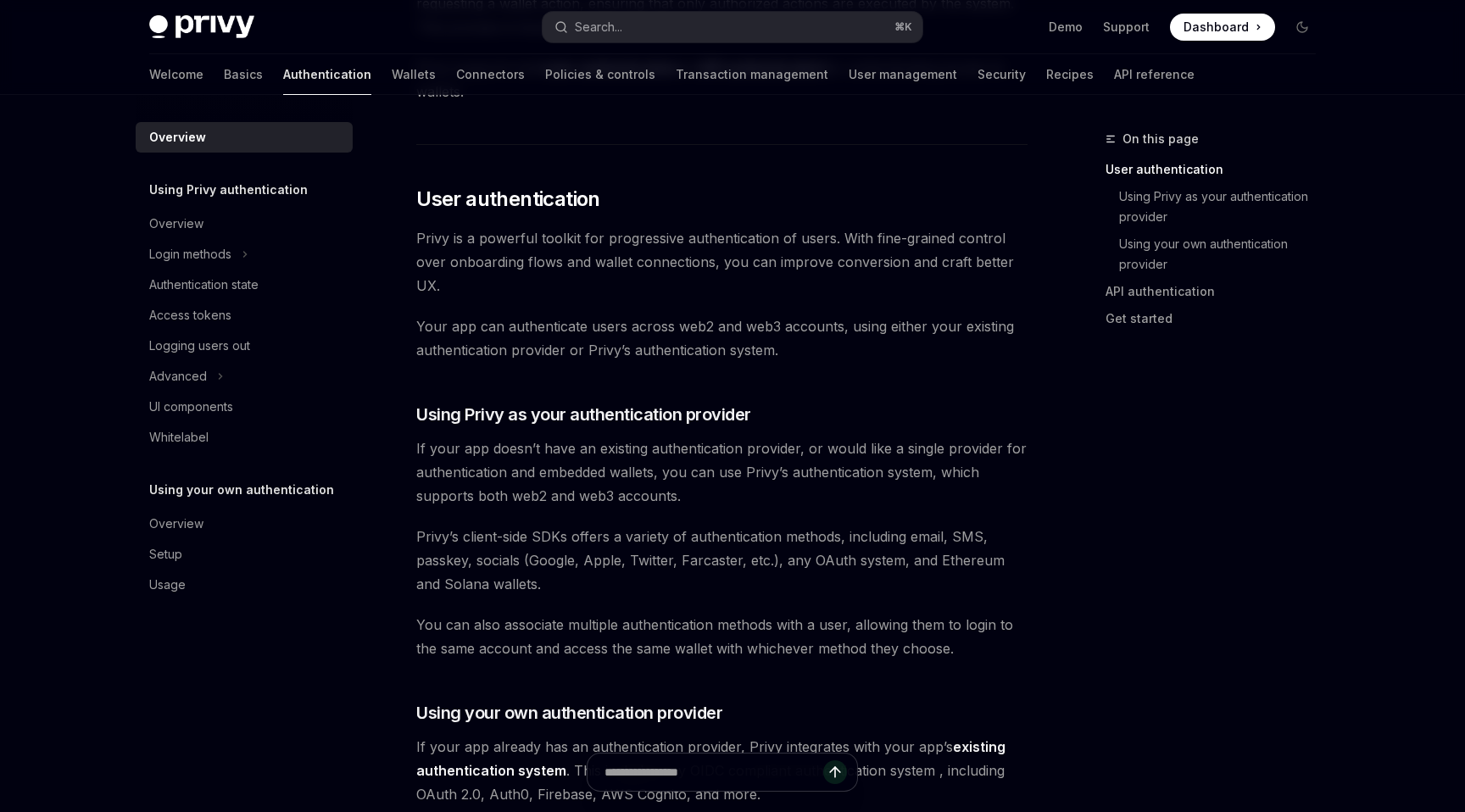
scroll to position [288, 0]
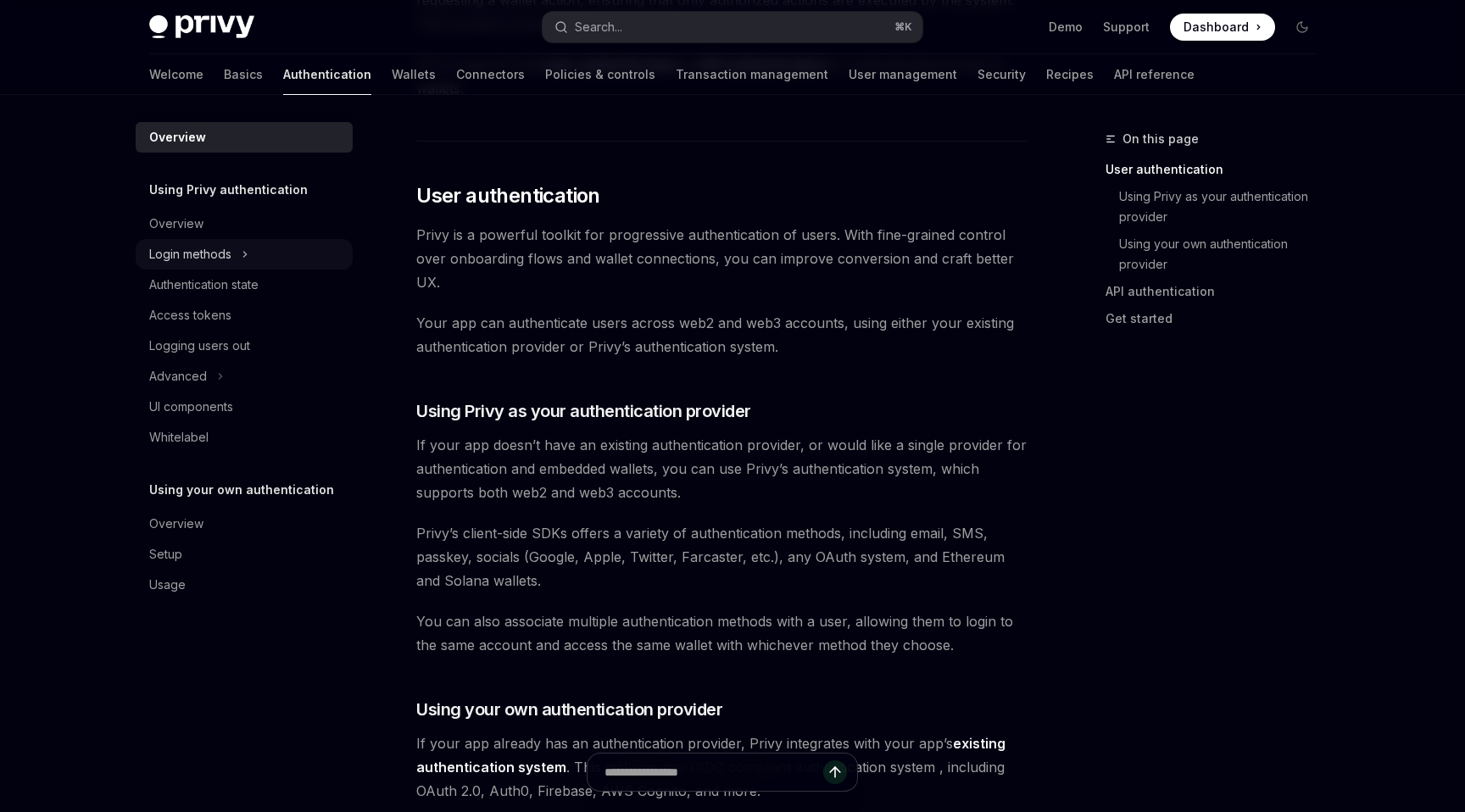
click at [231, 249] on div "Login methods" at bounding box center [191, 254] width 82 height 21
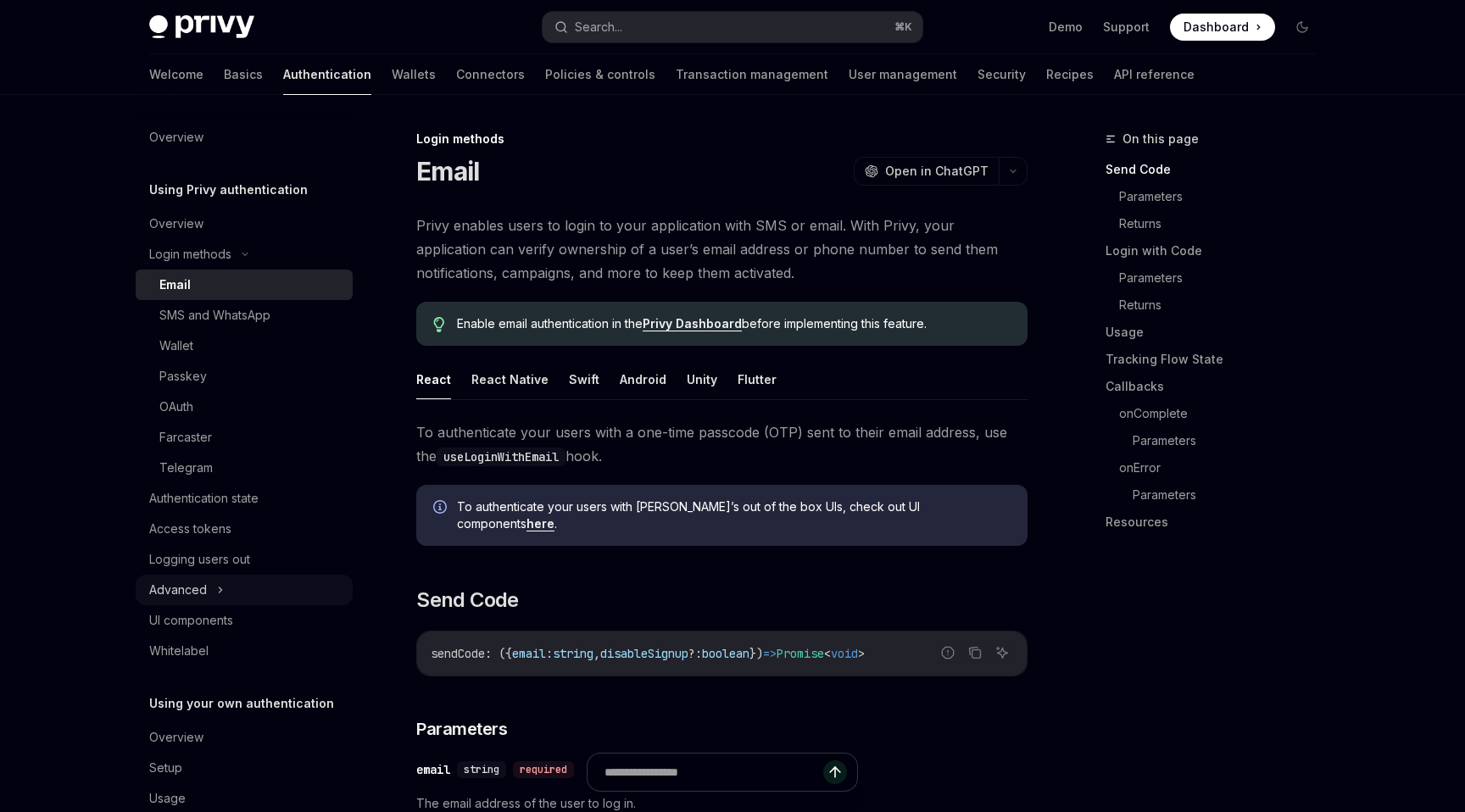
click at [201, 594] on div "Advanced" at bounding box center [178, 589] width 58 height 21
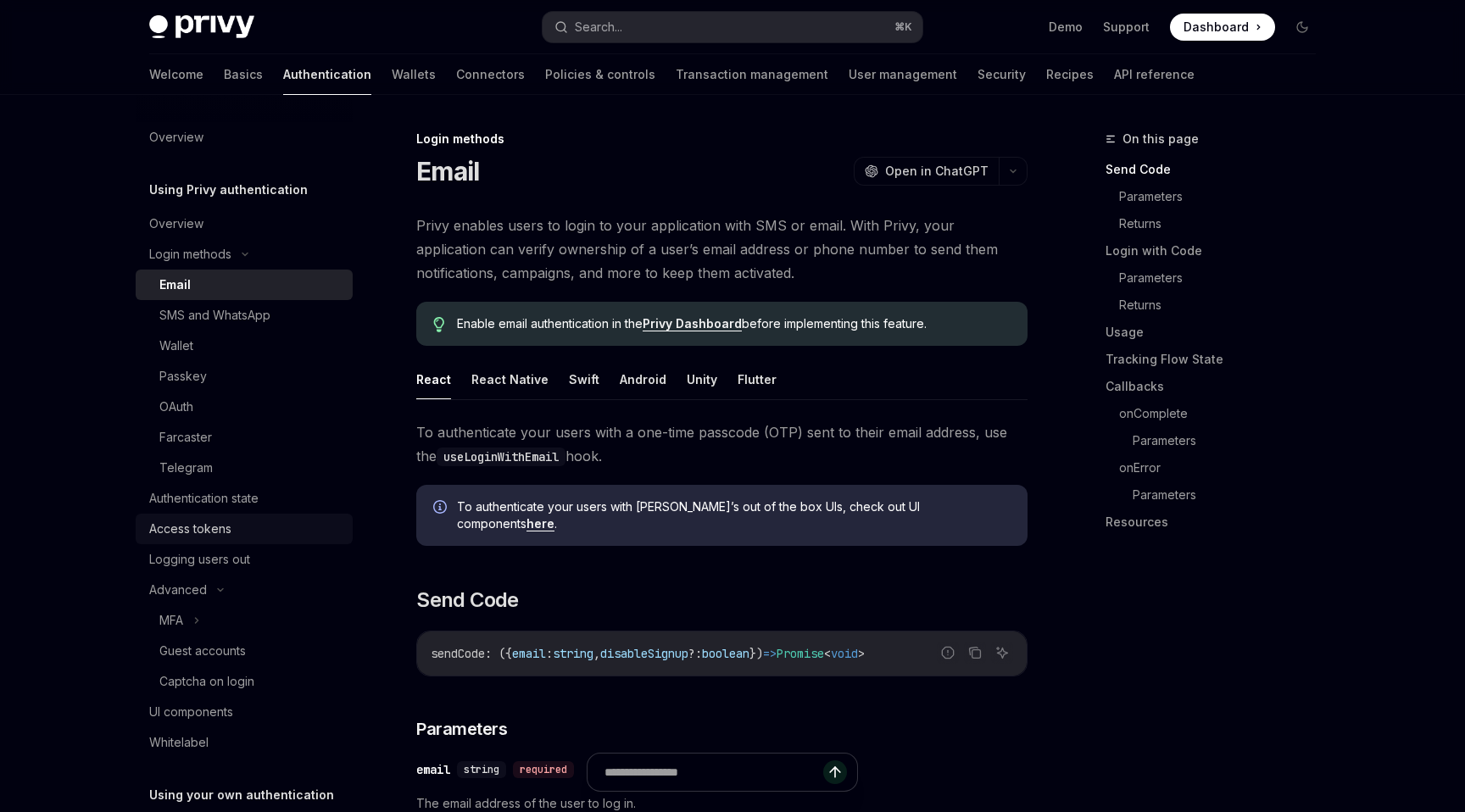
click at [214, 526] on div "Access tokens" at bounding box center [191, 529] width 82 height 21
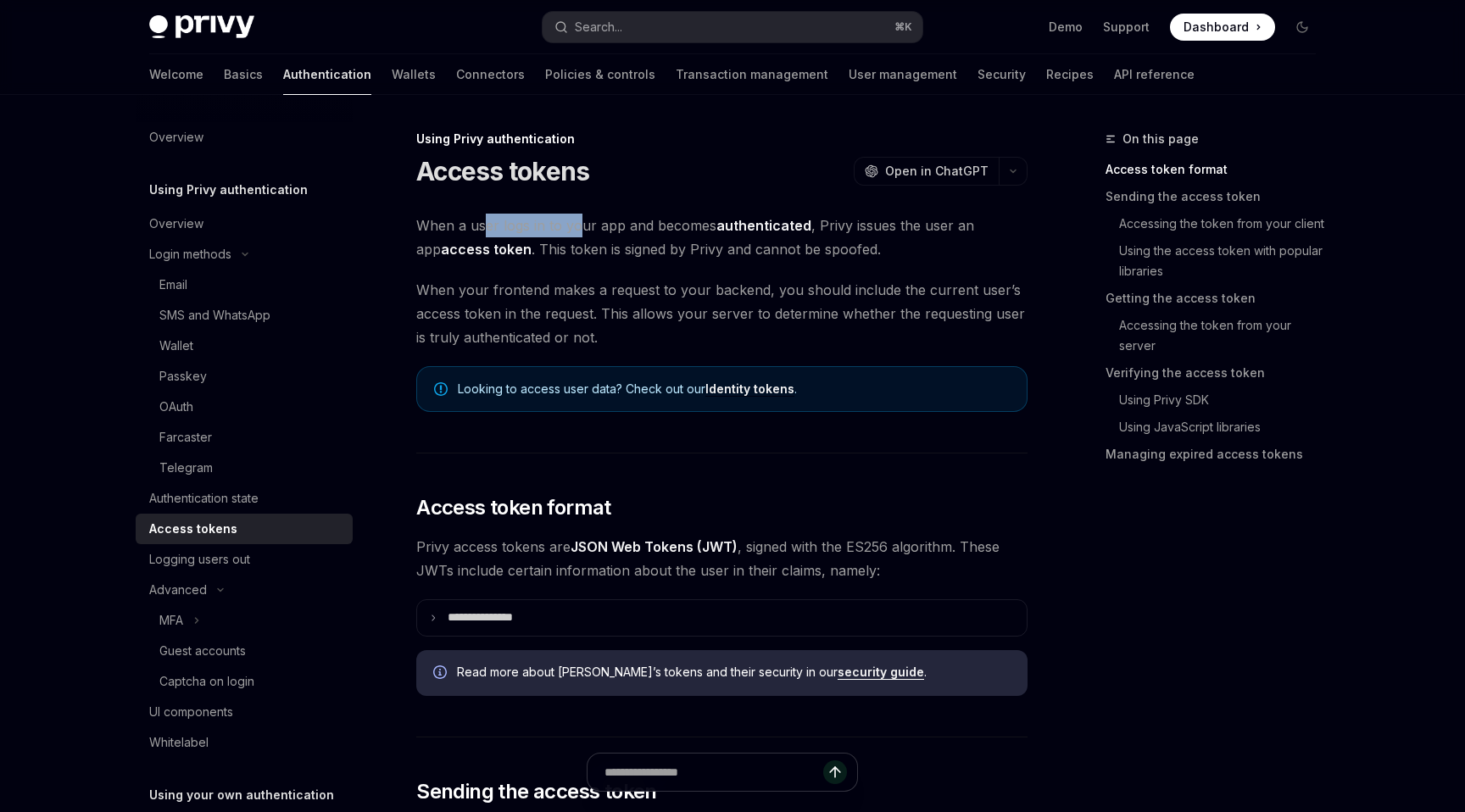
drag, startPoint x: 486, startPoint y: 234, endPoint x: 575, endPoint y: 214, distance: 91.2
click at [575, 214] on span "When a user logs in to your app and becomes authenticated , Privy issues the us…" at bounding box center [721, 237] width 611 height 48
drag, startPoint x: 562, startPoint y: 241, endPoint x: 602, endPoint y: 241, distance: 40.0
click at [603, 241] on span "When a user logs in to your app and becomes authenticated , Privy issues the us…" at bounding box center [721, 237] width 611 height 48
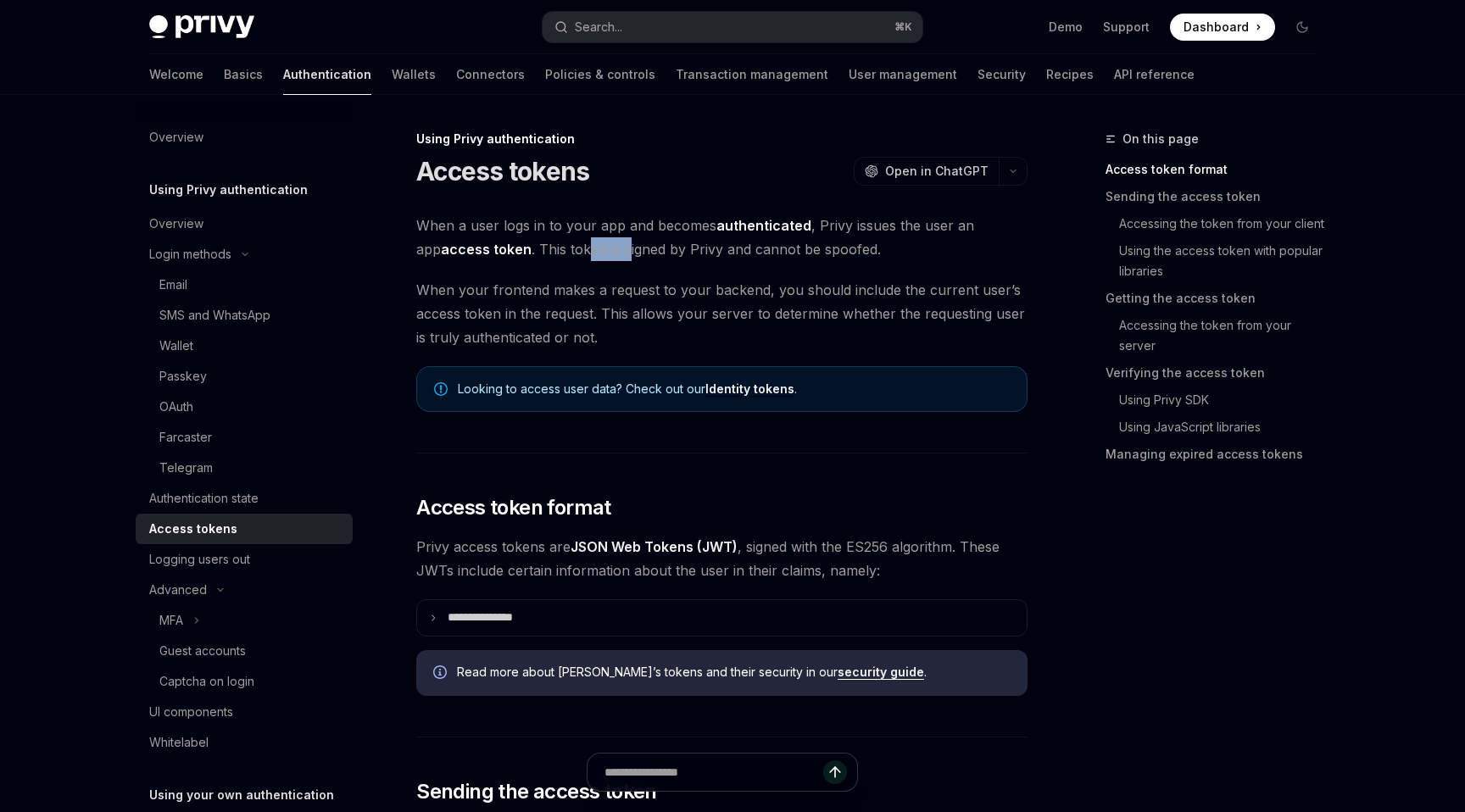
click at [603, 242] on span "When a user logs in to your app and becomes authenticated , Privy issues the us…" at bounding box center [721, 237] width 611 height 48
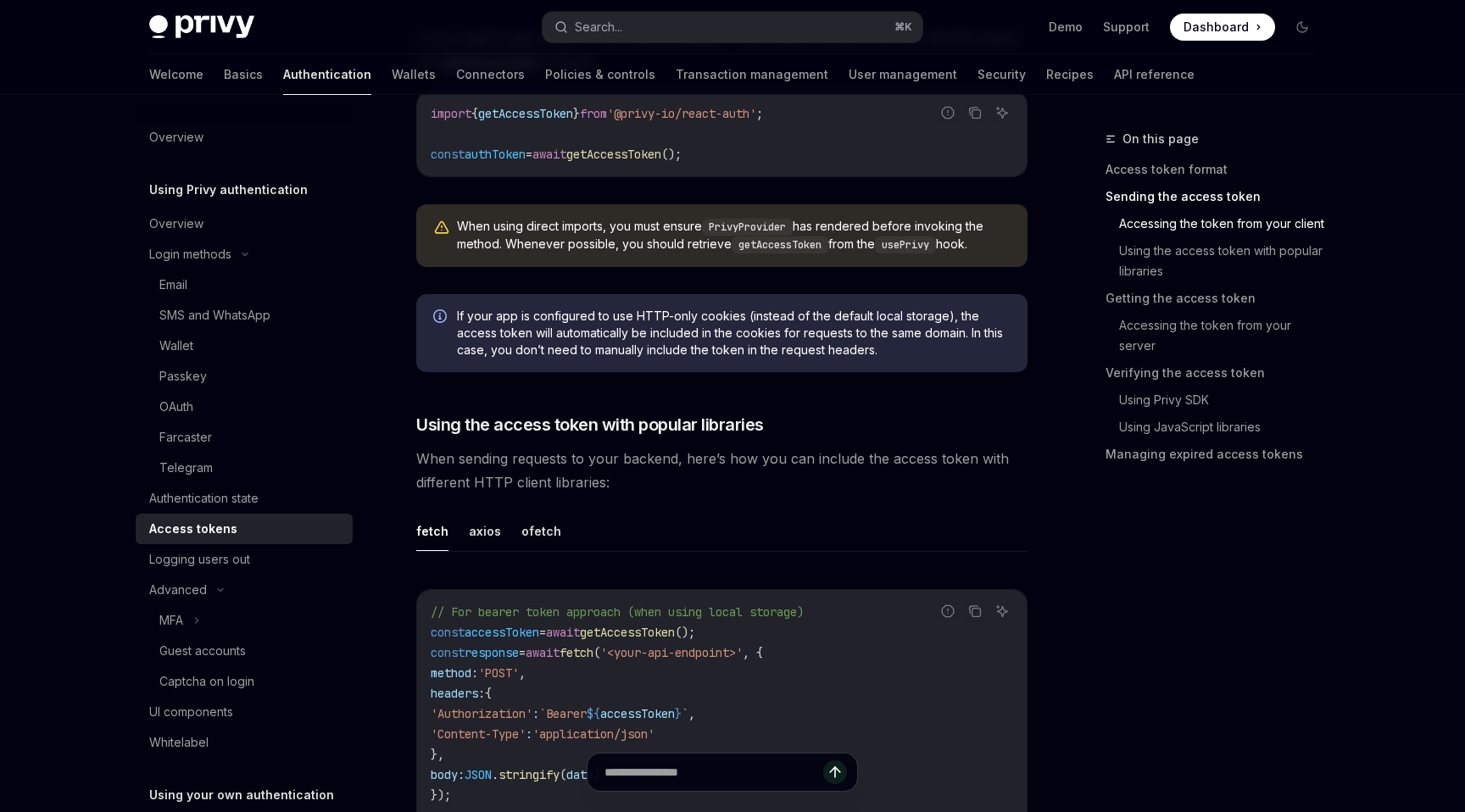
scroll to position [1132, 0]
click at [187, 253] on div "Login methods" at bounding box center [191, 254] width 82 height 21
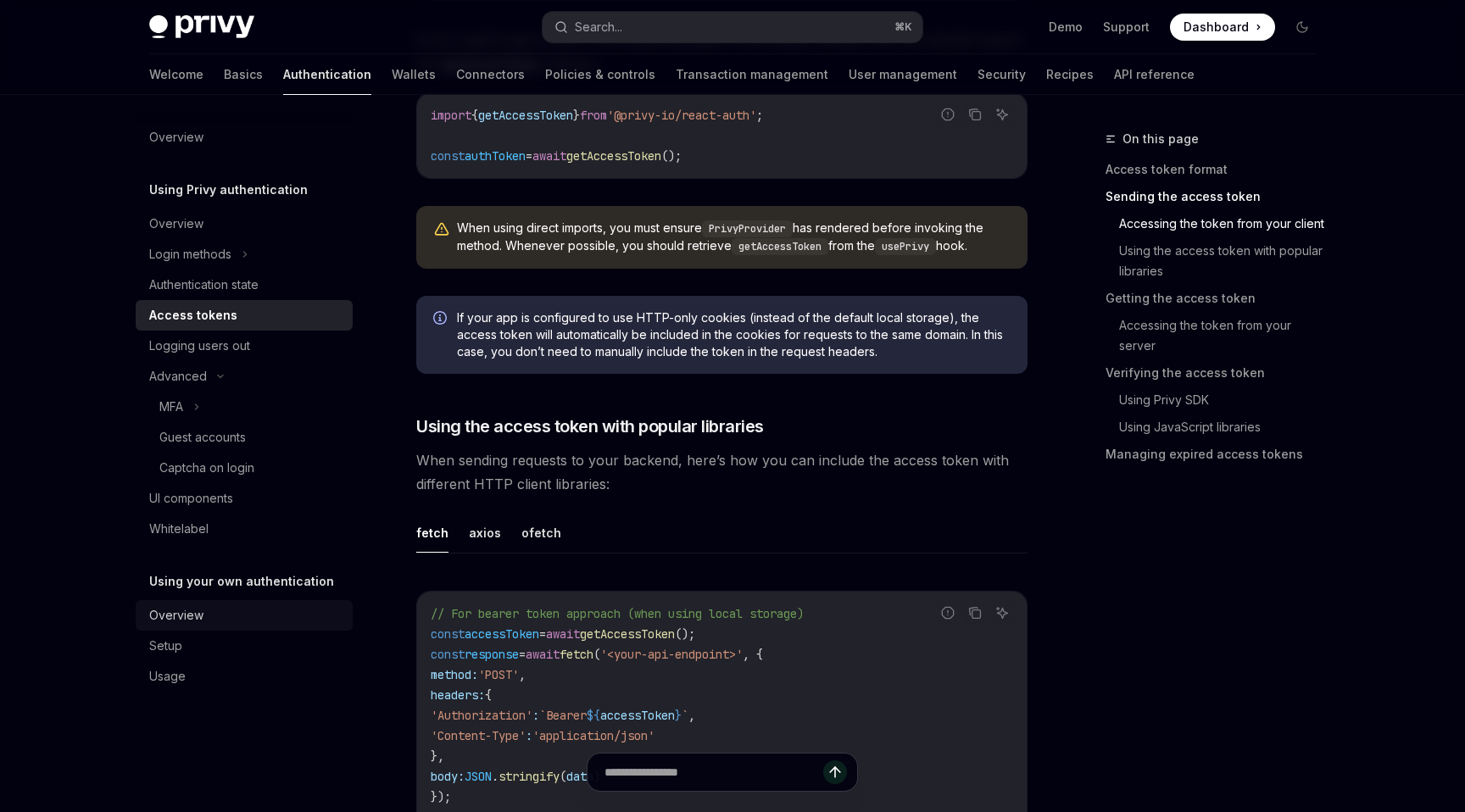
click at [194, 618] on div "Overview" at bounding box center [177, 615] width 55 height 21
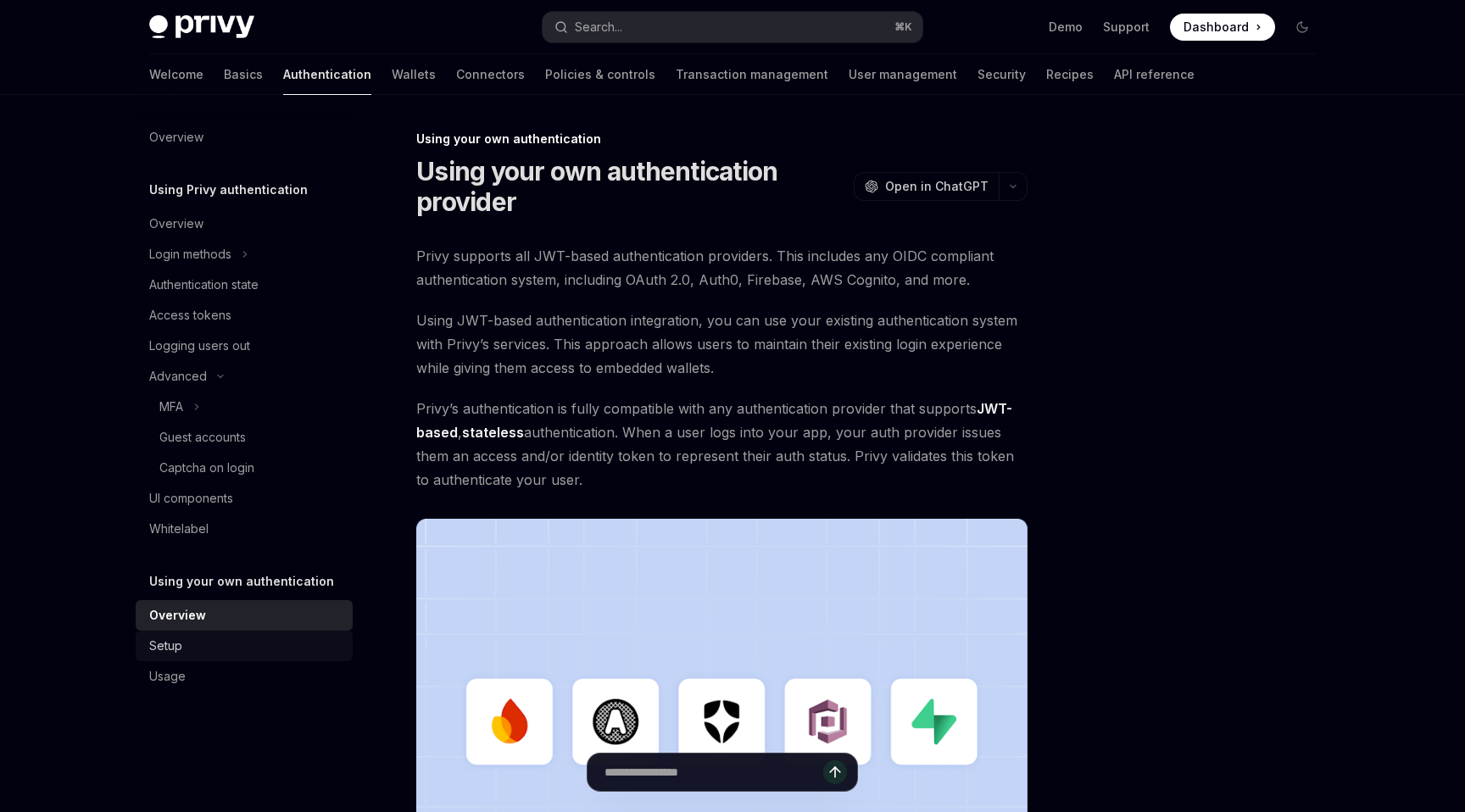
click at [194, 642] on div "Setup" at bounding box center [246, 645] width 194 height 21
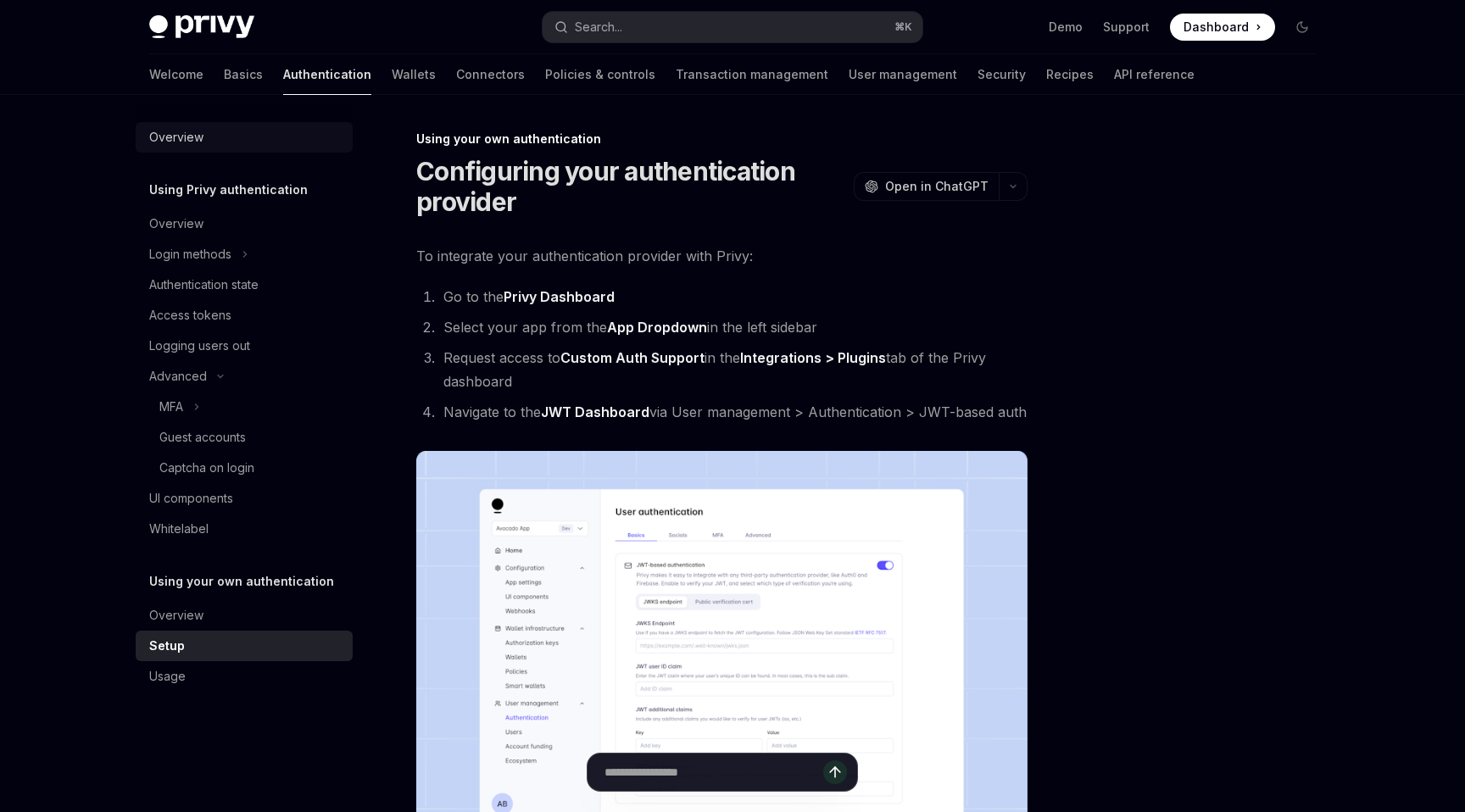
click at [219, 127] on div "Overview" at bounding box center [246, 137] width 194 height 21
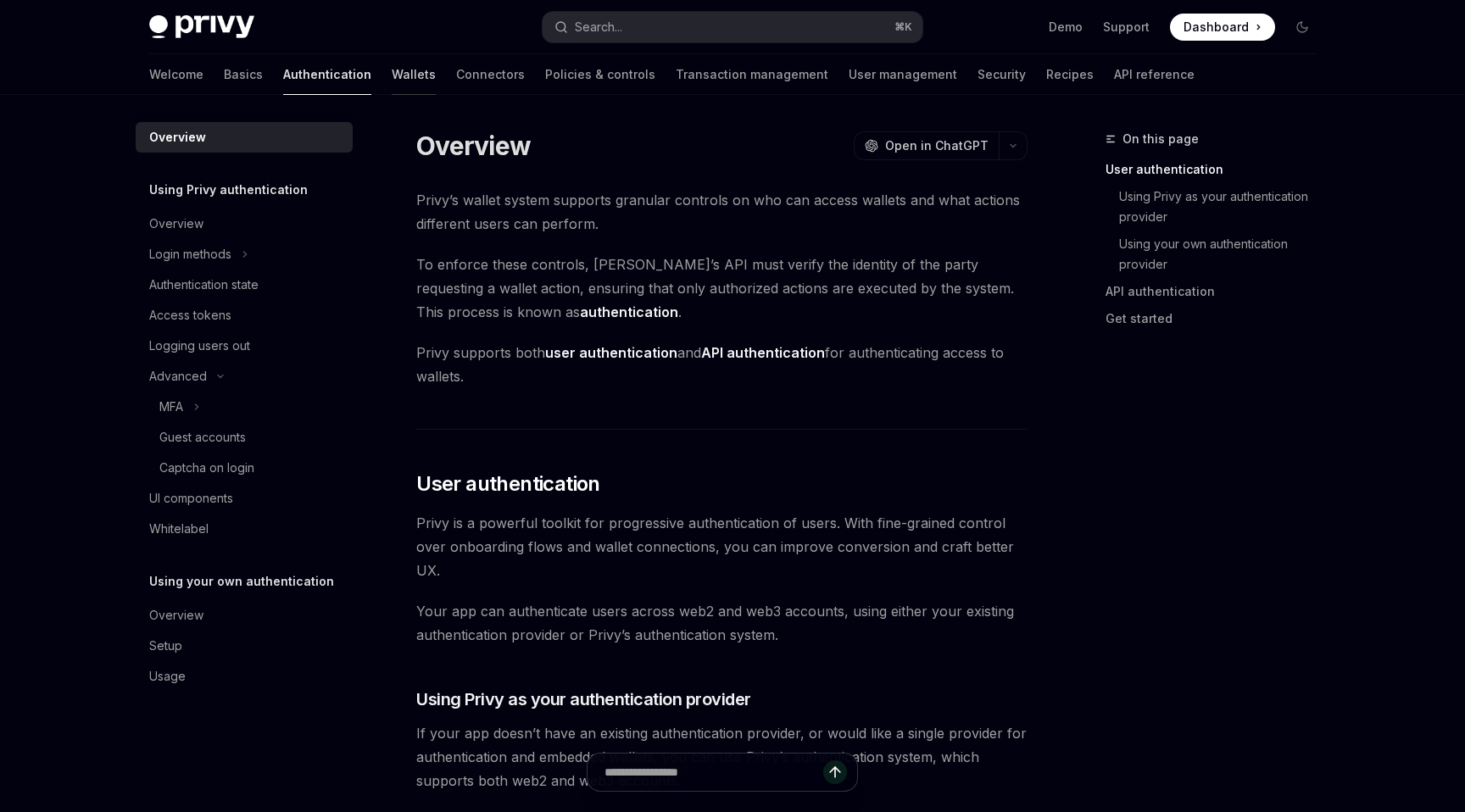
click at [392, 83] on link "Wallets" at bounding box center [413, 75] width 44 height 41
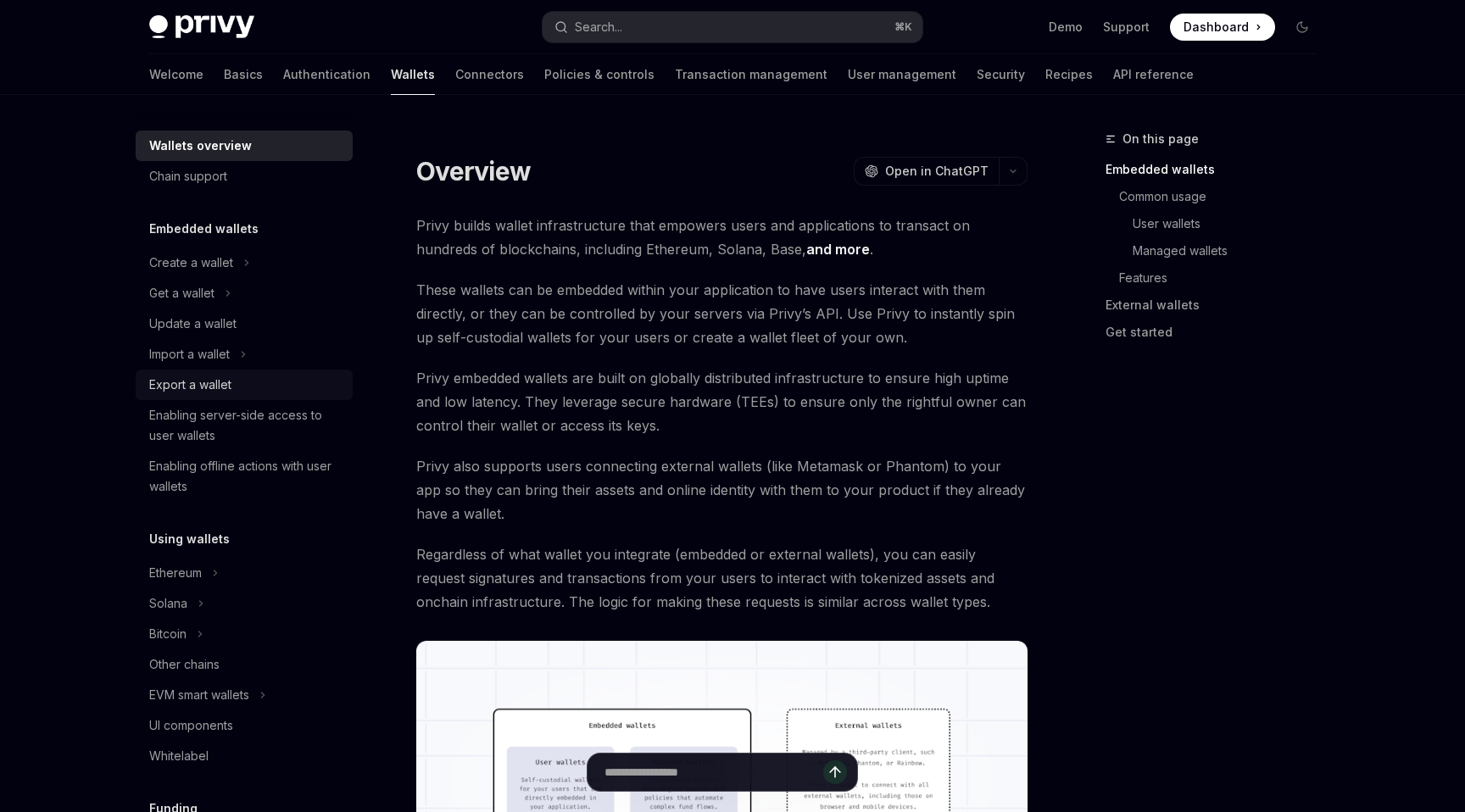
click at [214, 381] on div "Export a wallet" at bounding box center [191, 384] width 82 height 21
type textarea "*"
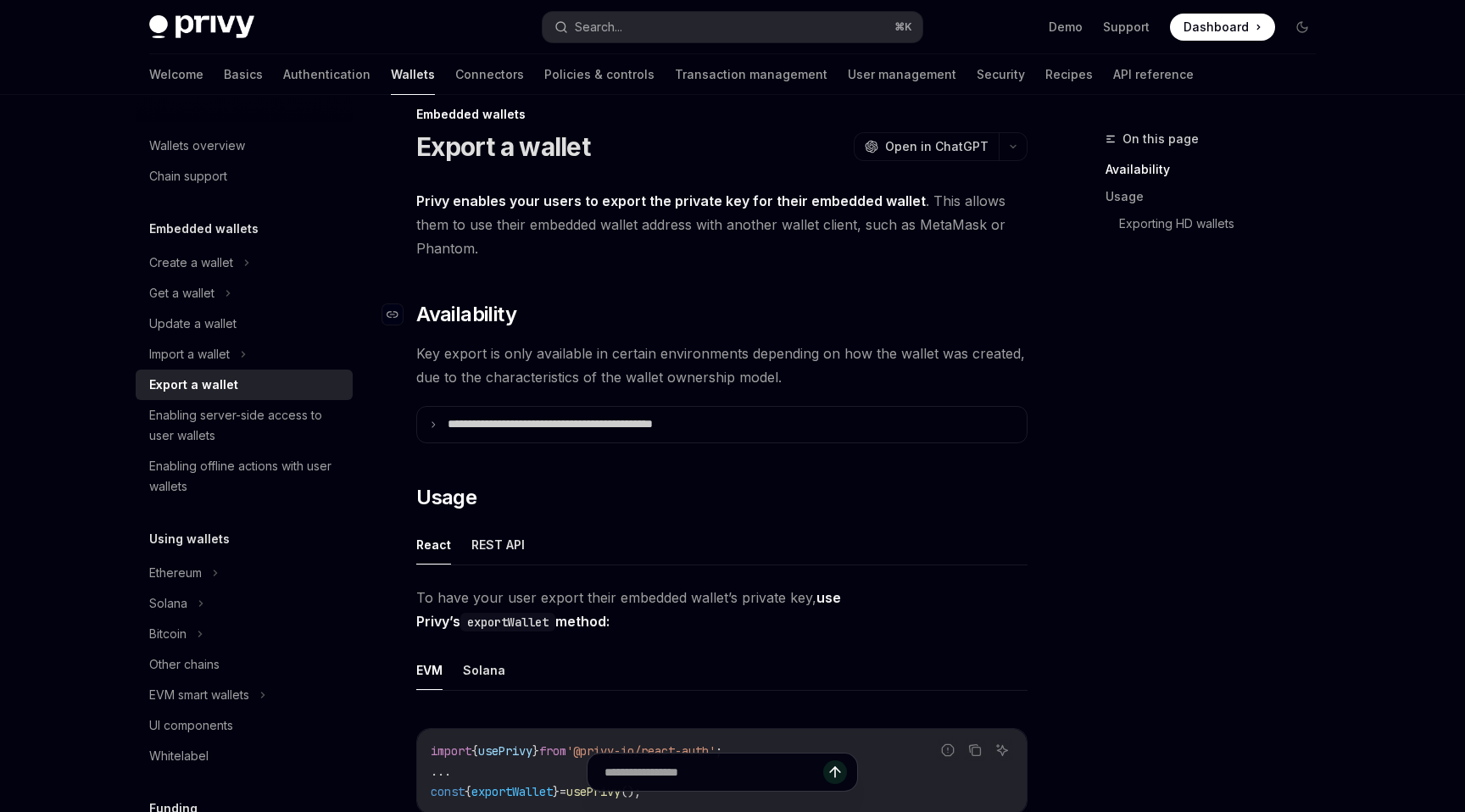
scroll to position [60, 0]
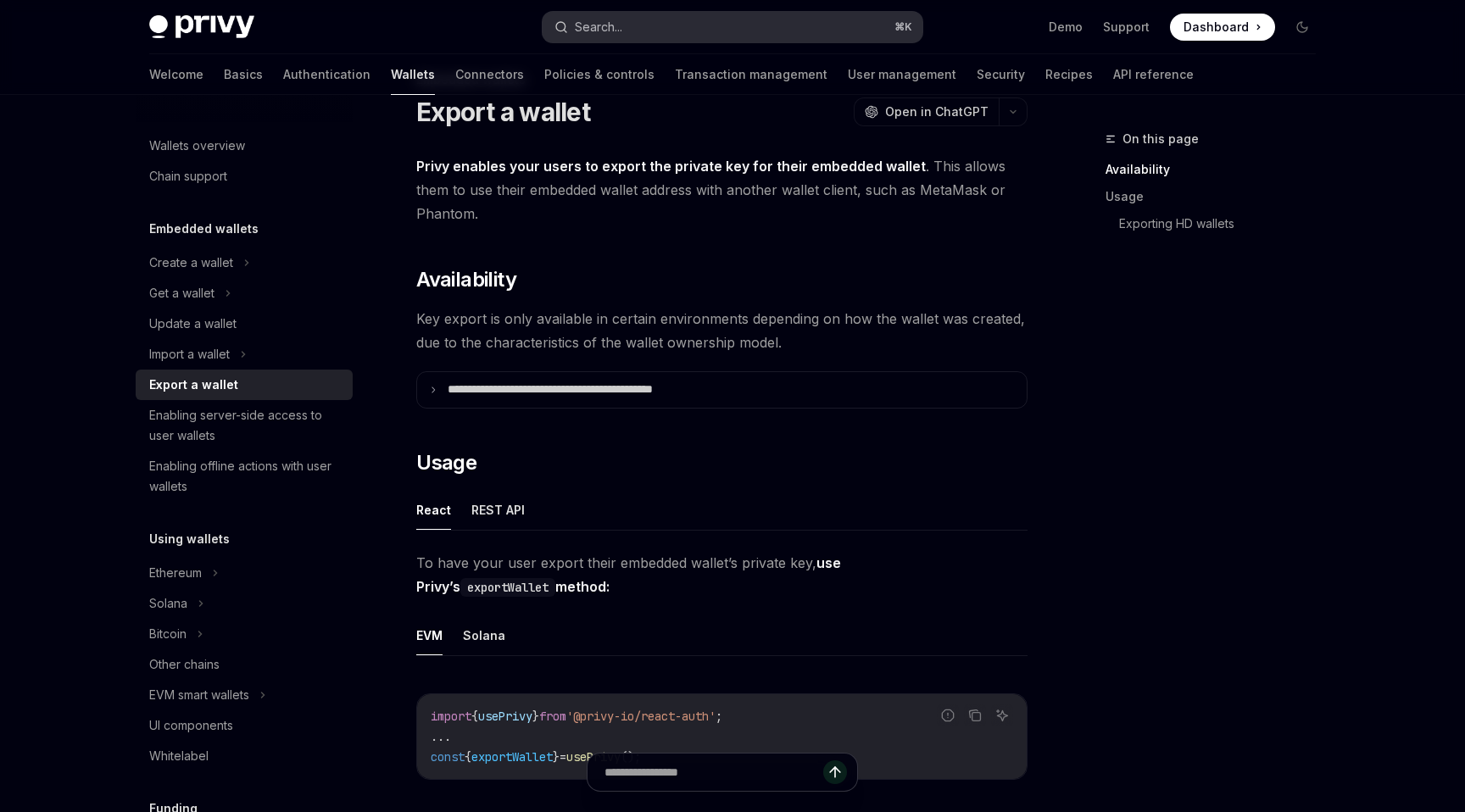
click at [654, 28] on button "Search... ⌘ K" at bounding box center [732, 26] width 380 height 30
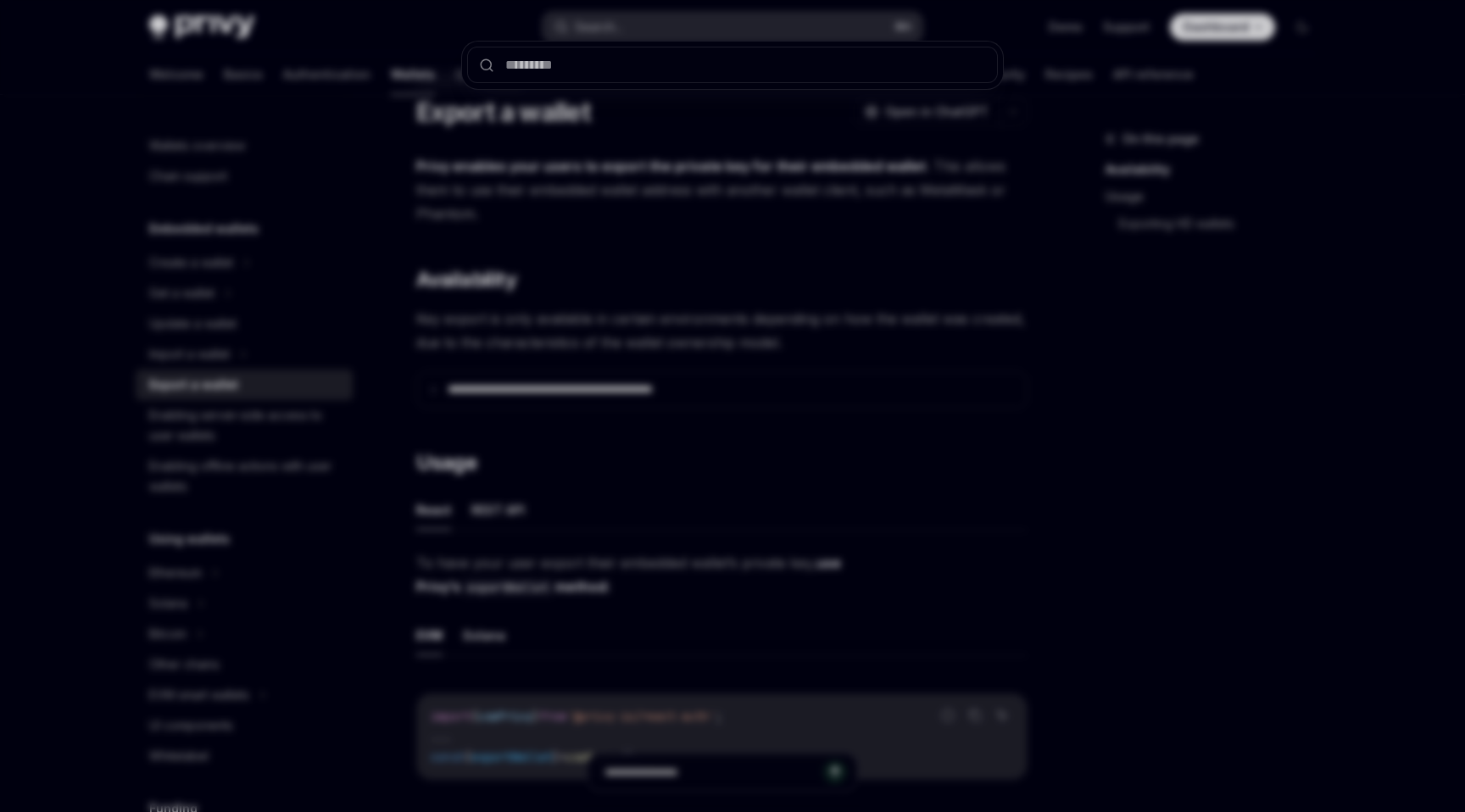
type input "**********"
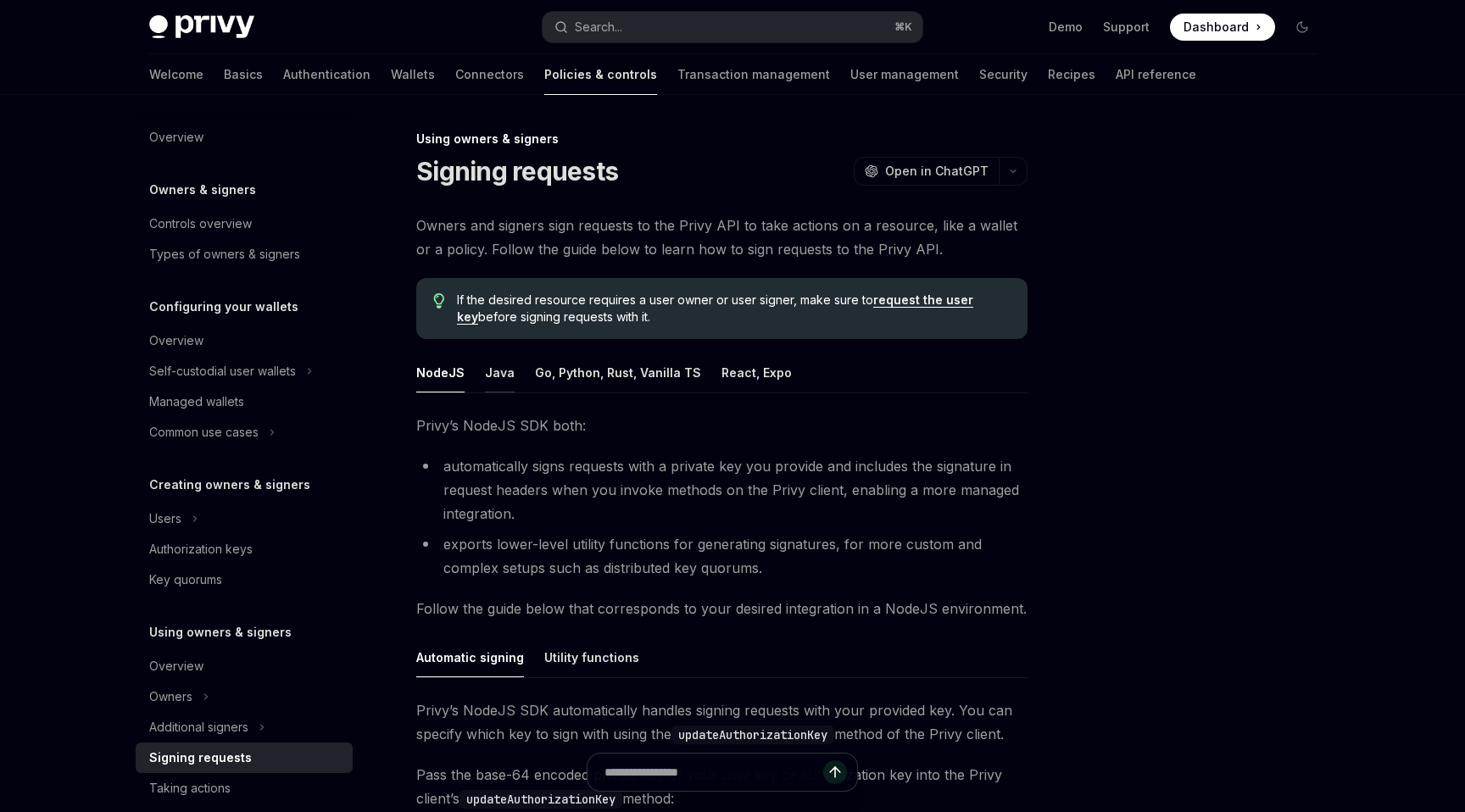
click at [495, 384] on button "Java" at bounding box center [499, 372] width 29 height 40
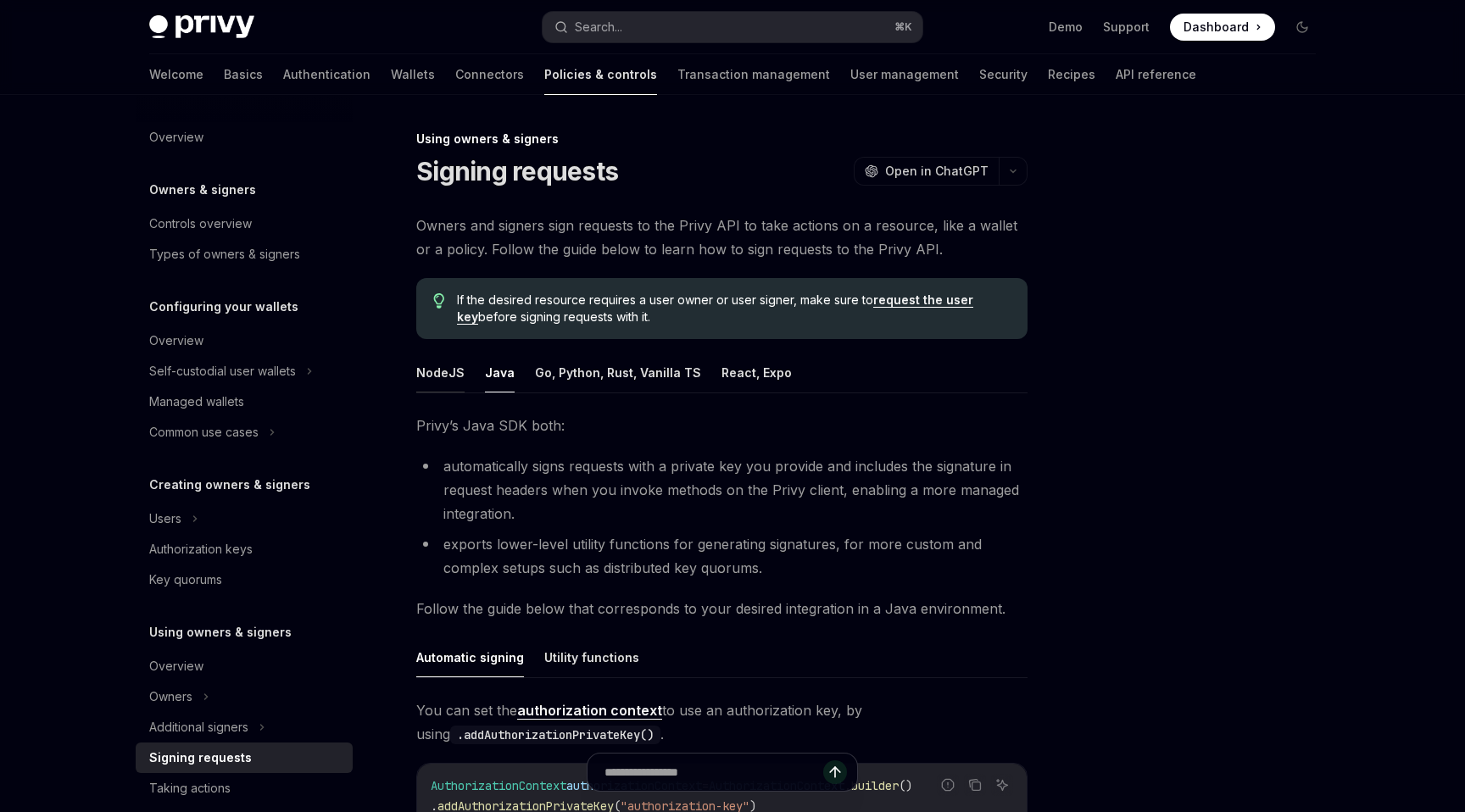
click at [441, 374] on button "NodeJS" at bounding box center [440, 372] width 48 height 40
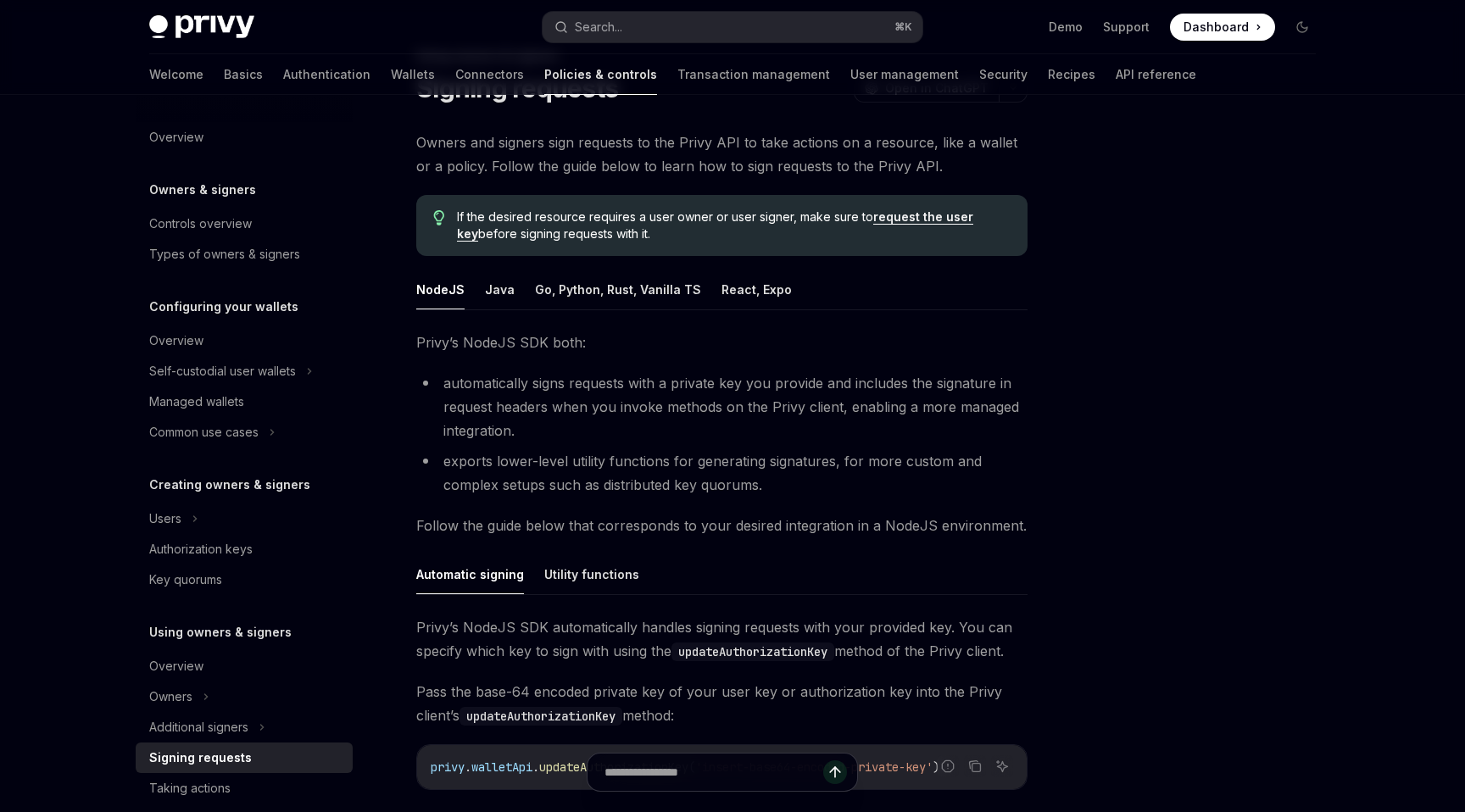
scroll to position [81, 0]
drag, startPoint x: 585, startPoint y: 401, endPoint x: 615, endPoint y: 406, distance: 30.4
click at [615, 406] on li "automatically signs requests with a private key you provide and includes the si…" at bounding box center [721, 408] width 611 height 71
copy li "you"
click at [615, 406] on li "automatically signs requests with a private key you provide and includes the si…" at bounding box center [721, 408] width 611 height 71
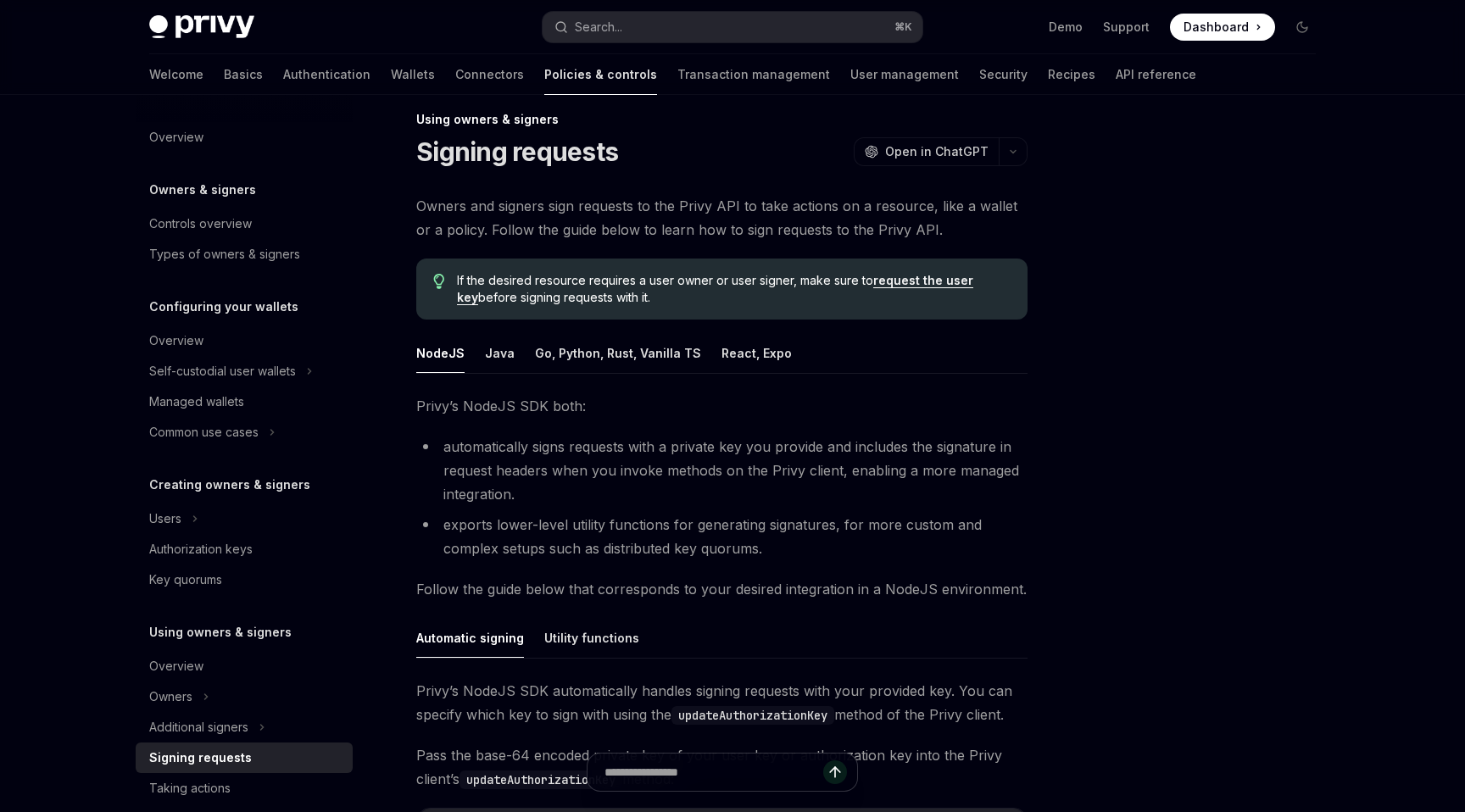
scroll to position [22, 0]
click at [590, 472] on li "automatically signs requests with a private key you provide and includes the si…" at bounding box center [721, 467] width 611 height 71
drag, startPoint x: 571, startPoint y: 472, endPoint x: 591, endPoint y: 472, distance: 20.0
click at [591, 472] on li "automatically signs requests with a private key you provide and includes the si…" at bounding box center [721, 467] width 611 height 71
copy li "en"
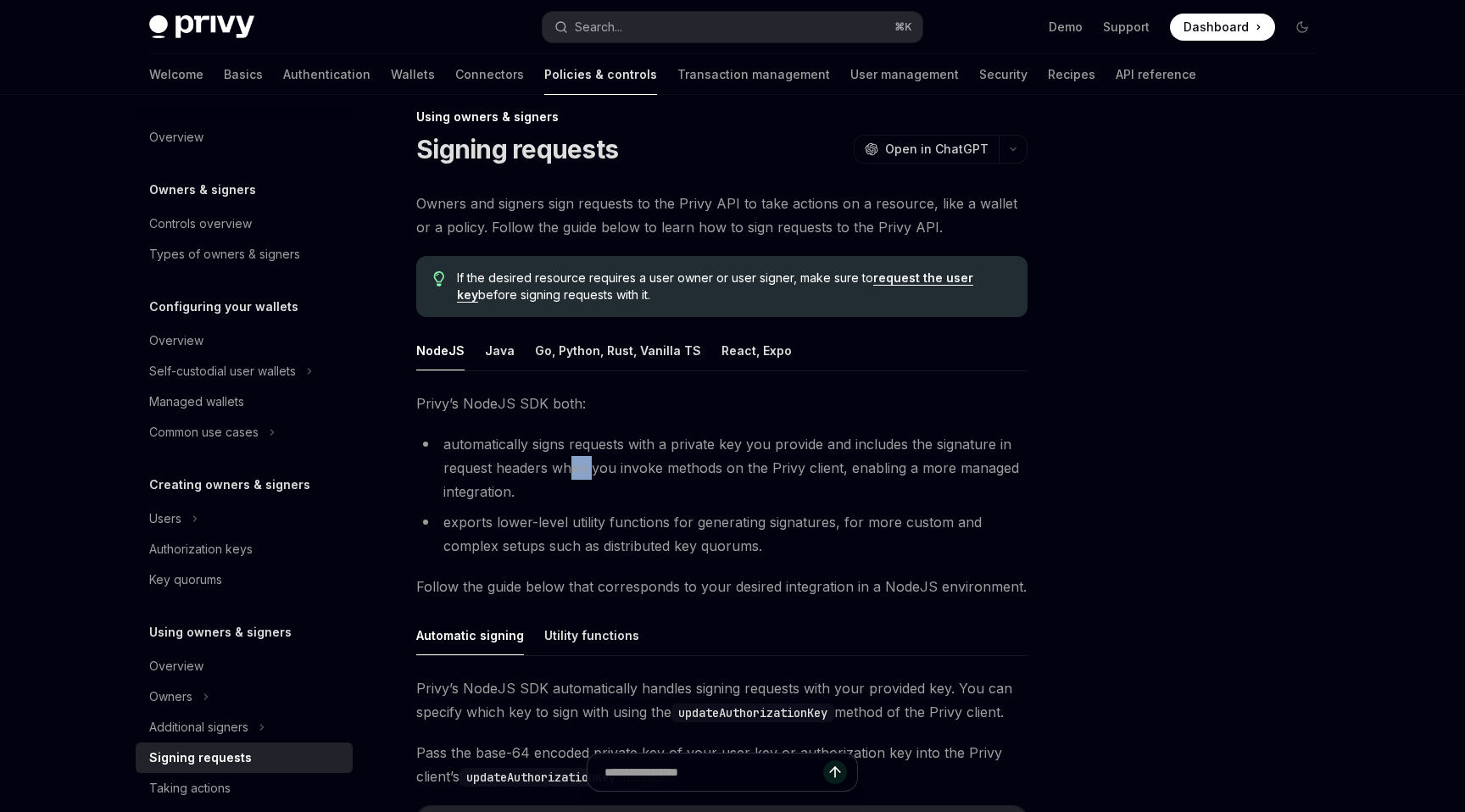
click at [591, 472] on li "automatically signs requests with a private key you provide and includes the si…" at bounding box center [721, 467] width 611 height 71
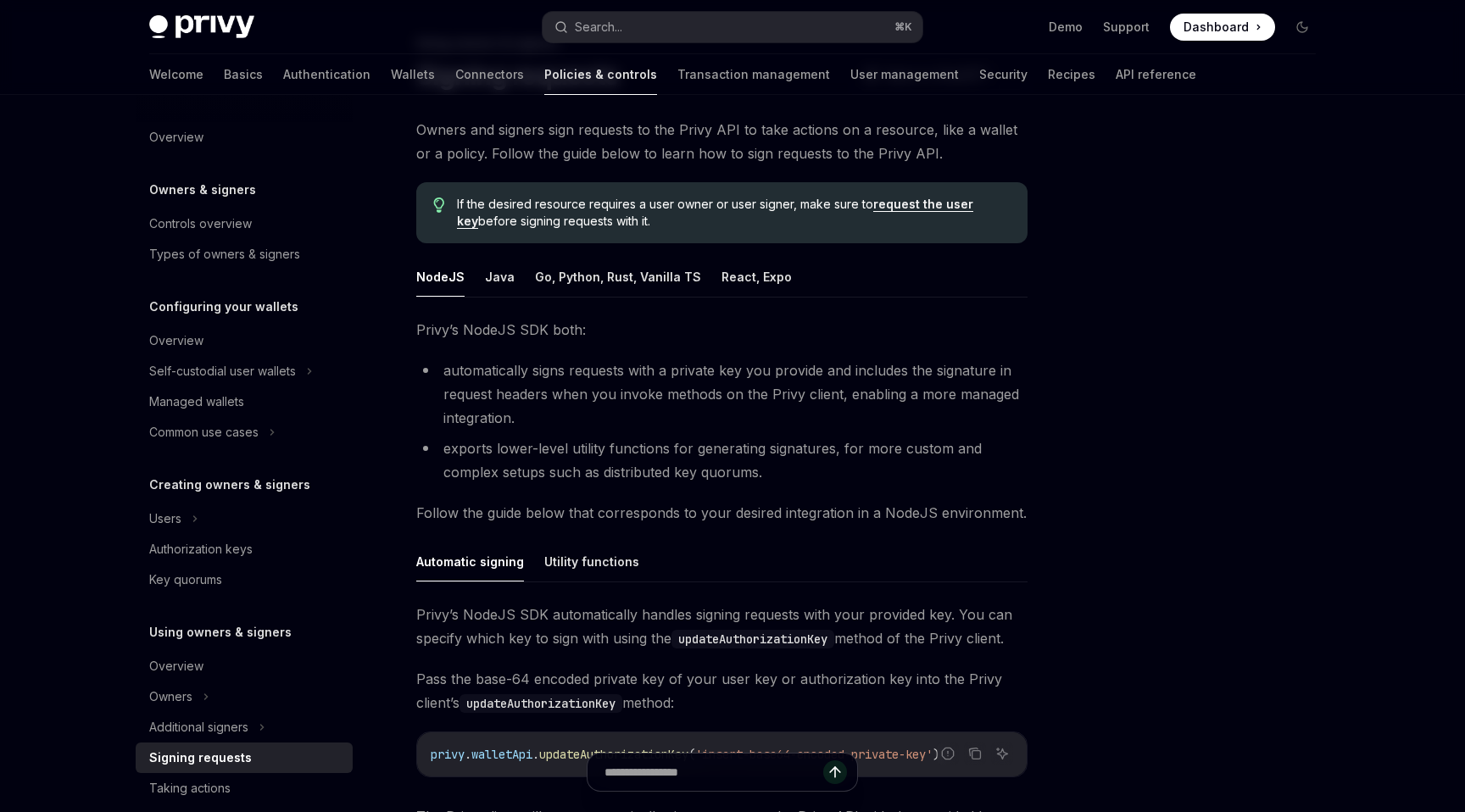
scroll to position [108, 0]
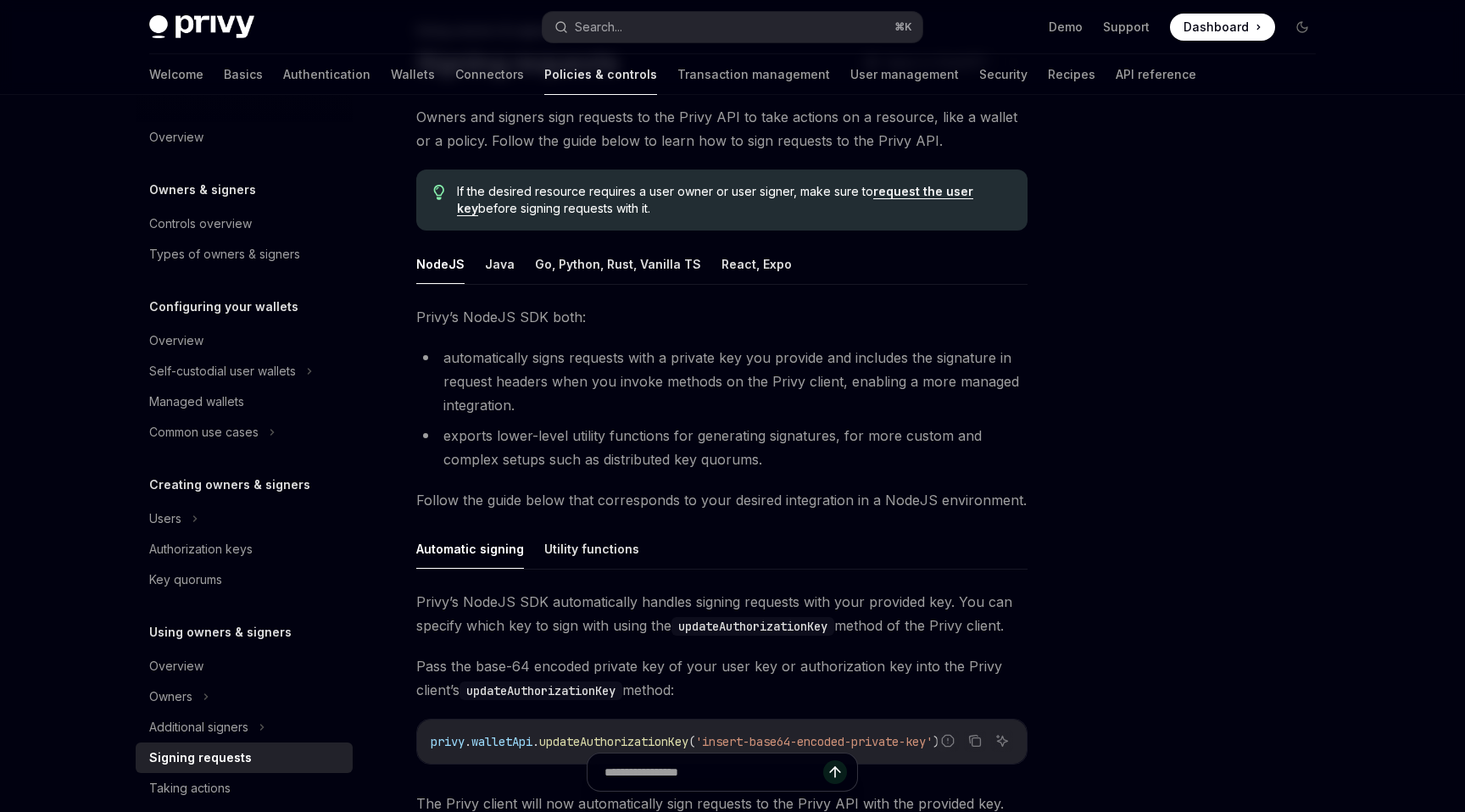
click at [504, 626] on span "Privy’s NodeJS SDK automatically handles signing requests with your provided ke…" at bounding box center [721, 614] width 611 height 48
click at [539, 620] on span "Privy’s NodeJS SDK automatically handles signing requests with your provided ke…" at bounding box center [721, 614] width 611 height 48
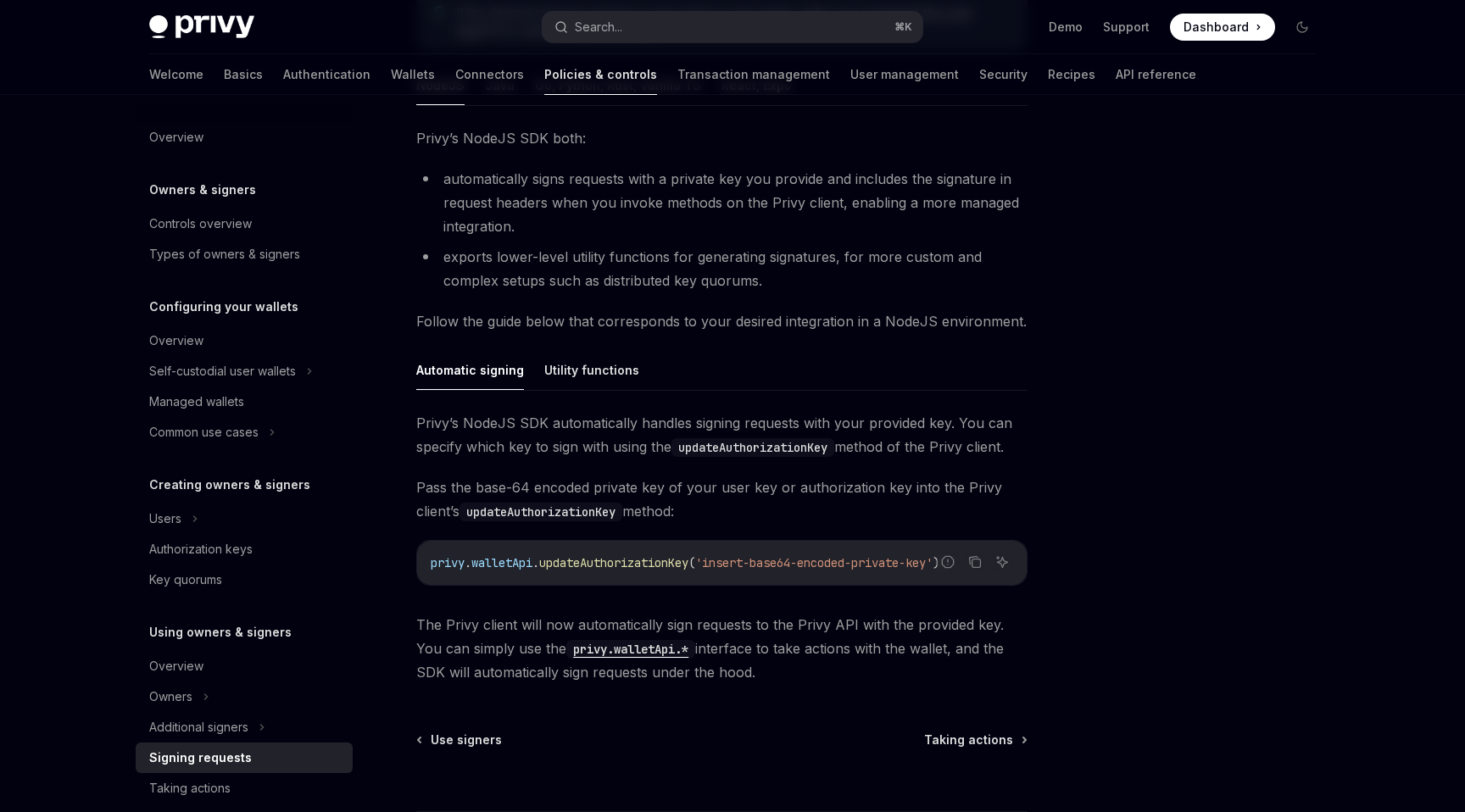
scroll to position [285, 0]
click at [606, 565] on span "updateAuthorizationKey" at bounding box center [614, 565] width 150 height 16
drag, startPoint x: 633, startPoint y: 489, endPoint x: 572, endPoint y: 490, distance: 61.0
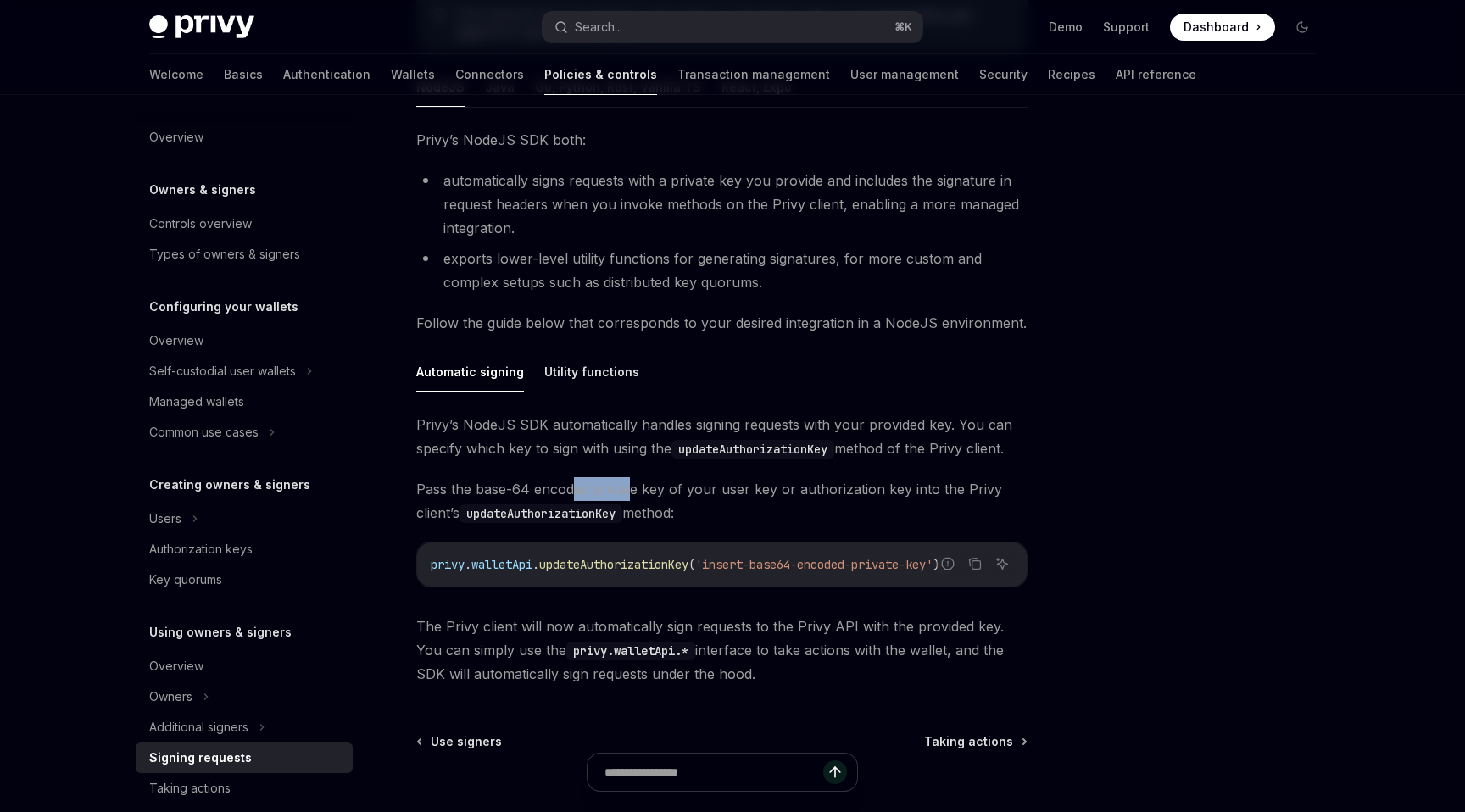
click at [572, 490] on span "Pass the base-64 encoded private key of your user key or authorization key into…" at bounding box center [721, 500] width 611 height 48
drag, startPoint x: 557, startPoint y: 490, endPoint x: 595, endPoint y: 490, distance: 38.0
click at [595, 490] on span "Pass the base-64 encoded private key of your user key or authorization key into…" at bounding box center [721, 500] width 611 height 48
copy span "oded"
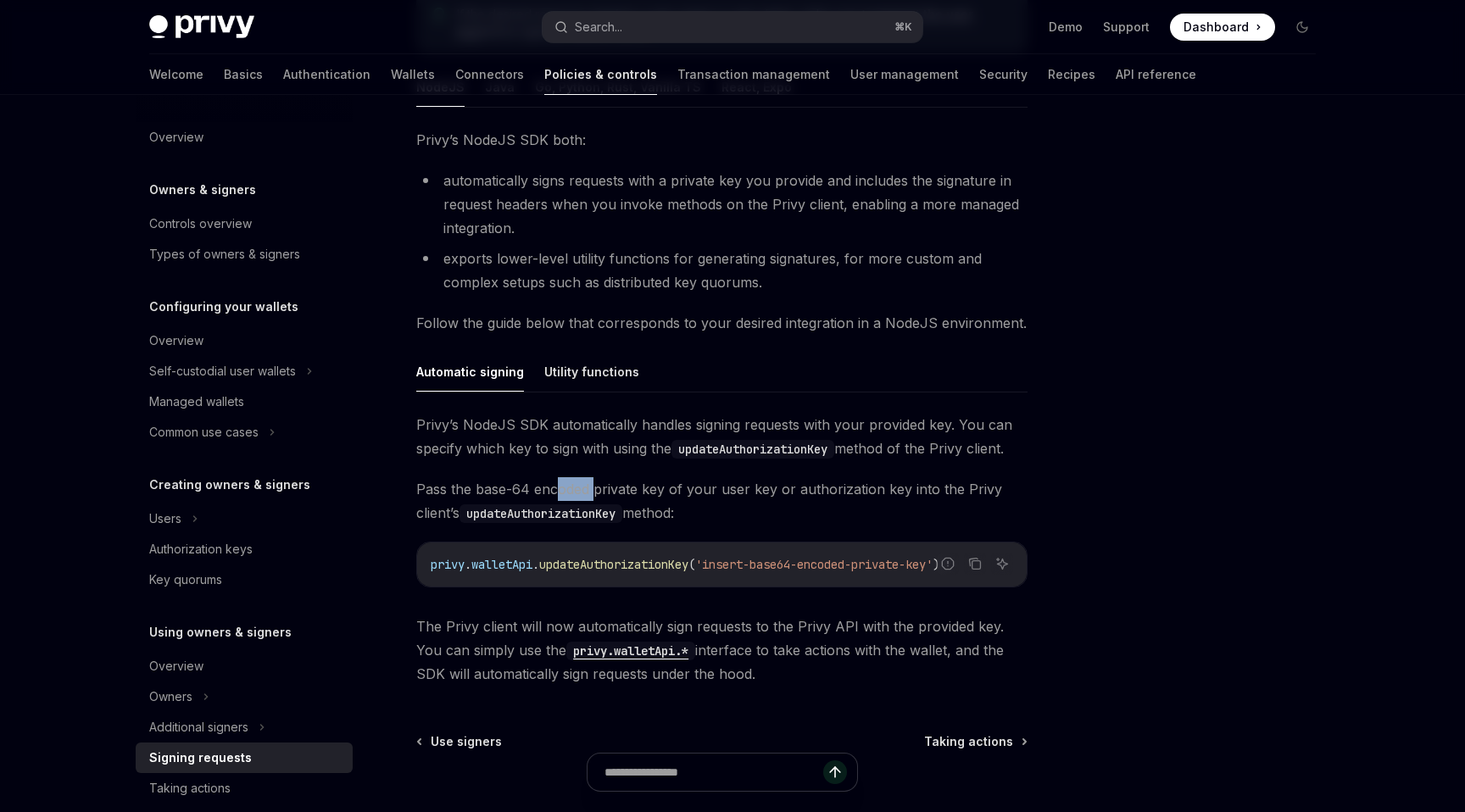
click at [595, 490] on span "Pass the base-64 encoded private key of your user key or authorization key into…" at bounding box center [721, 500] width 611 height 48
copy span "vate"
drag, startPoint x: 612, startPoint y: 490, endPoint x: 635, endPoint y: 489, distance: 23.0
click at [635, 490] on span "Pass the base-64 encoded private key of your user key or authorization key into…" at bounding box center [721, 500] width 611 height 48
click at [635, 489] on span "Pass the base-64 encoded private key of your user key or authorization key into…" at bounding box center [721, 500] width 611 height 48
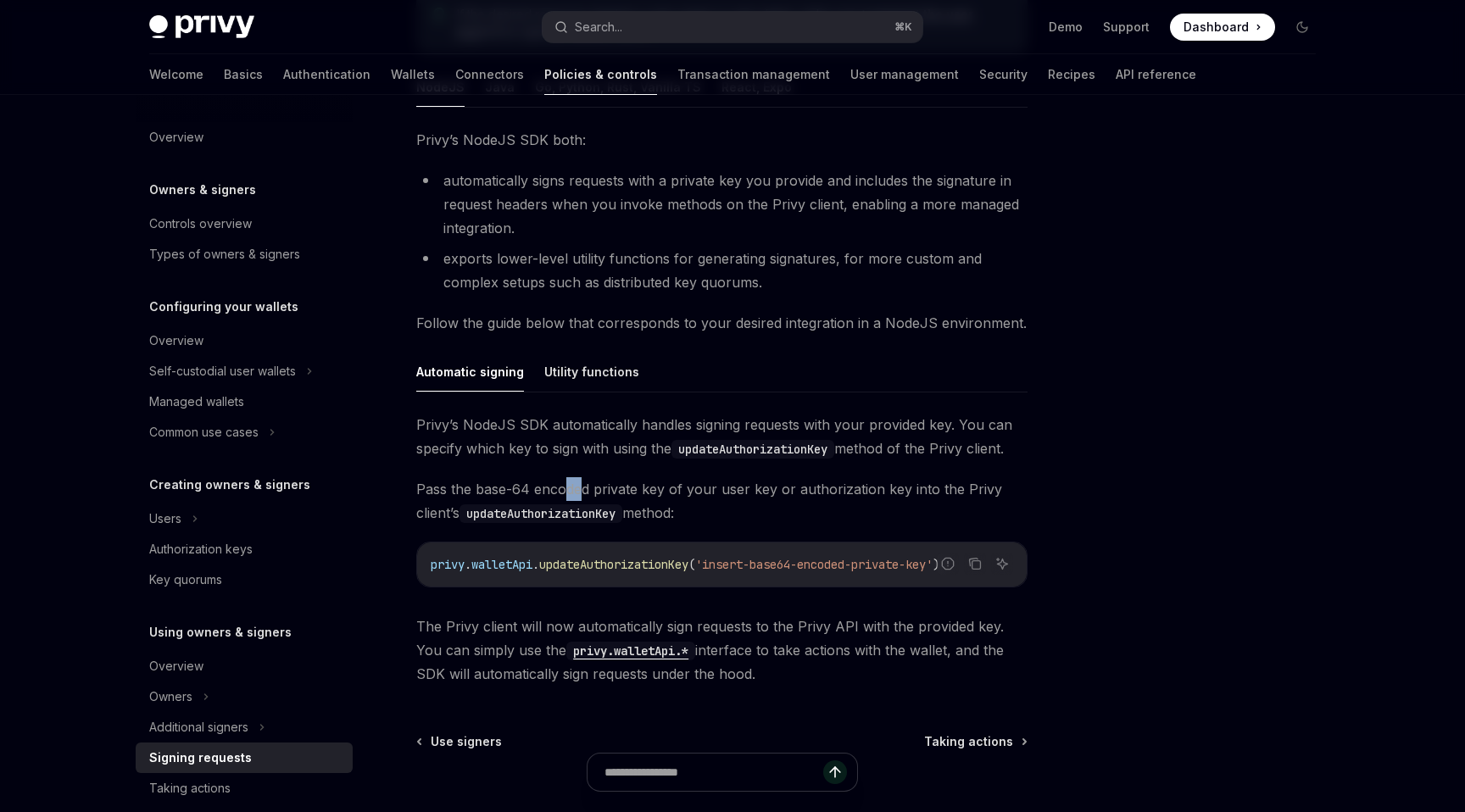
drag, startPoint x: 582, startPoint y: 489, endPoint x: 561, endPoint y: 489, distance: 21.0
click at [561, 489] on span "Pass the base-64 encoded private key of your user key or authorization key into…" at bounding box center [721, 500] width 611 height 48
copy span "de"
click at [561, 489] on span "Pass the base-64 encoded private key of your user key or authorization key into…" at bounding box center [721, 500] width 611 height 48
drag, startPoint x: 535, startPoint y: 489, endPoint x: 565, endPoint y: 489, distance: 30.0
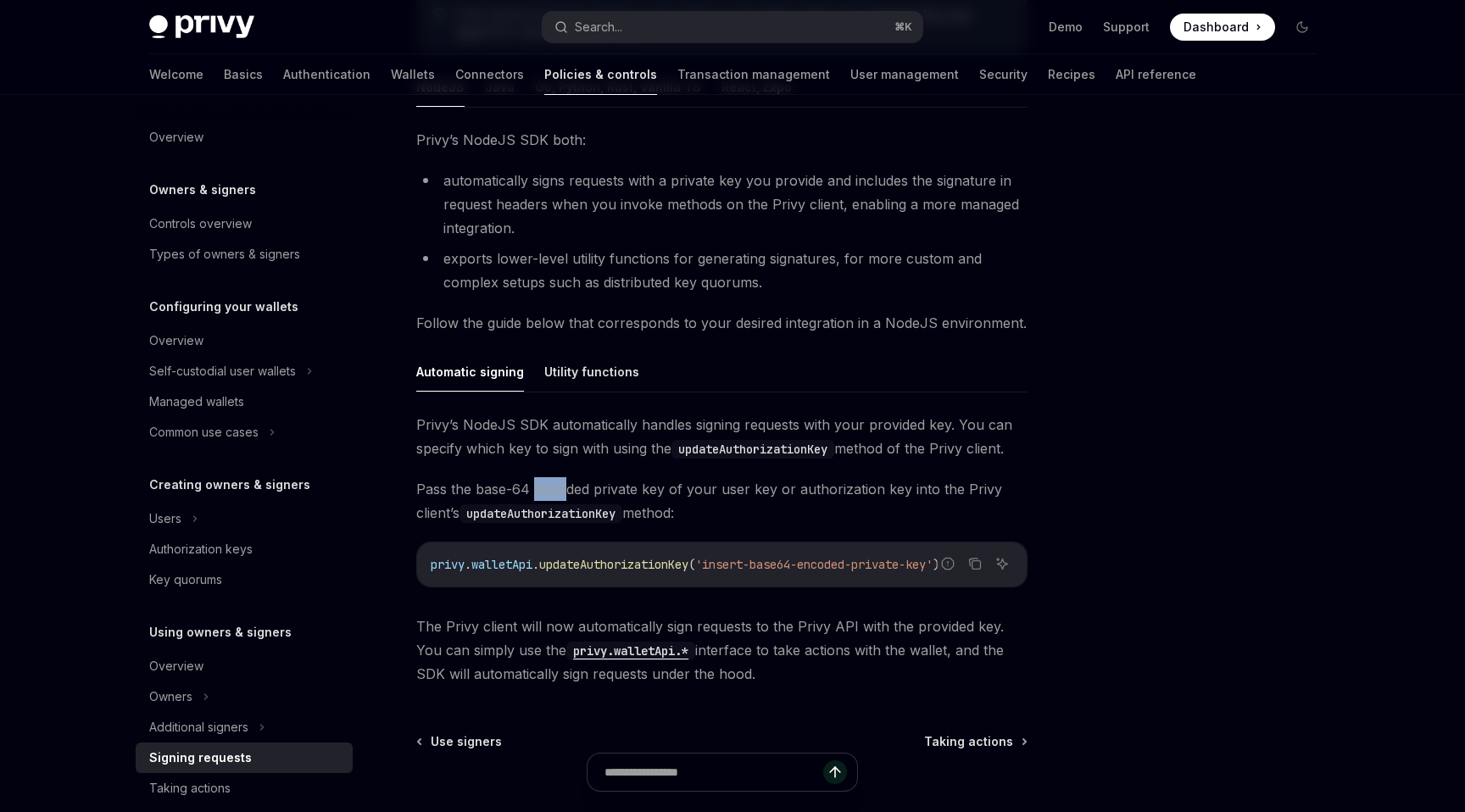
click at [565, 489] on span "Pass the base-64 encoded private key of your user key or authorization key into…" at bounding box center [721, 500] width 611 height 48
copy span "enco"
click at [565, 489] on span "Pass the base-64 encoded private key of your user key or authorization key into…" at bounding box center [721, 500] width 611 height 48
drag, startPoint x: 481, startPoint y: 566, endPoint x: 538, endPoint y: 565, distance: 57.0
click at [538, 565] on span "privy . walletApi . updateAuthorizationKey ( 'insert-base64-encoded-private-key…" at bounding box center [685, 565] width 508 height 16
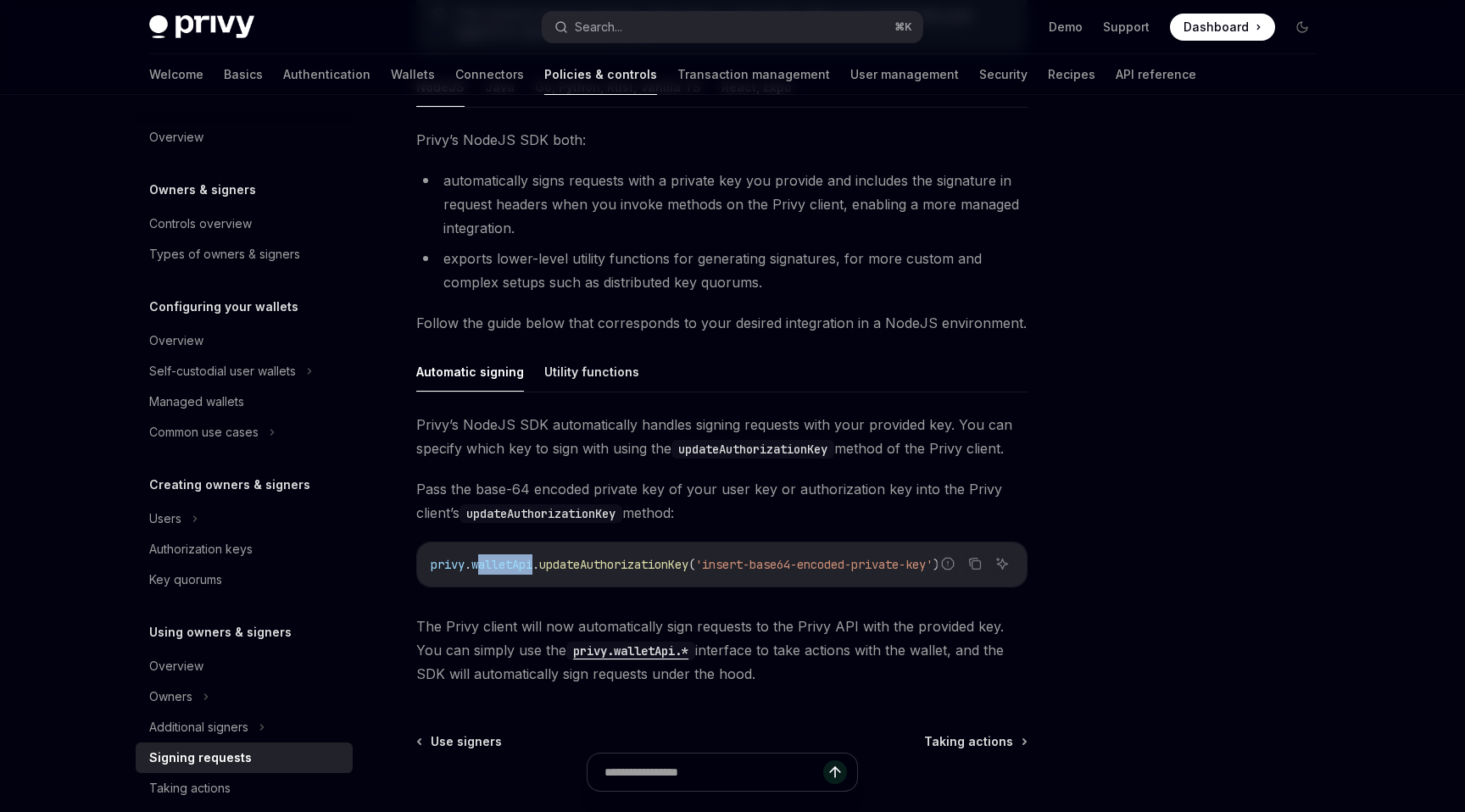
click at [538, 565] on span "." at bounding box center [536, 565] width 7 height 16
drag, startPoint x: 583, startPoint y: 447, endPoint x: 598, endPoint y: 447, distance: 15.0
click at [598, 447] on span "Privy’s NodeJS SDK automatically handles signing requests with your provided ke…" at bounding box center [721, 436] width 611 height 48
drag, startPoint x: 574, startPoint y: 507, endPoint x: 556, endPoint y: 507, distance: 18.0
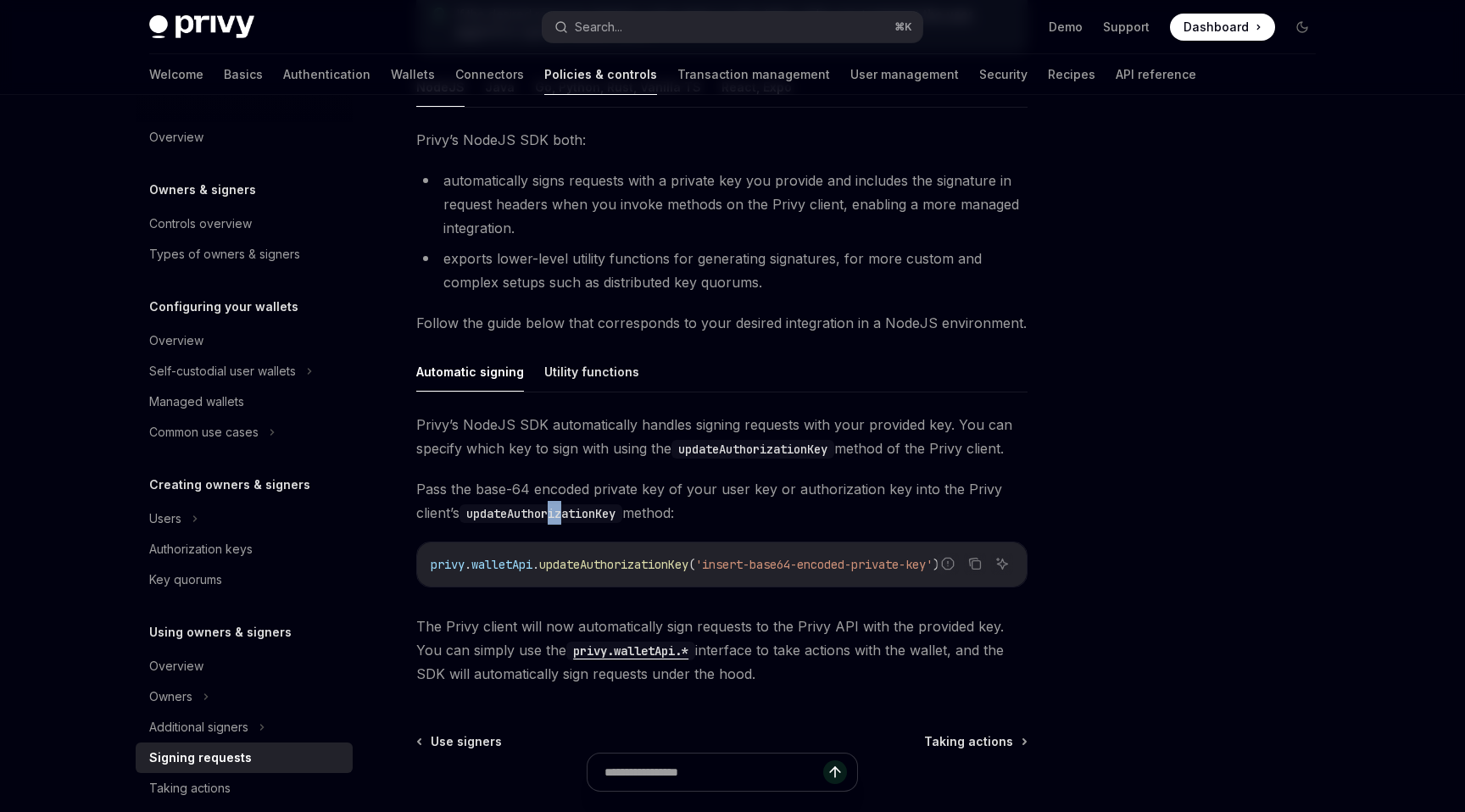
click at [556, 507] on code "updateAuthorizationKey" at bounding box center [540, 513] width 163 height 19
drag, startPoint x: 584, startPoint y: 485, endPoint x: 554, endPoint y: 485, distance: 30.0
click at [554, 485] on span "Pass the base-64 encoded private key of your user key or authorization key into…" at bounding box center [721, 500] width 611 height 48
click at [750, 446] on code "updateAuthorizationKey" at bounding box center [753, 449] width 163 height 19
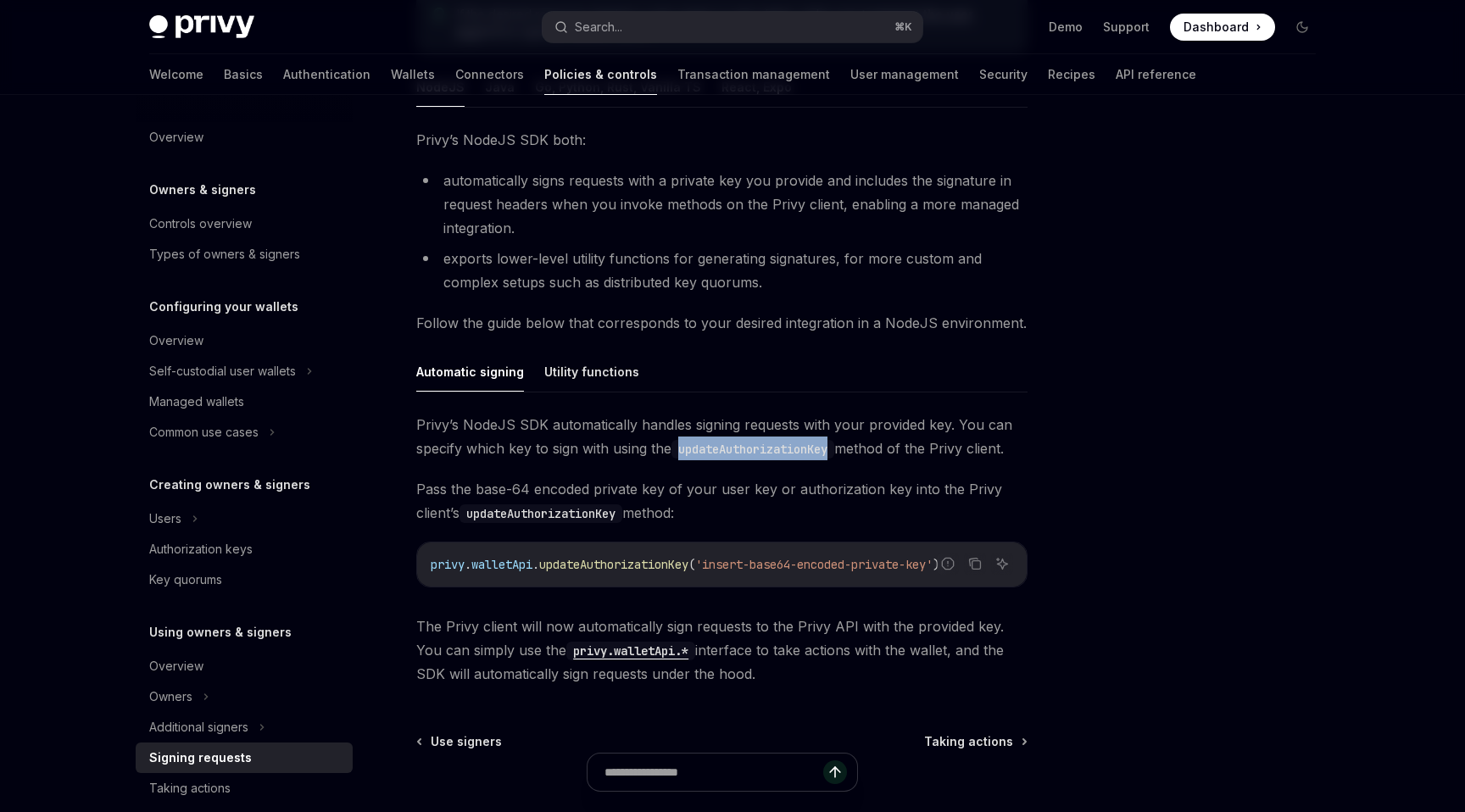
click at [750, 446] on code "updateAuthorizationKey" at bounding box center [753, 449] width 163 height 19
click at [676, 496] on span "Pass the base-64 encoded private key of your user key or authorization key into…" at bounding box center [721, 500] width 611 height 48
drag, startPoint x: 667, startPoint y: 496, endPoint x: 644, endPoint y: 496, distance: 23.0
click at [643, 496] on span "Pass the base-64 encoded private key of your user key or authorization key into…" at bounding box center [721, 500] width 611 height 48
click at [644, 496] on span "Pass the base-64 encoded private key of your user key or authorization key into…" at bounding box center [721, 500] width 611 height 48
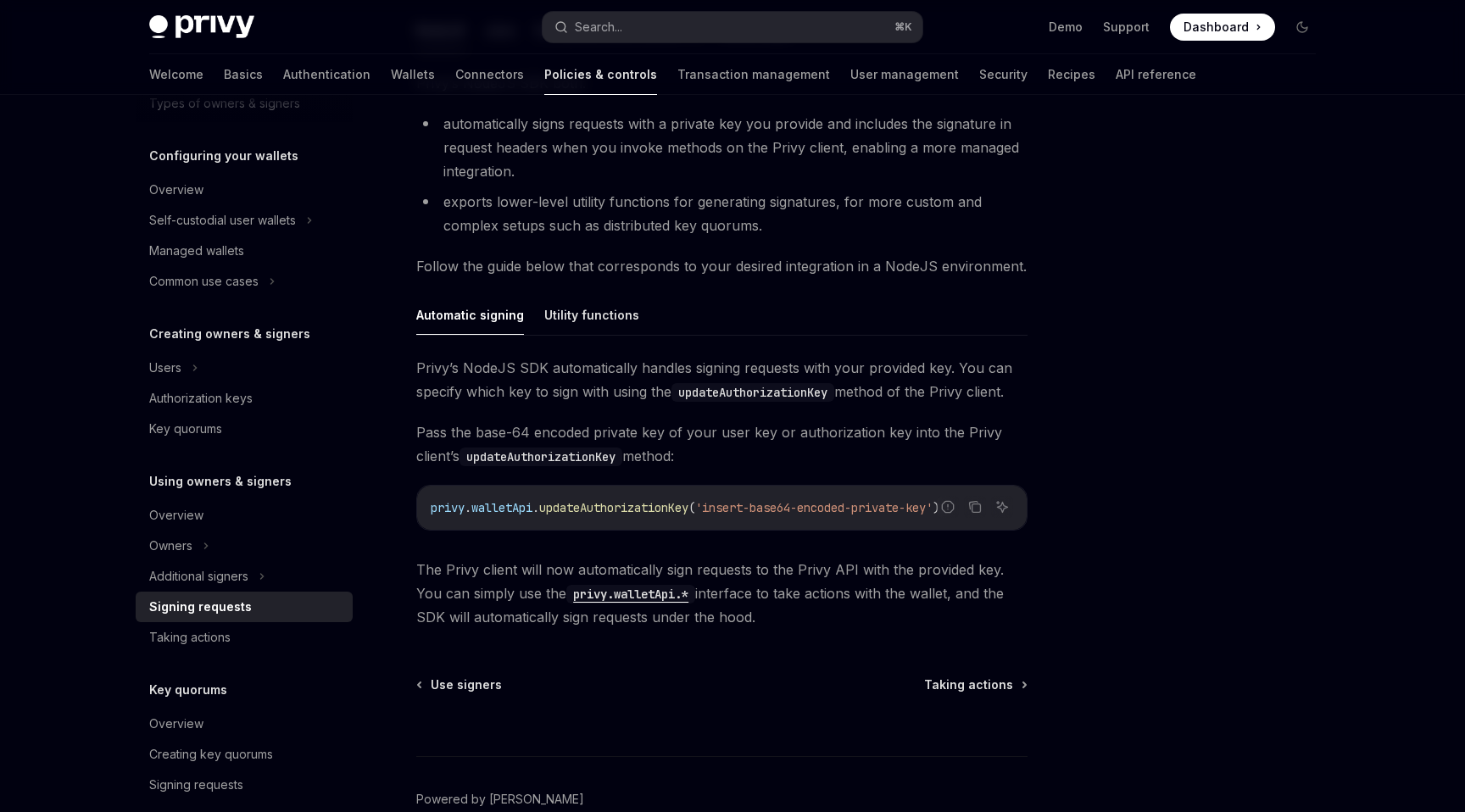
scroll to position [153, 0]
click at [198, 515] on div "Overview" at bounding box center [177, 512] width 55 height 21
type textarea "*"
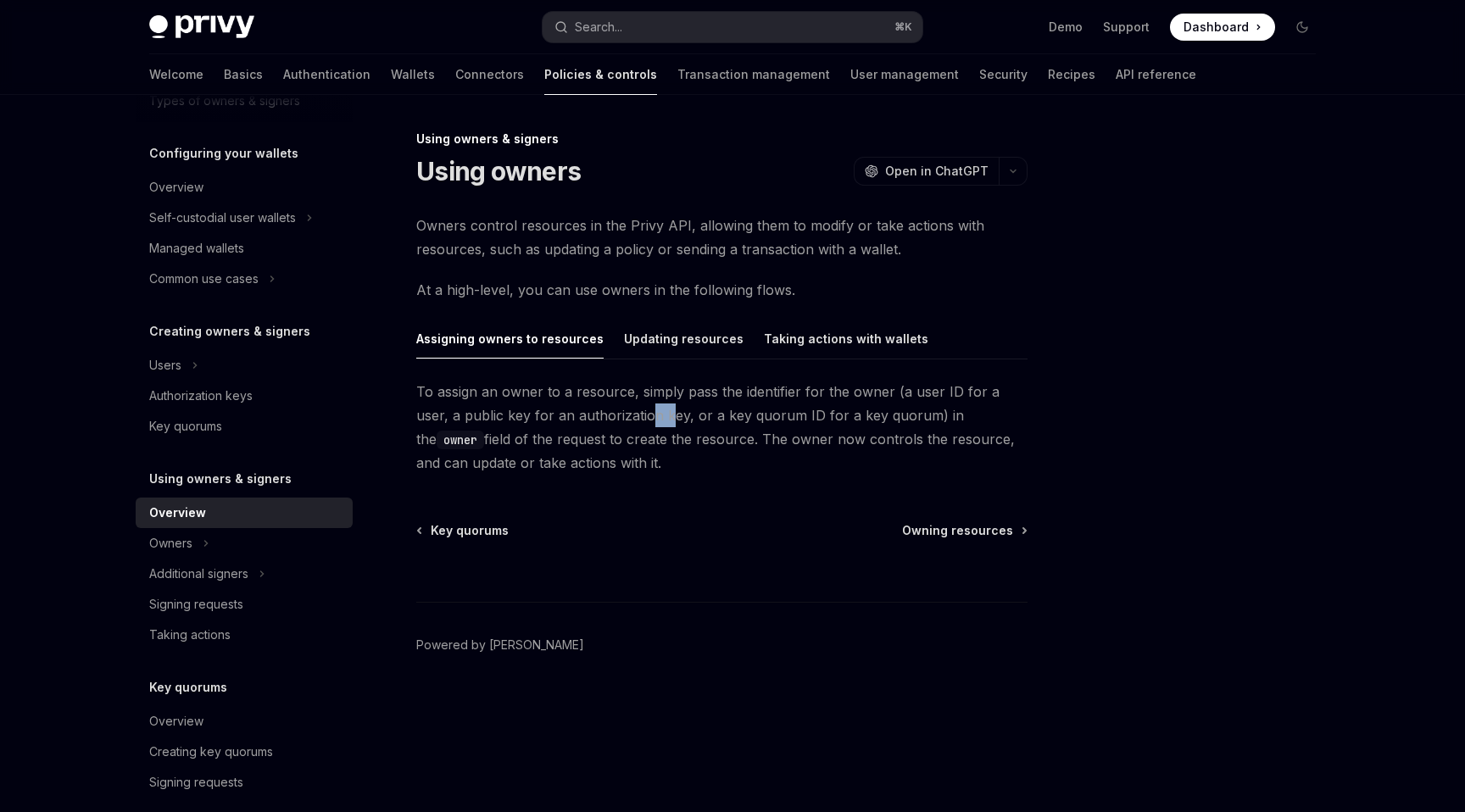
drag, startPoint x: 630, startPoint y: 424, endPoint x: 615, endPoint y: 424, distance: 15.0
click at [615, 424] on span "To assign an owner to a resource, simply pass the identifier for the owner (a u…" at bounding box center [721, 427] width 611 height 95
drag, startPoint x: 608, startPoint y: 419, endPoint x: 587, endPoint y: 419, distance: 21.0
click at [587, 419] on span "To assign an owner to a resource, simply pass the identifier for the owner (a u…" at bounding box center [721, 427] width 611 height 95
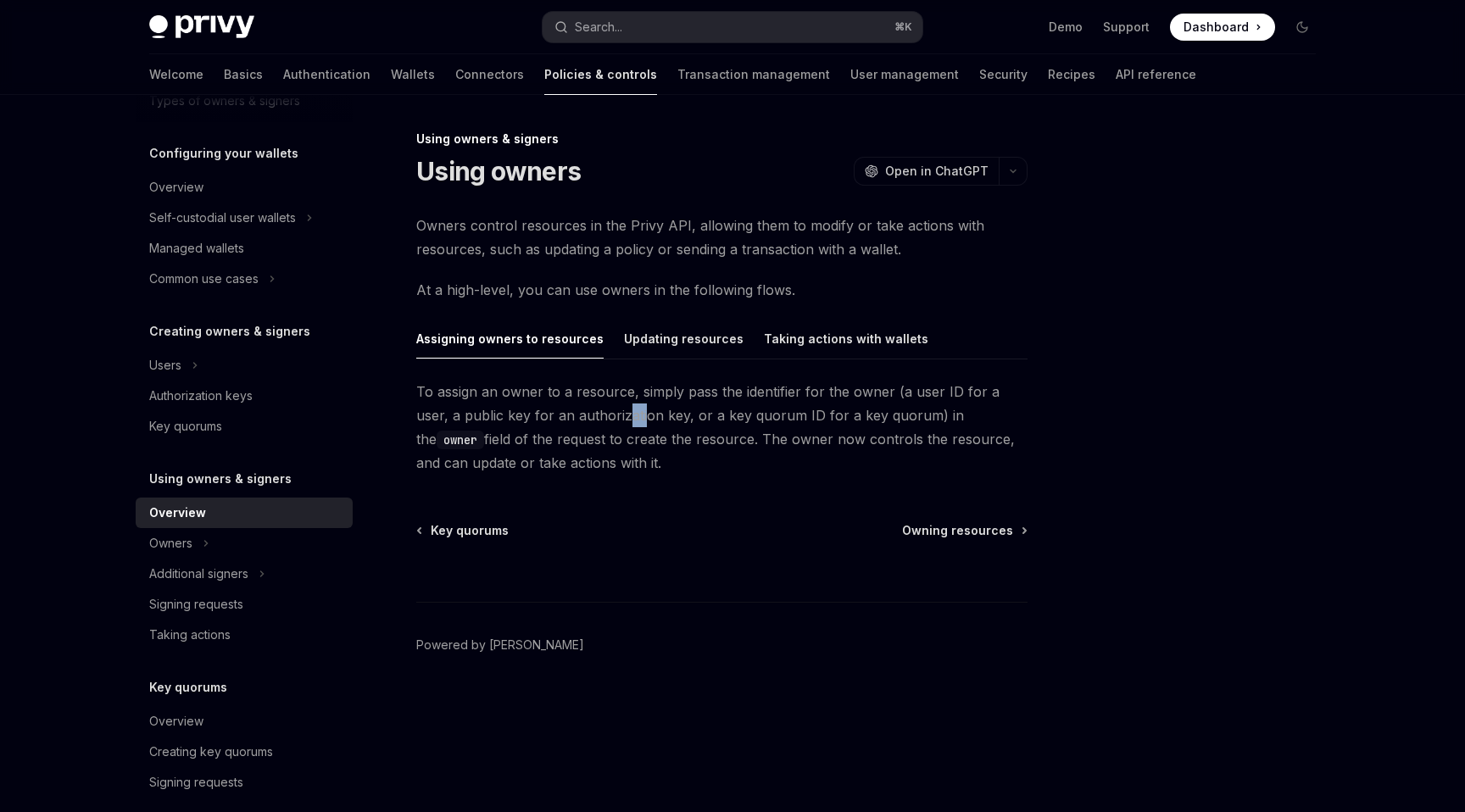
click at [587, 419] on span "To assign an owner to a resource, simply pass the identifier for the owner (a u…" at bounding box center [721, 427] width 611 height 95
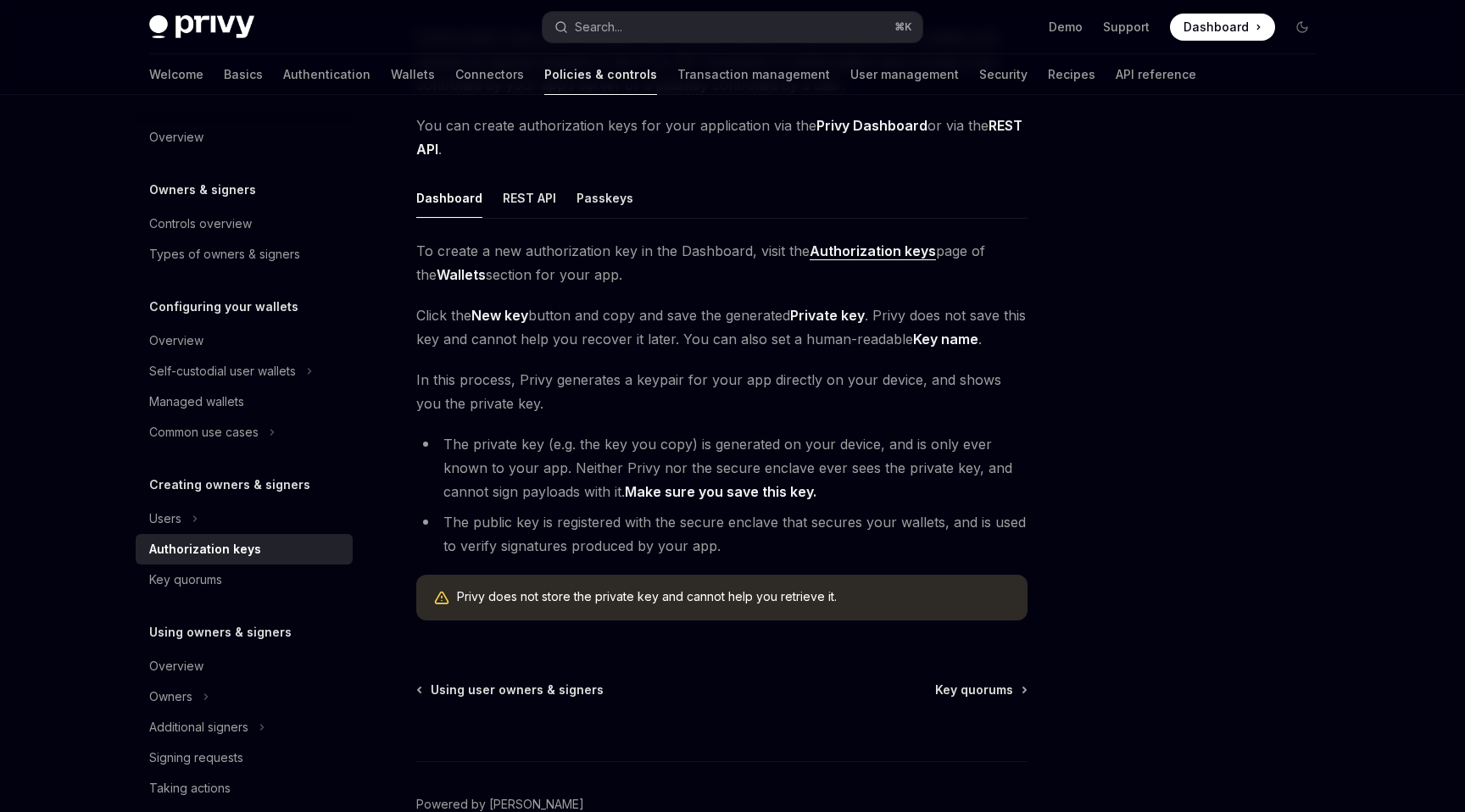
scroll to position [185, 0]
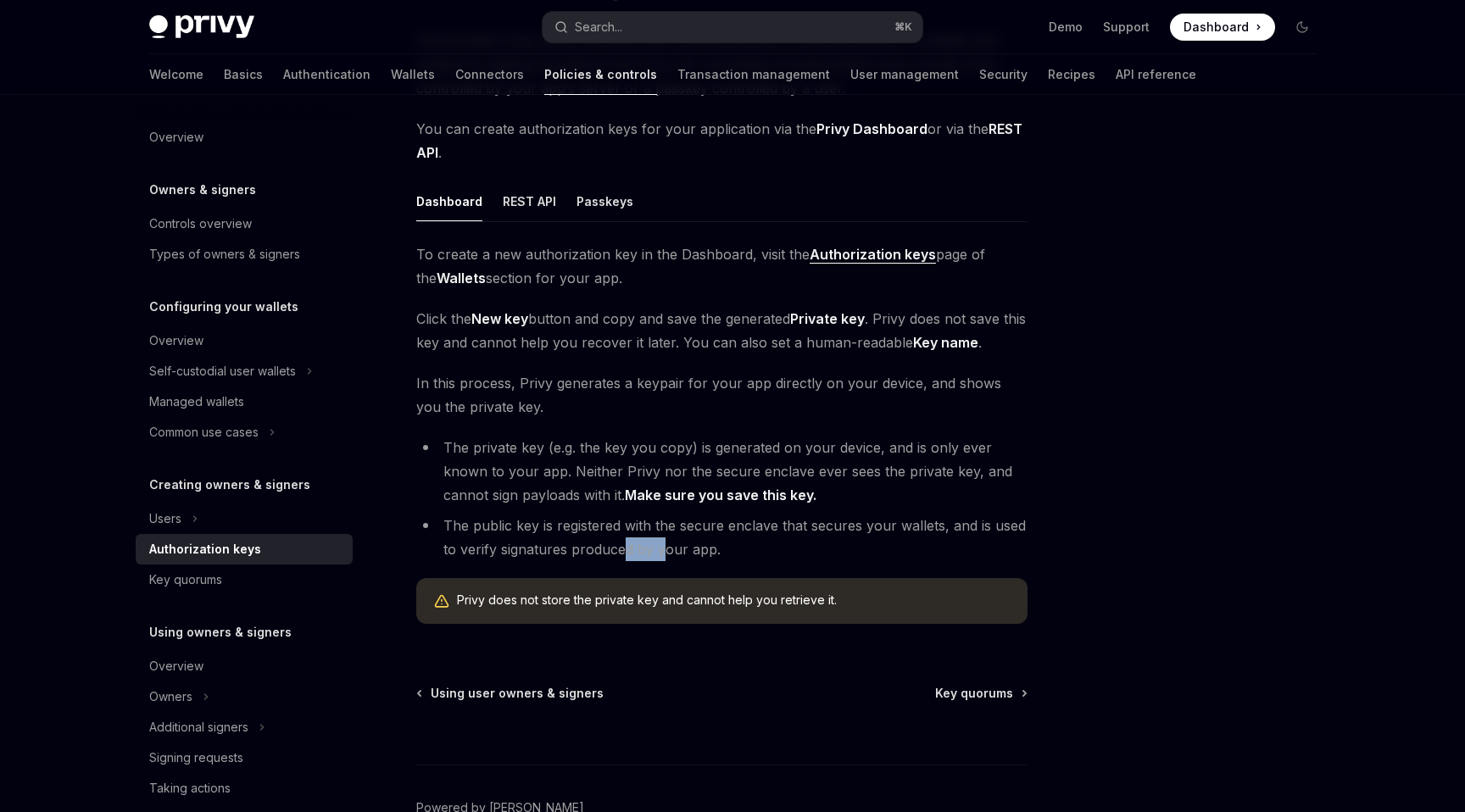
drag, startPoint x: 667, startPoint y: 549, endPoint x: 622, endPoint y: 549, distance: 45.0
click at [623, 549] on li "The public key is registered with the secure enclave that secures your wallets,…" at bounding box center [721, 537] width 611 height 48
copy li "d by y"
click at [622, 549] on li "The public key is registered with the secure enclave that secures your wallets,…" at bounding box center [721, 537] width 611 height 48
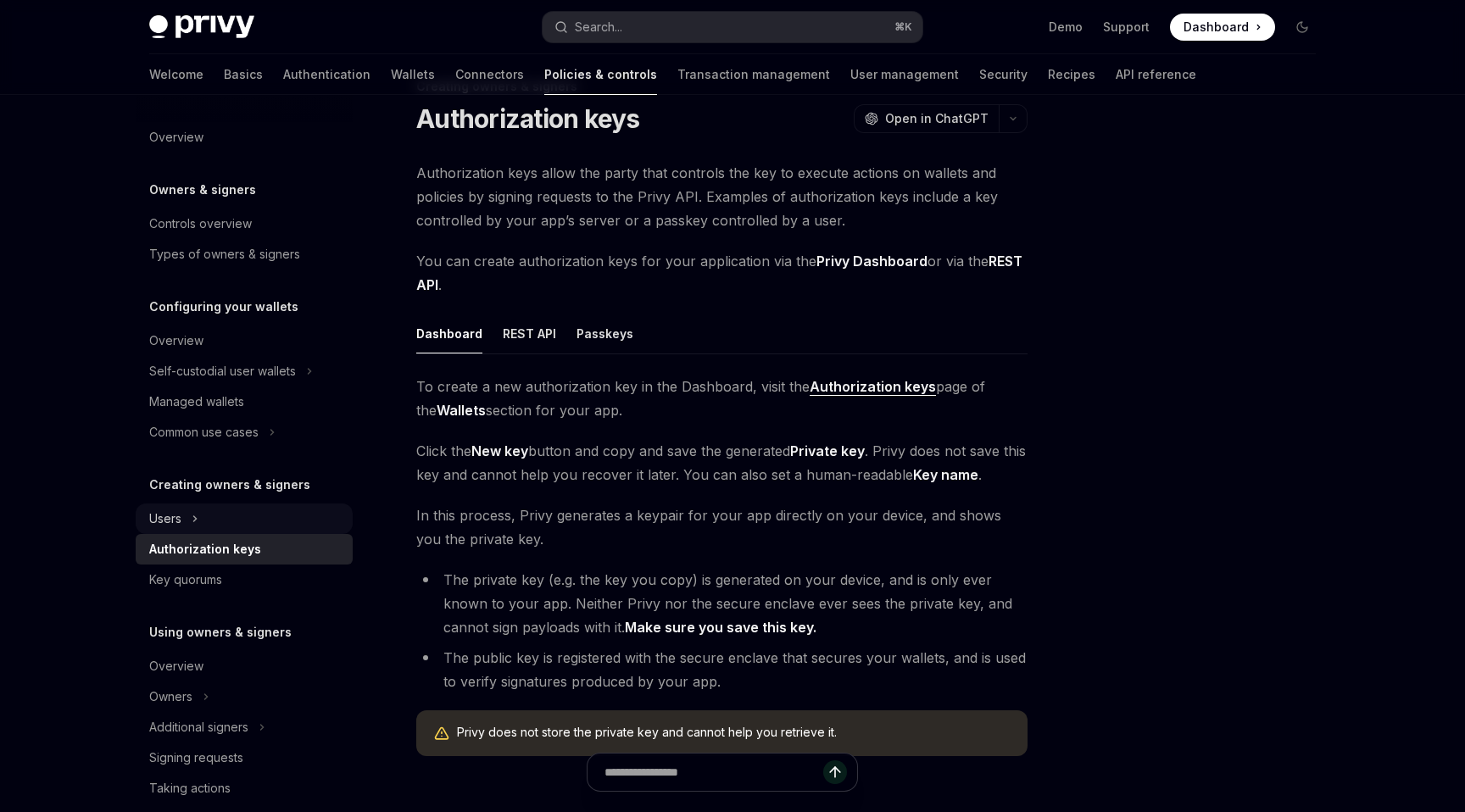
scroll to position [36, 0]
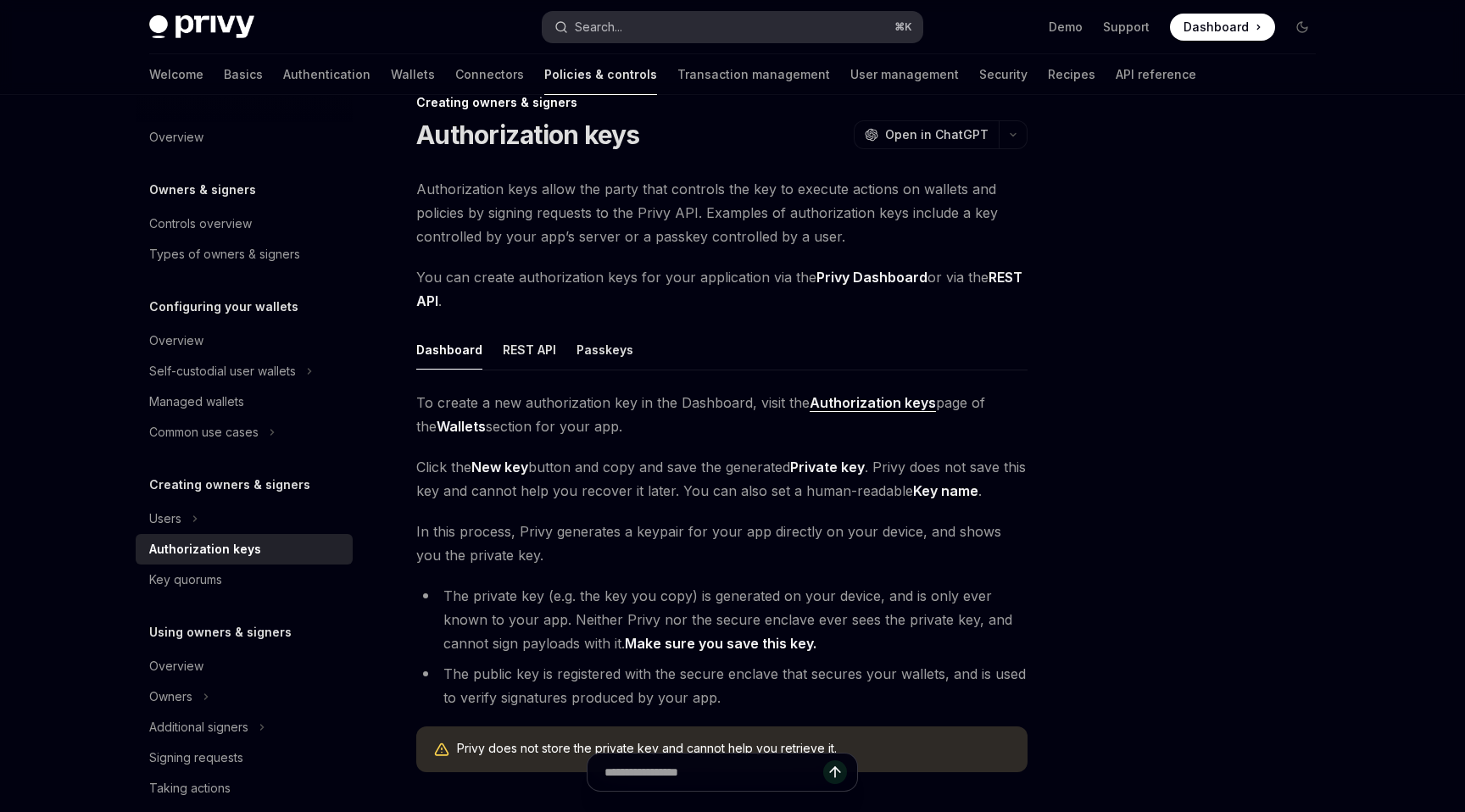
click at [728, 14] on button "Search... ⌘ K" at bounding box center [732, 26] width 380 height 30
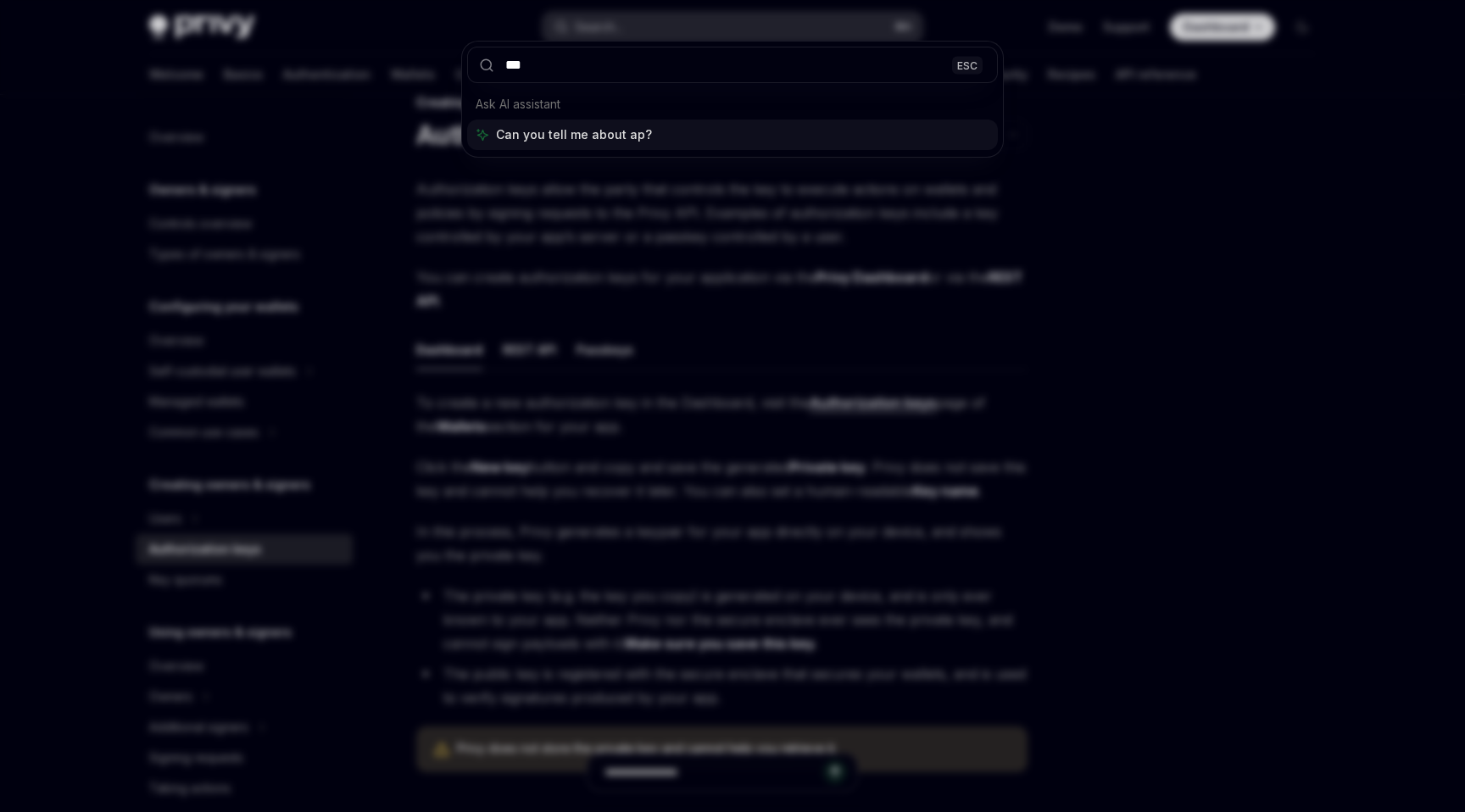
type input "***"
type textarea "*"
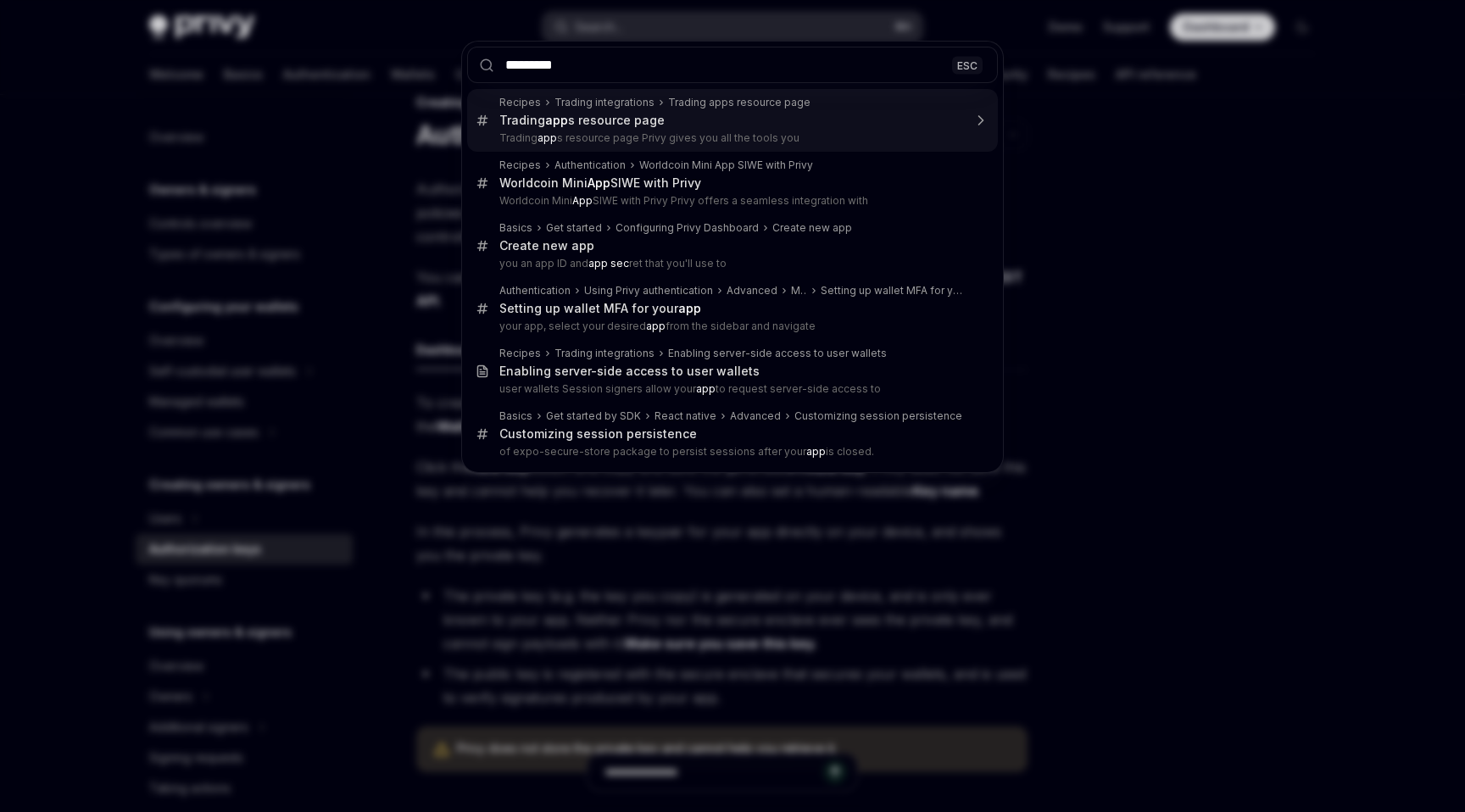
type input "**********"
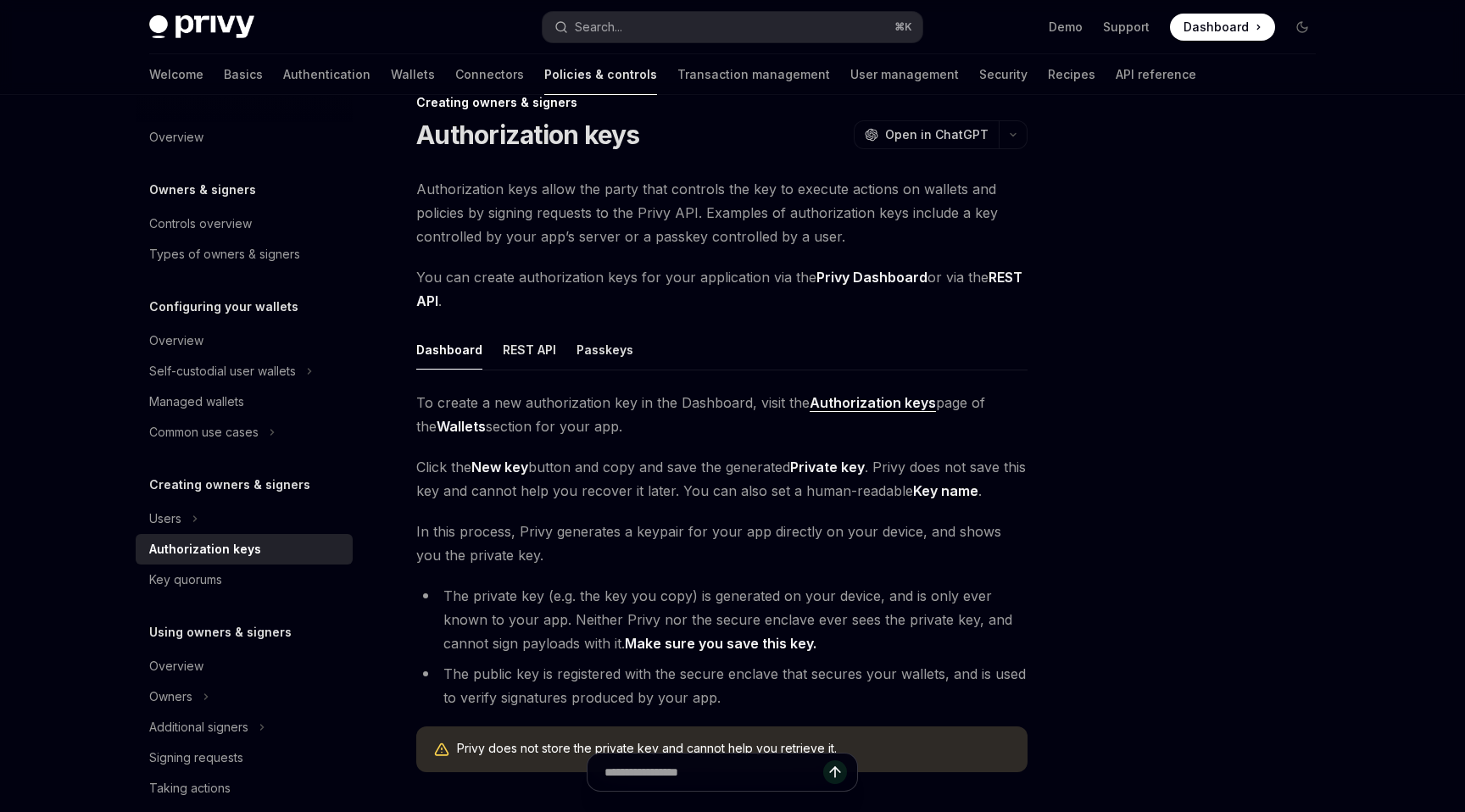
type textarea "*"
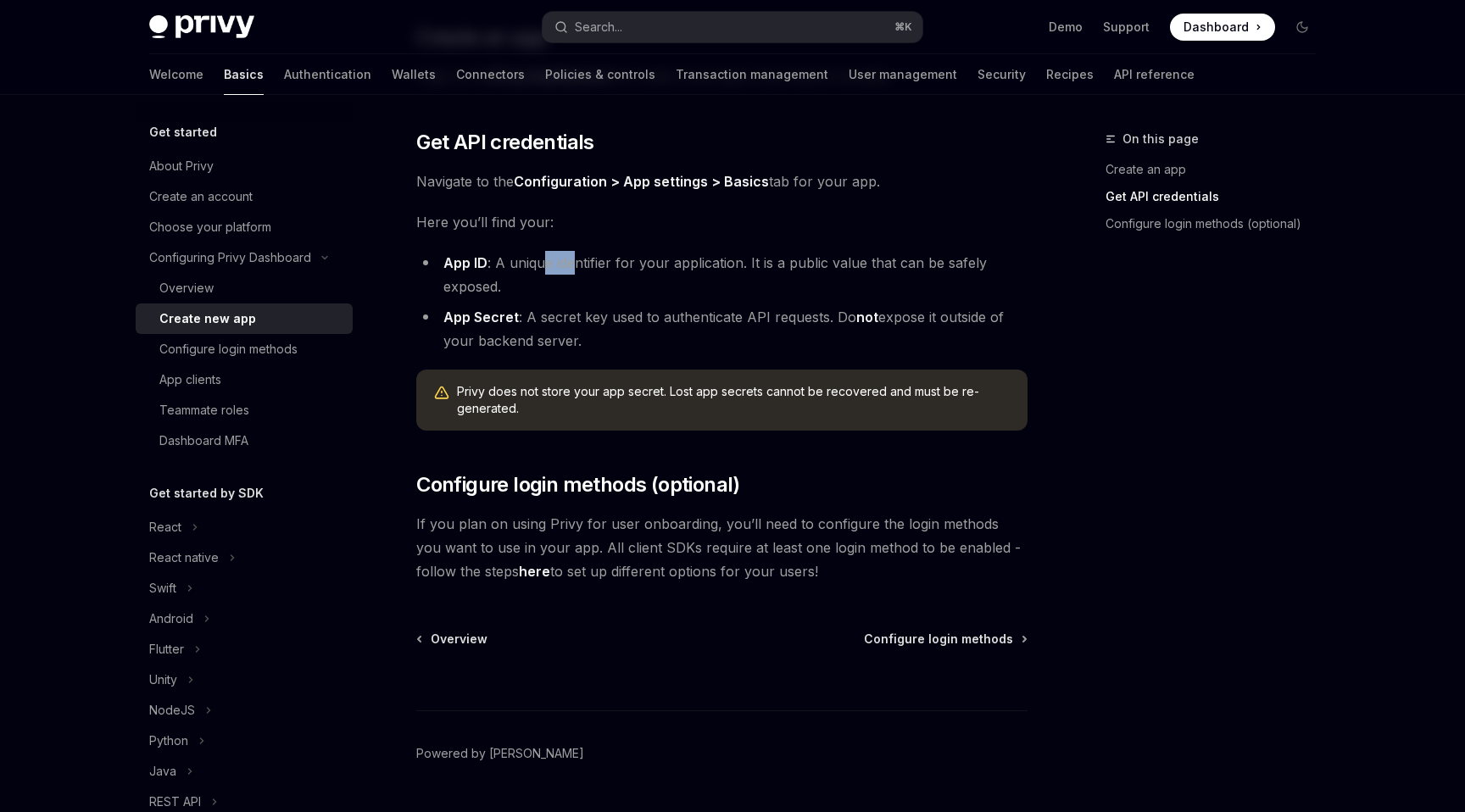
drag, startPoint x: 541, startPoint y: 256, endPoint x: 571, endPoint y: 258, distance: 30.1
click at [571, 258] on li "App ID : A unique identifier for your application. It is a public value that ca…" at bounding box center [721, 275] width 611 height 48
copy li "e ide"
click at [571, 258] on li "App ID : A unique identifier for your application. It is a public value that ca…" at bounding box center [721, 275] width 611 height 48
drag, startPoint x: 576, startPoint y: 336, endPoint x: 437, endPoint y: 321, distance: 139.8
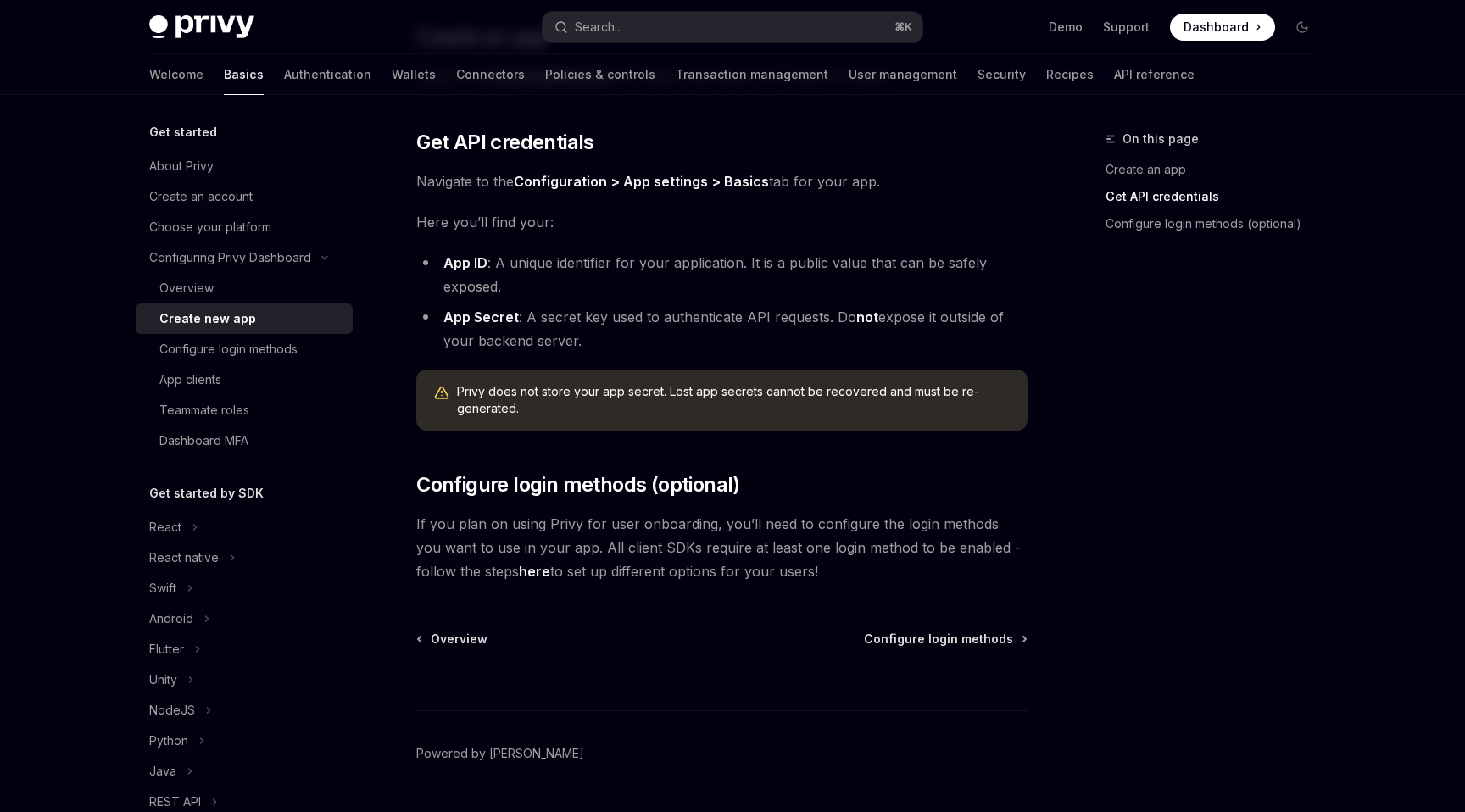
click at [437, 321] on li "App Secret : A secret key used to authenticate API requests. Do not expose it o…" at bounding box center [721, 328] width 611 height 48
copy li "App Secret : A secret key used to authenticate API requests. Do not expose it o…"
click at [620, 327] on li "App Secret : A secret key used to authenticate API requests. Do not expose it o…" at bounding box center [721, 328] width 611 height 48
click at [728, 178] on link "Configuration > App settings > Basics" at bounding box center [641, 182] width 255 height 18
drag, startPoint x: 732, startPoint y: 525, endPoint x: 581, endPoint y: 525, distance: 151.0
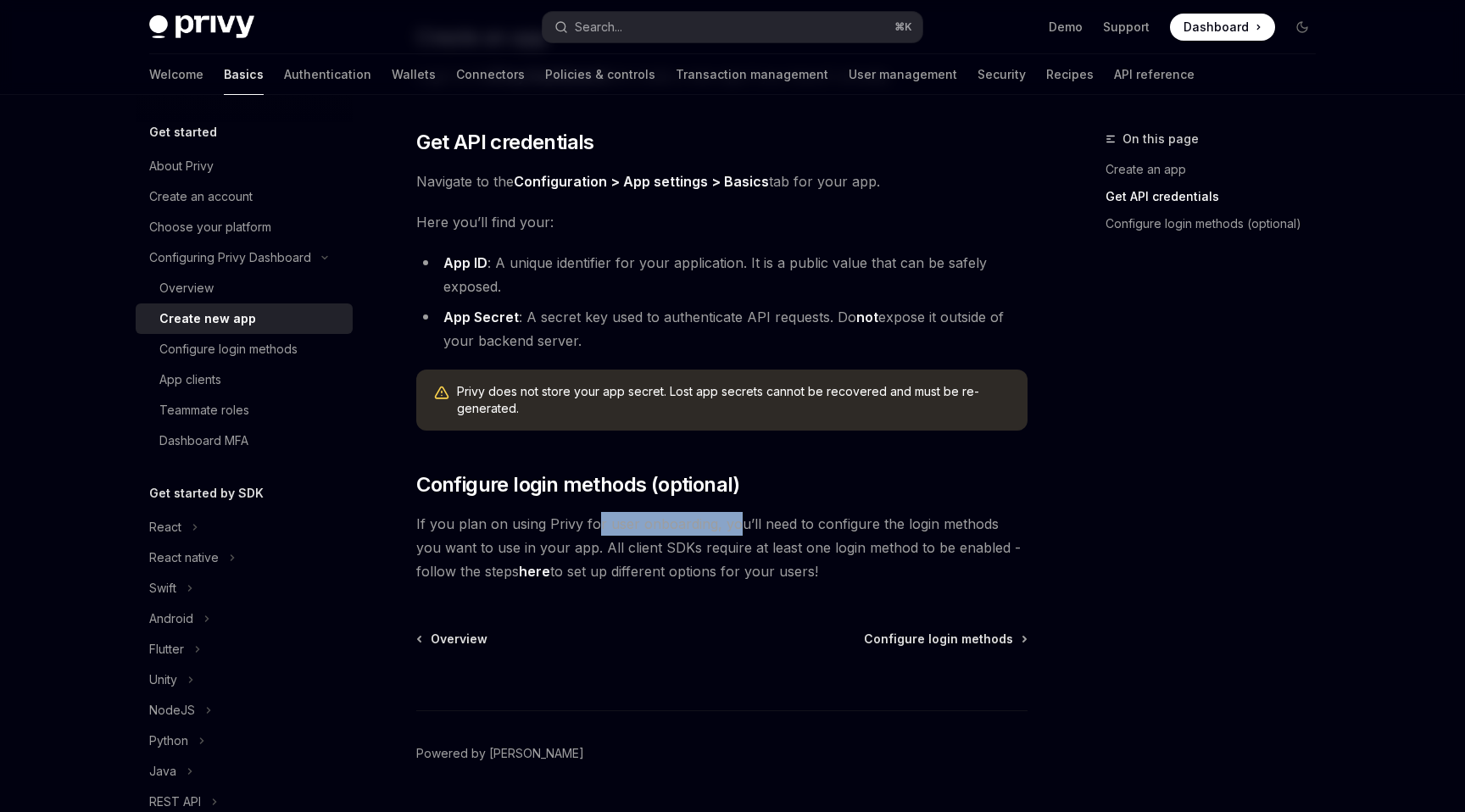
click at [581, 525] on span "If you plan on using Privy for user onboarding, you’ll need to configure the lo…" at bounding box center [721, 547] width 611 height 71
drag, startPoint x: 581, startPoint y: 541, endPoint x: 498, endPoint y: 541, distance: 83.0
click at [498, 541] on span "If you plan on using Privy for user onboarding, you’ll need to configure the lo…" at bounding box center [721, 547] width 611 height 71
drag, startPoint x: 540, startPoint y: 554, endPoint x: 623, endPoint y: 554, distance: 83.0
click at [623, 554] on span "If you plan on using Privy for user onboarding, you’ll need to configure the lo…" at bounding box center [721, 547] width 611 height 71
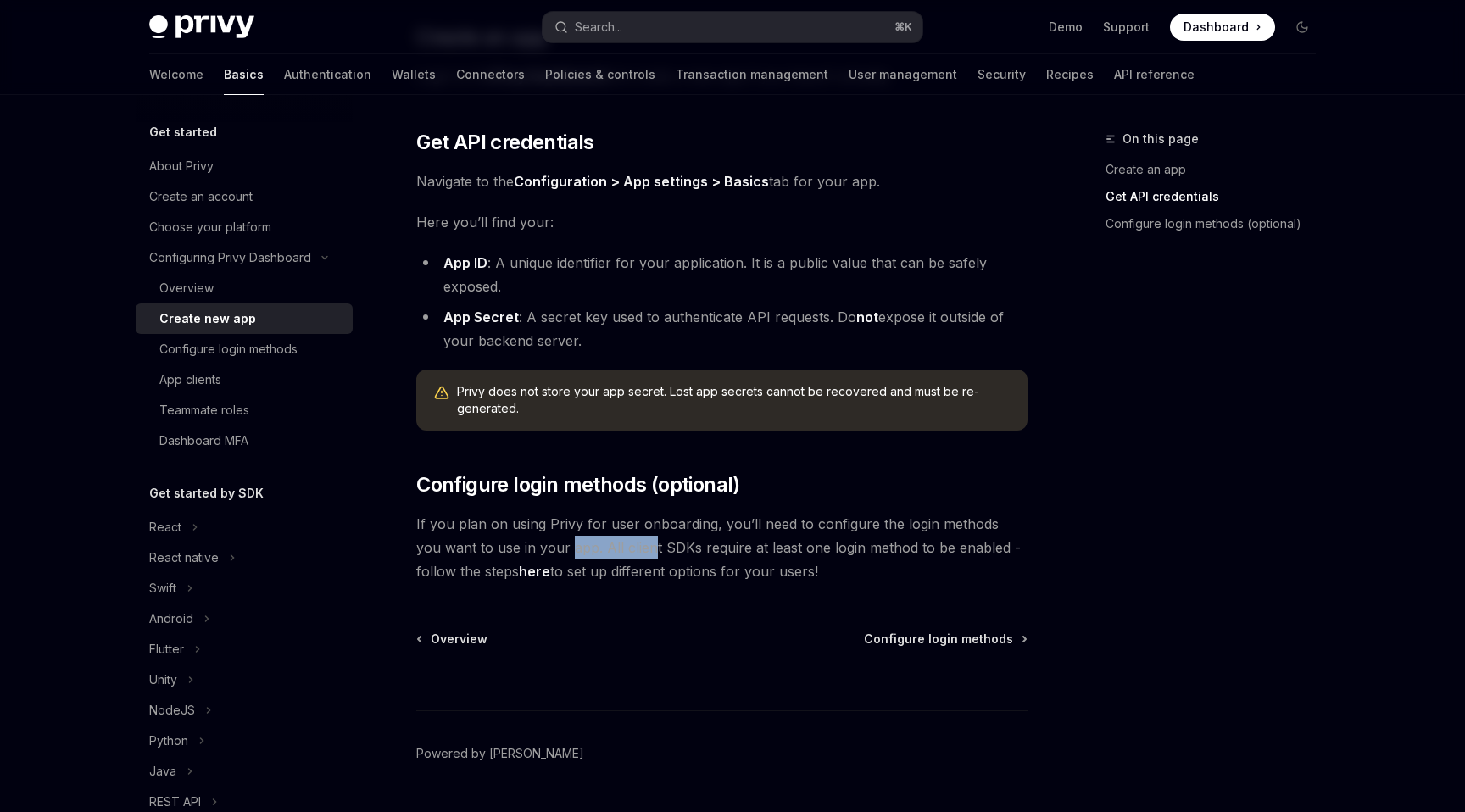
click at [623, 554] on span "If you plan on using Privy for user onboarding, you’ll need to configure the lo…" at bounding box center [721, 547] width 611 height 71
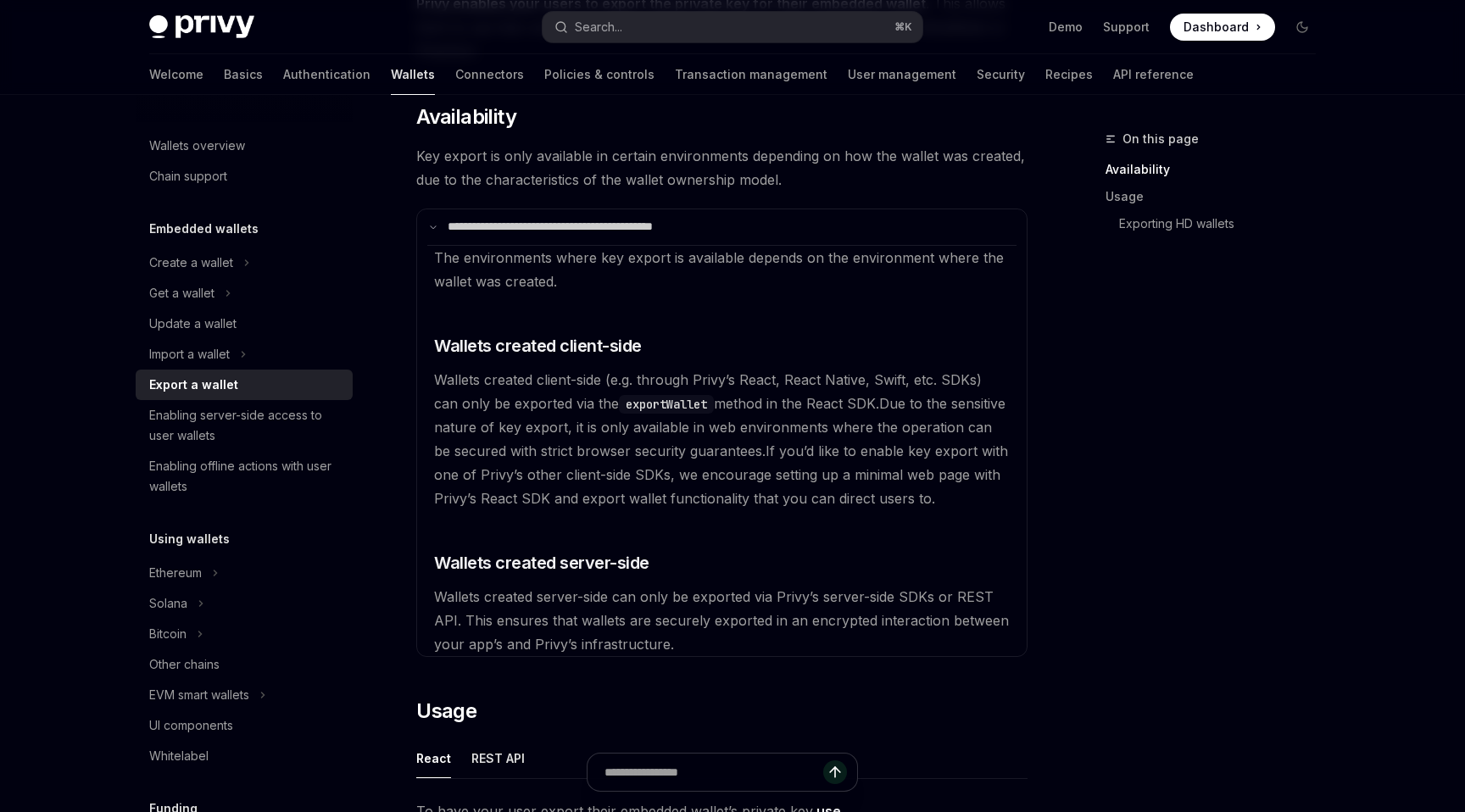
scroll to position [233, 0]
